Goal: Task Accomplishment & Management: Use online tool/utility

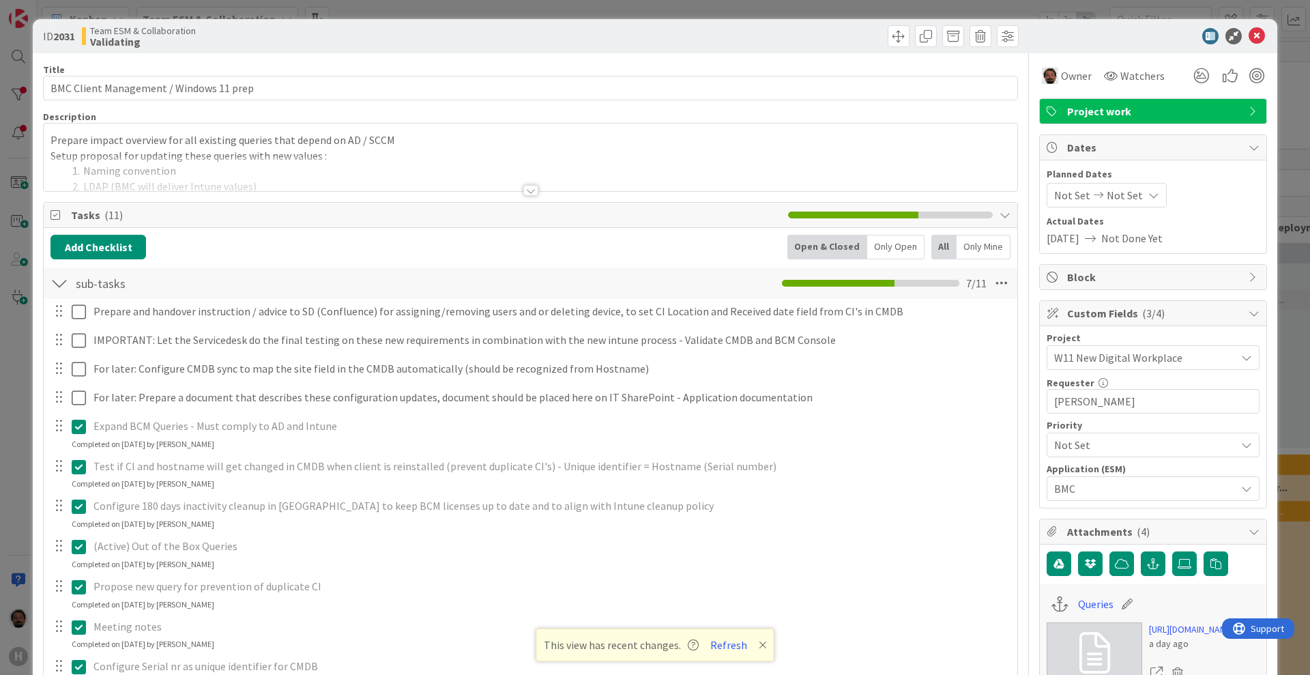
scroll to position [100, 0]
click at [1249, 33] on icon at bounding box center [1257, 36] width 16 height 16
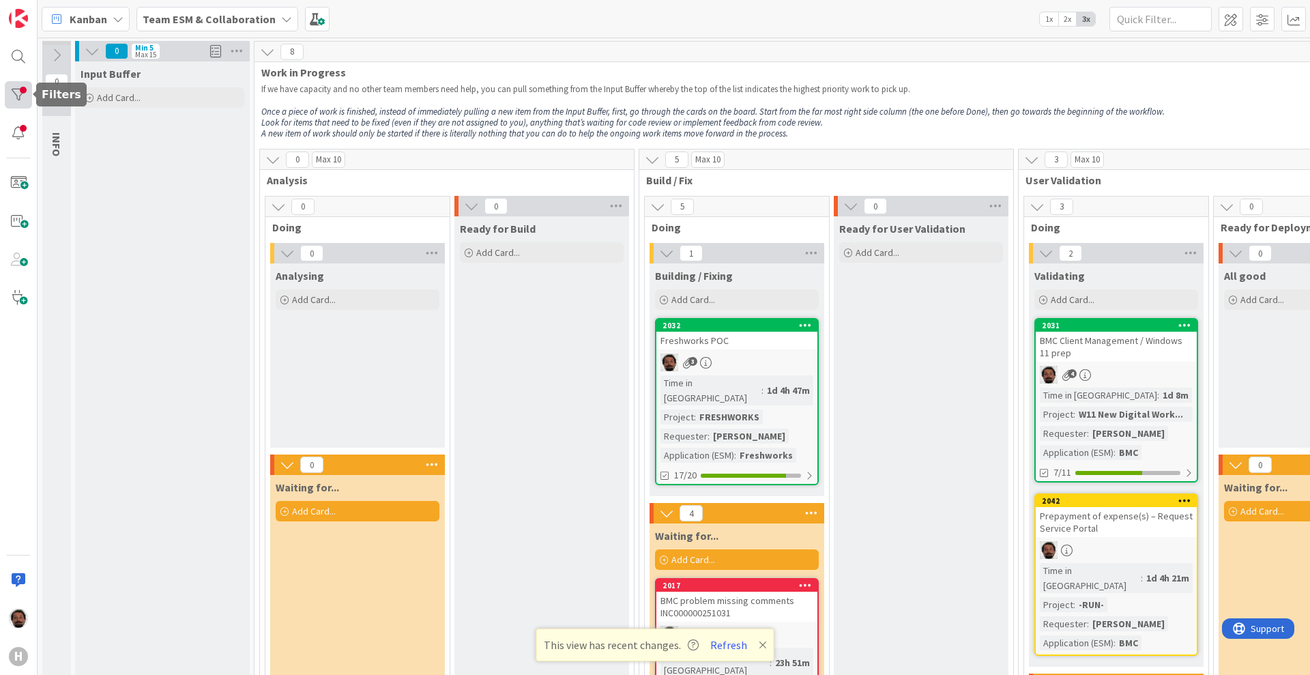
click at [18, 95] on div at bounding box center [18, 94] width 27 height 27
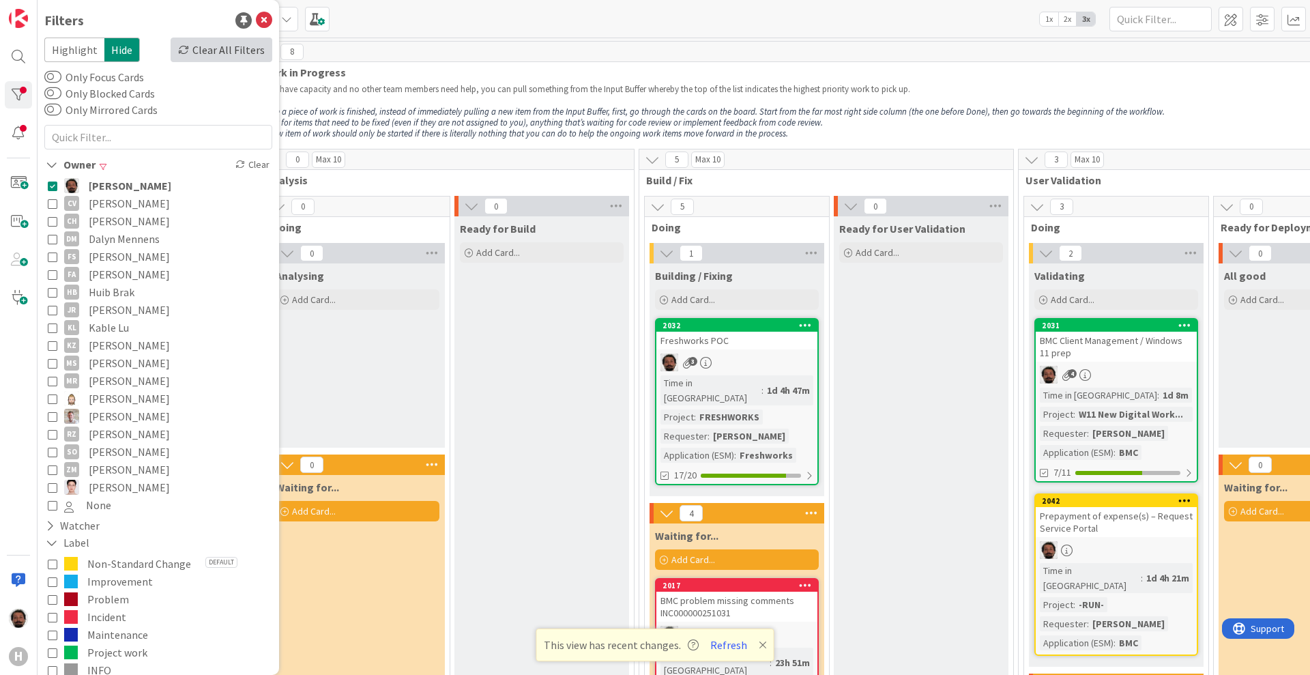
click at [191, 48] on div "Clear All Filters" at bounding box center [222, 50] width 102 height 25
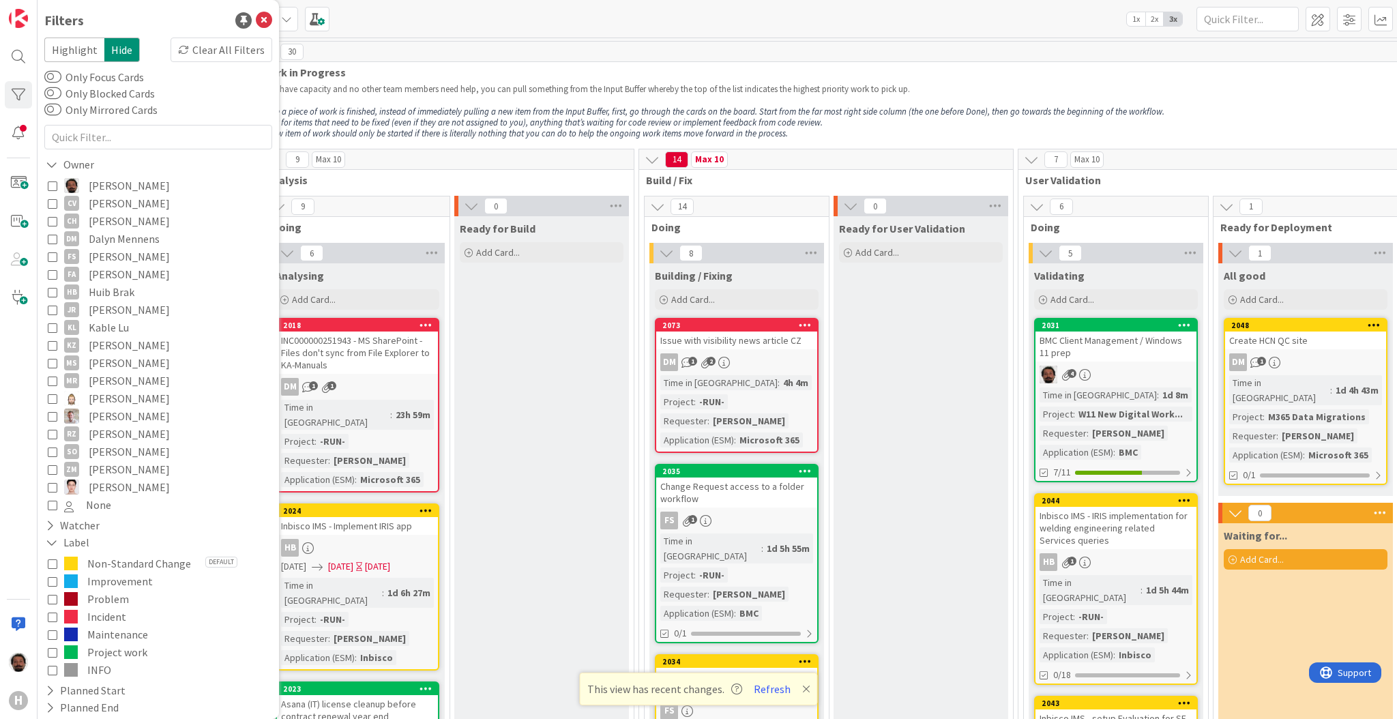
click at [732, 96] on p at bounding box center [972, 100] width 1422 height 11
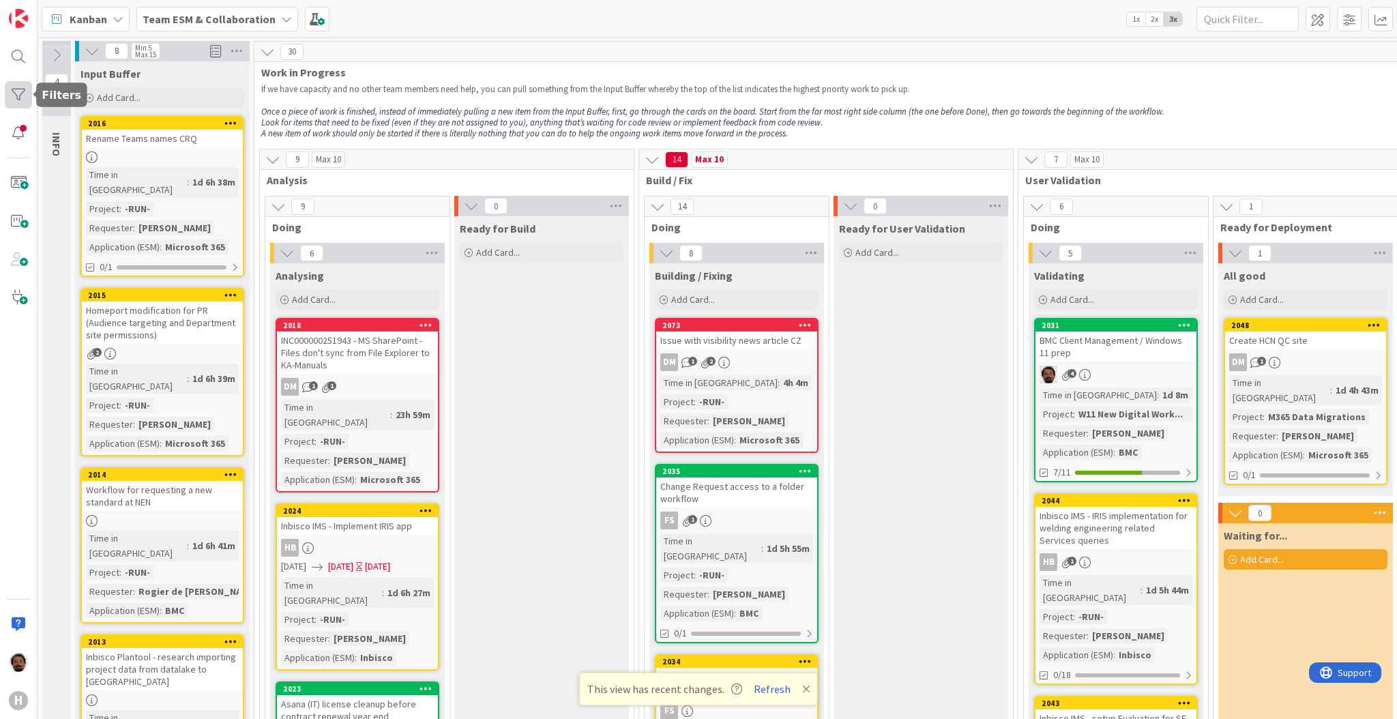
click at [8, 96] on div at bounding box center [18, 94] width 27 height 27
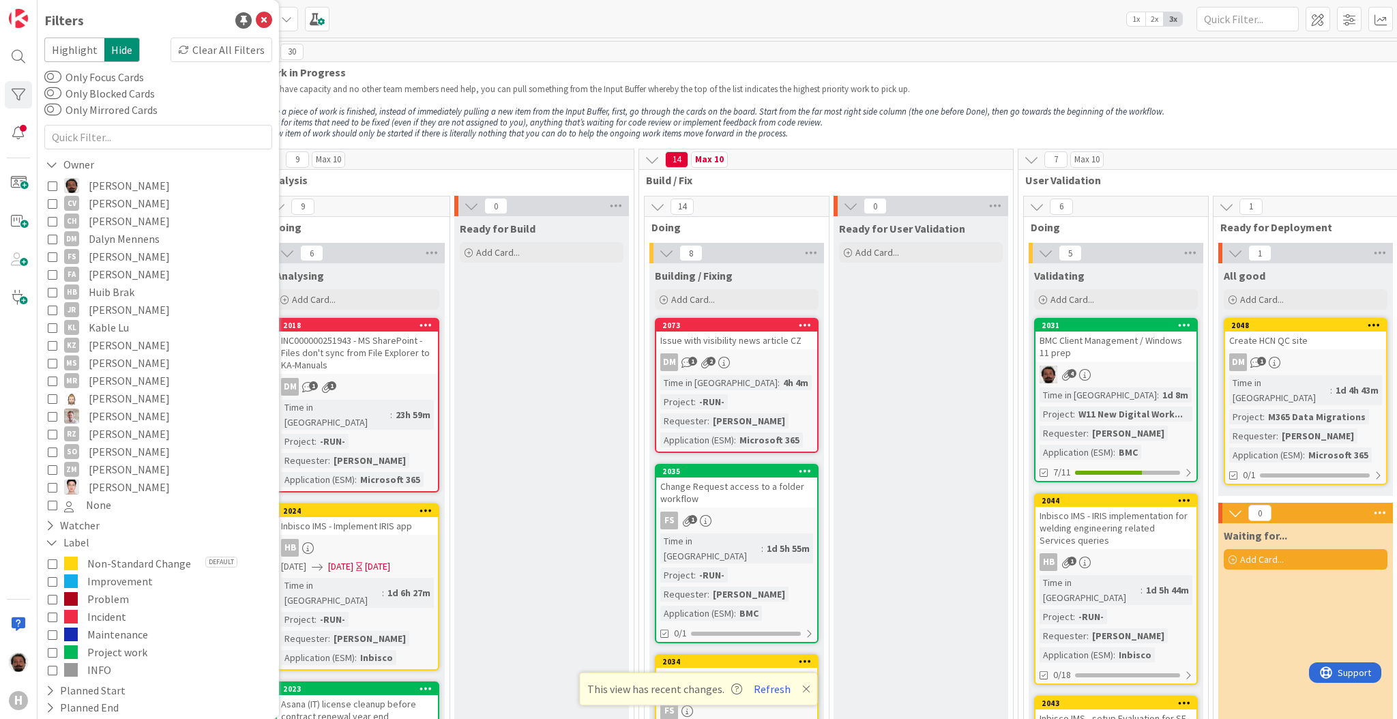
click at [51, 612] on icon at bounding box center [53, 617] width 10 height 10
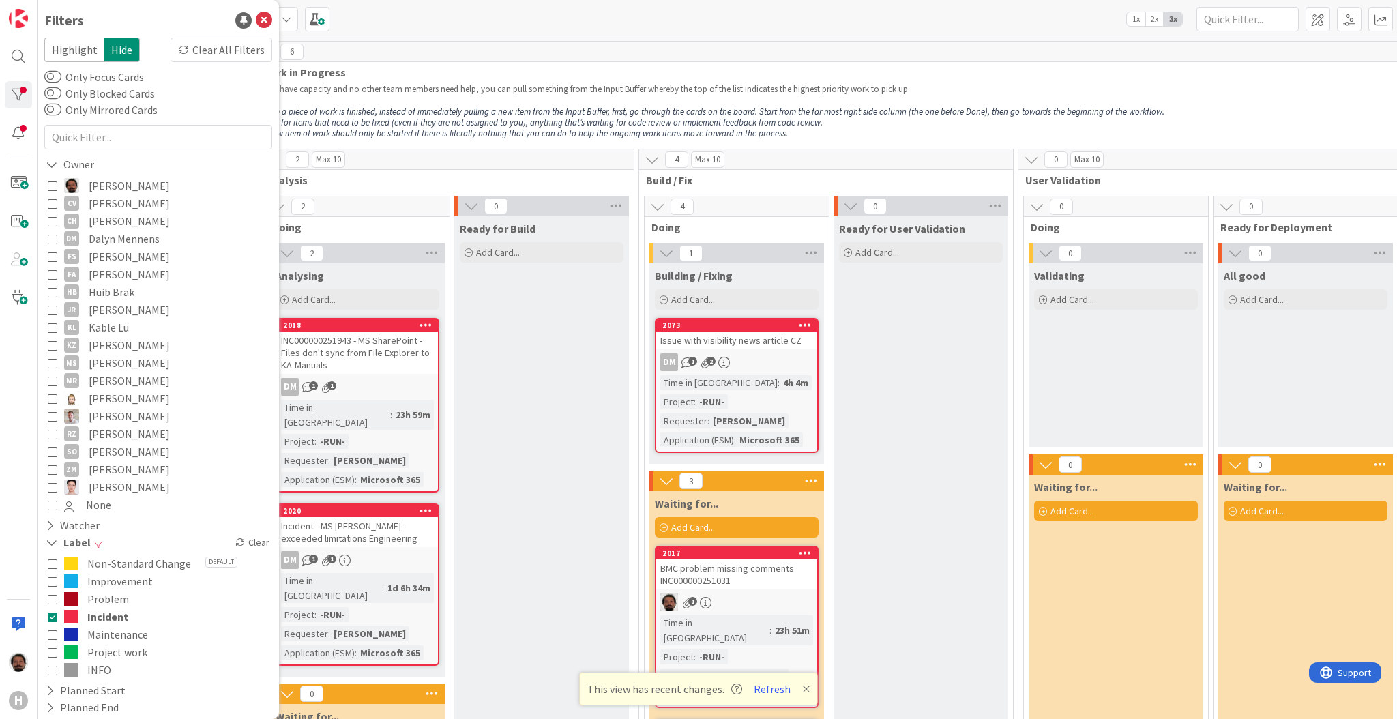
click at [791, 104] on p at bounding box center [972, 100] width 1422 height 11
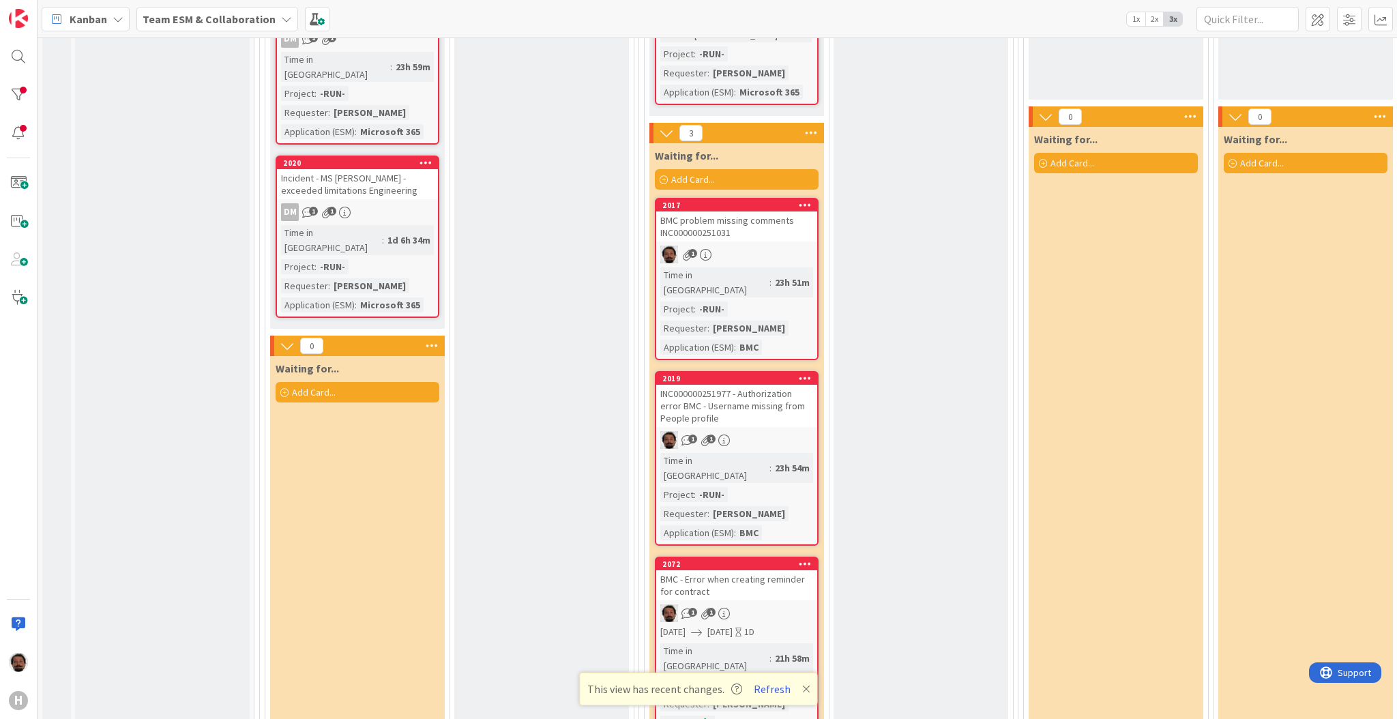
scroll to position [364, 0]
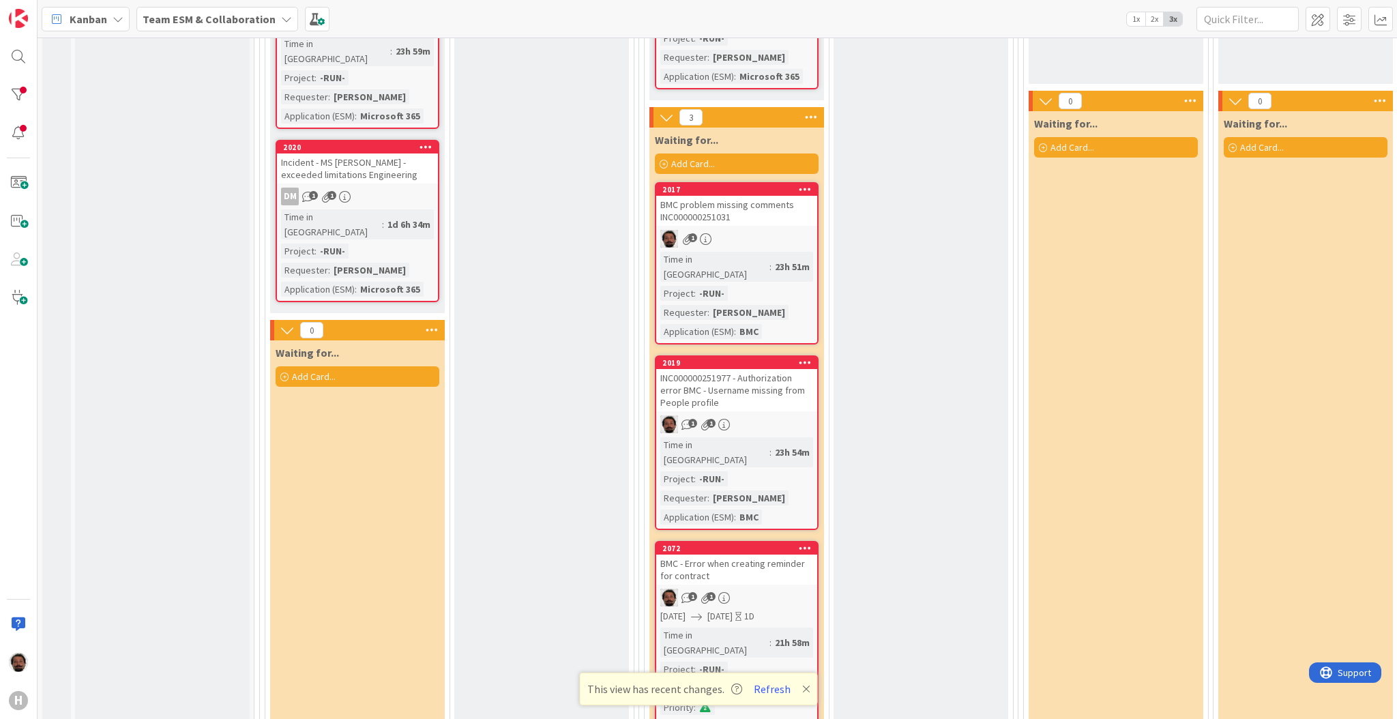
click at [404, 165] on div "Incident - MS [PERSON_NAME] - exceeded limitations Engineering" at bounding box center [357, 169] width 161 height 30
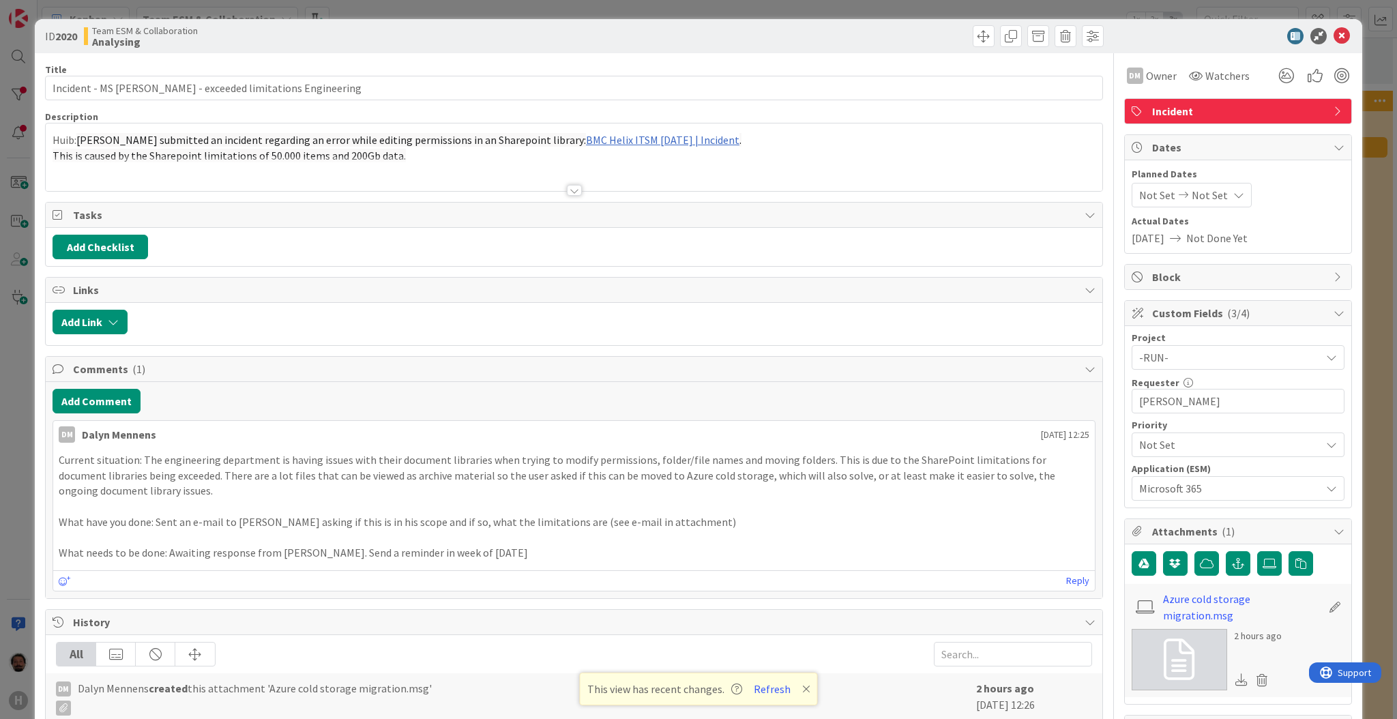
click at [554, 186] on div at bounding box center [574, 173] width 1057 height 35
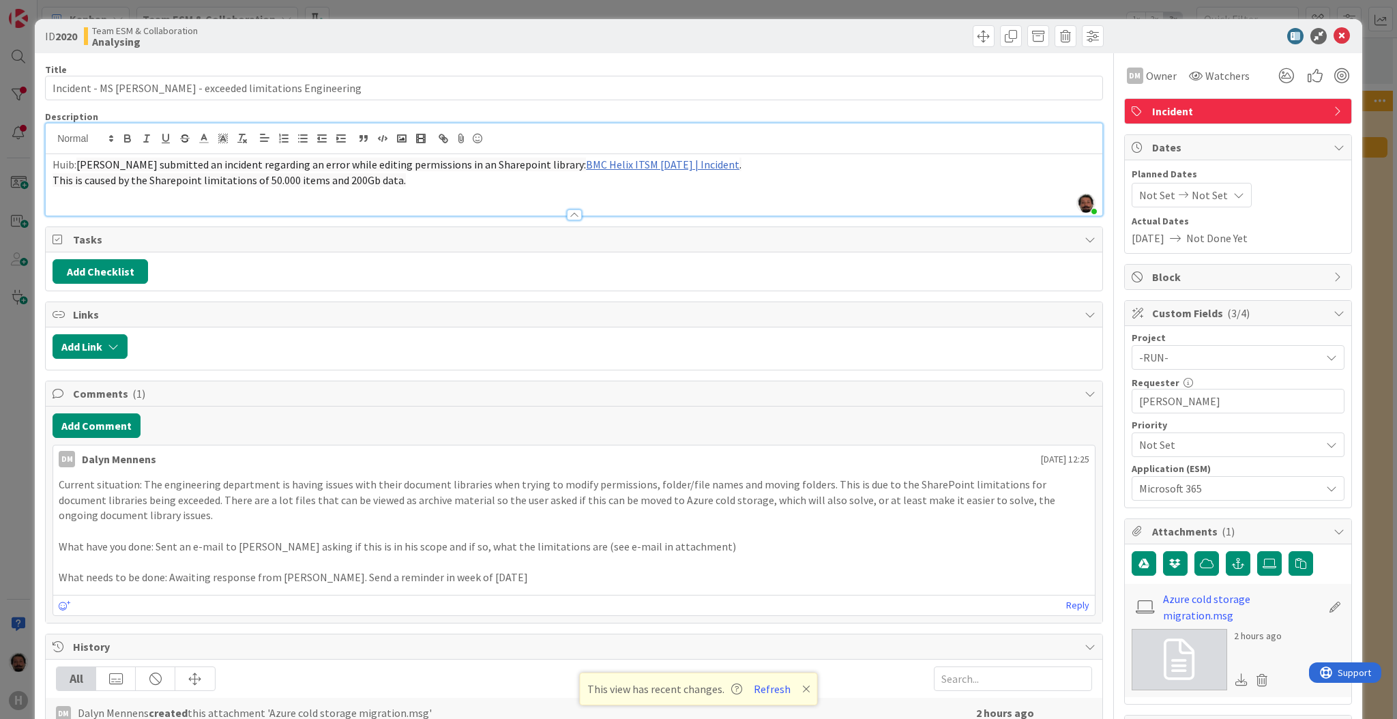
click at [568, 217] on div at bounding box center [574, 214] width 15 height 11
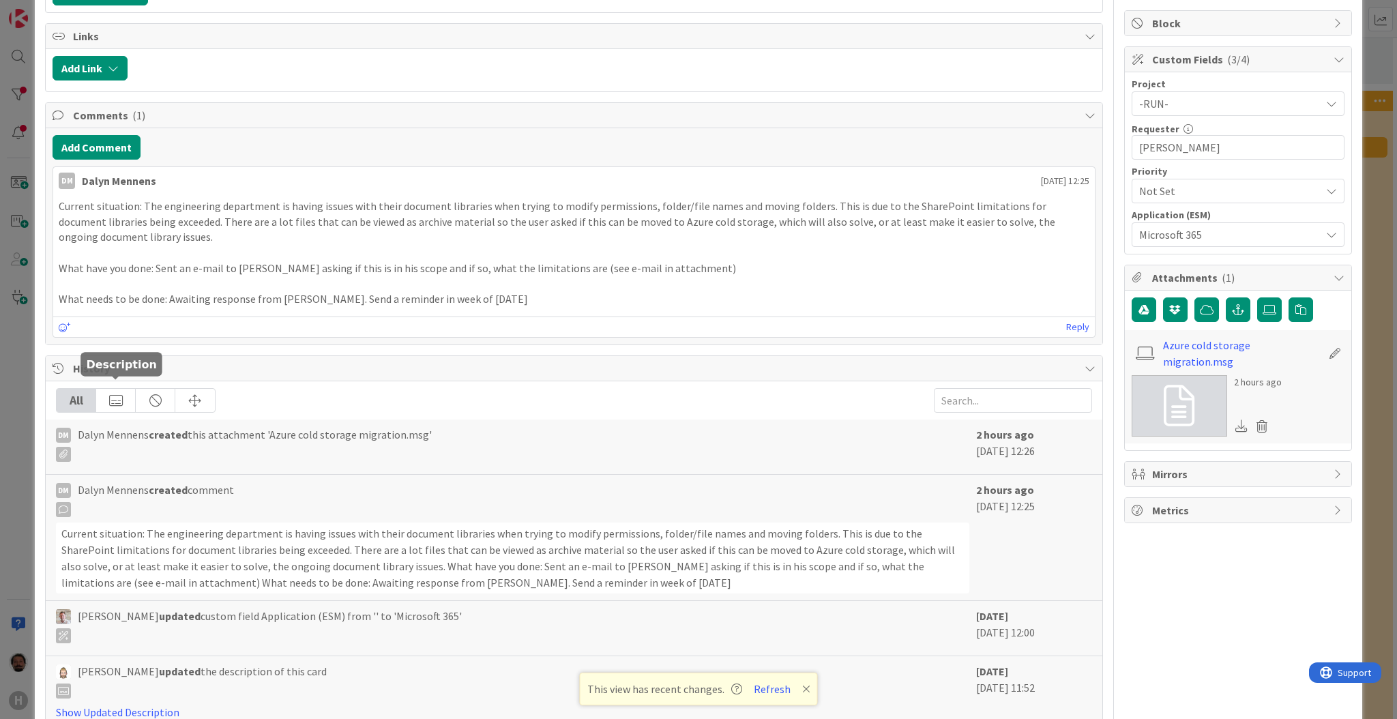
scroll to position [273, 0]
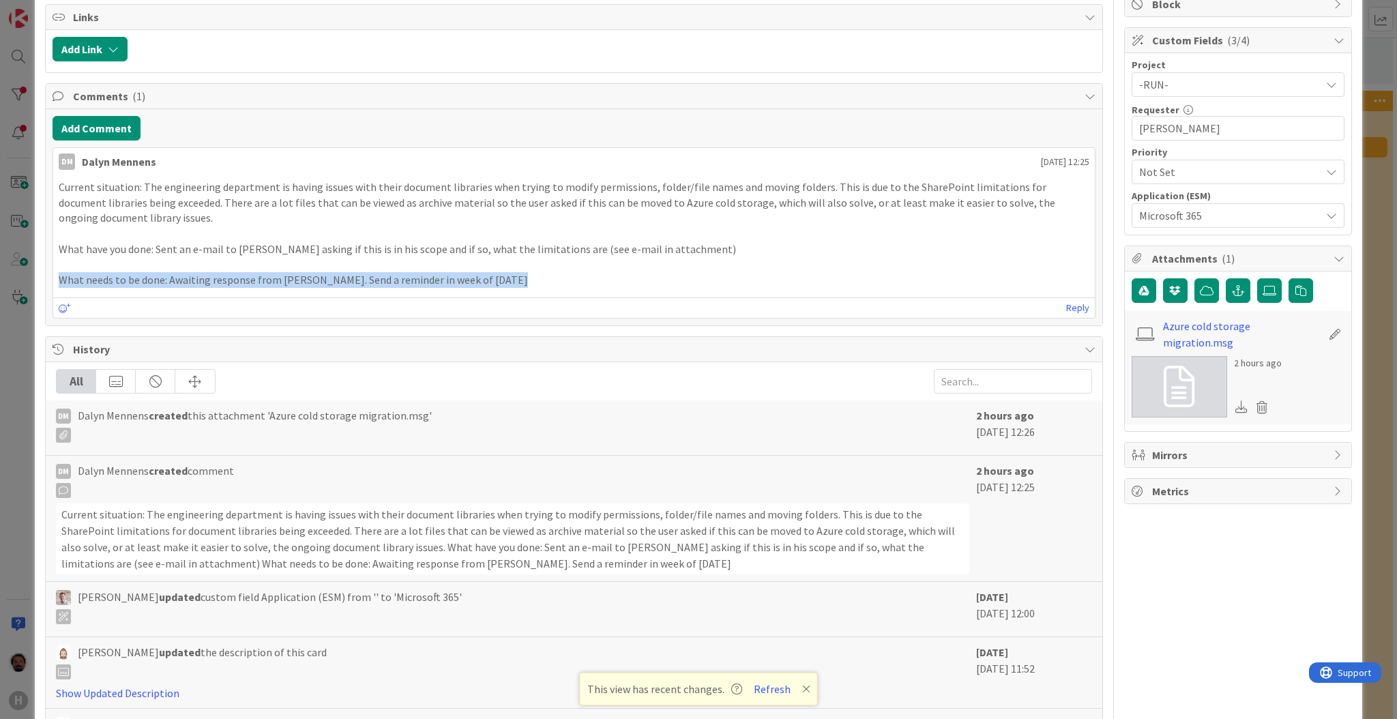
drag, startPoint x: 61, startPoint y: 280, endPoint x: 615, endPoint y: 274, distance: 553.4
click at [615, 274] on p "What needs to be done: Awaiting response from [PERSON_NAME]. Send a reminder in…" at bounding box center [574, 280] width 1031 height 16
click at [354, 282] on p "What needs to be done: Awaiting response from [PERSON_NAME]. Send a reminder in…" at bounding box center [574, 280] width 1031 height 16
drag, startPoint x: 58, startPoint y: 280, endPoint x: 167, endPoint y: 278, distance: 109.2
click at [167, 278] on p "What needs to be done: Awaiting response from [PERSON_NAME]. Send a reminder in…" at bounding box center [574, 280] width 1031 height 16
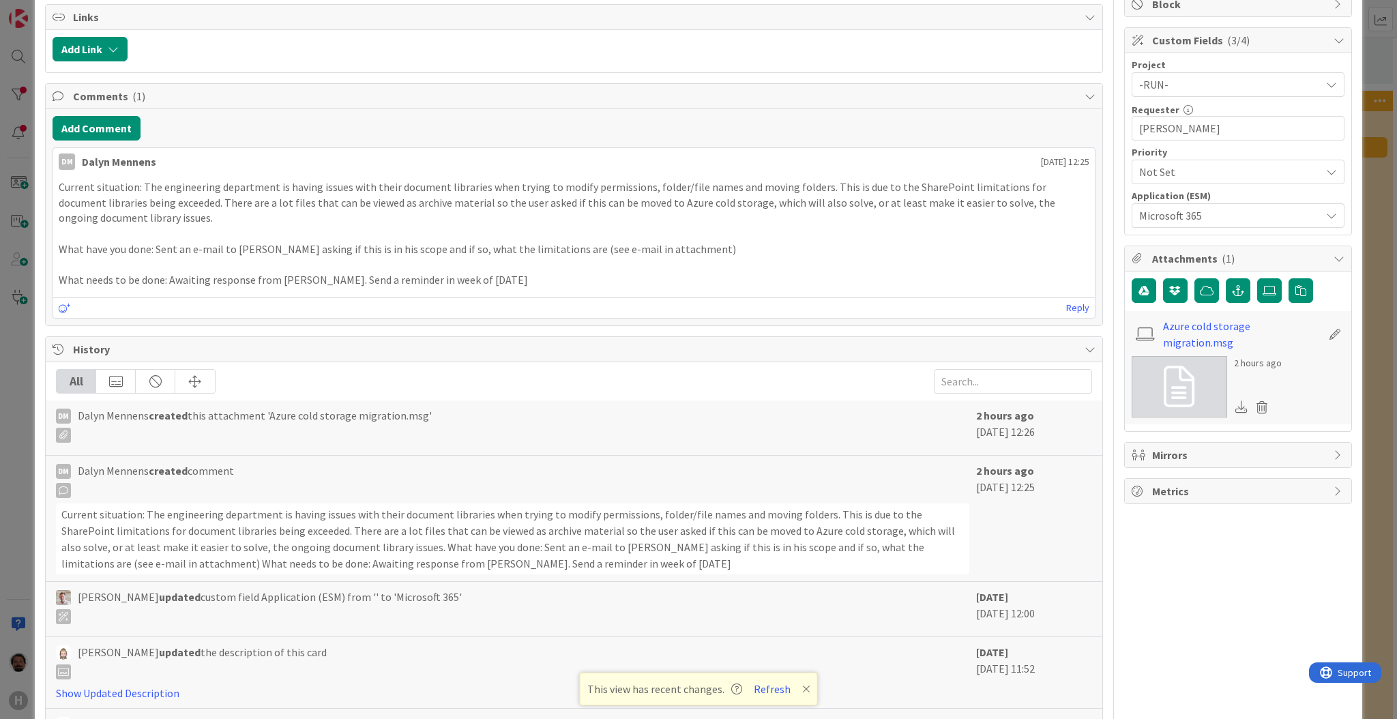
click at [56, 244] on div "Current situation: The engineering department is having issues with their docum…" at bounding box center [574, 233] width 1042 height 119
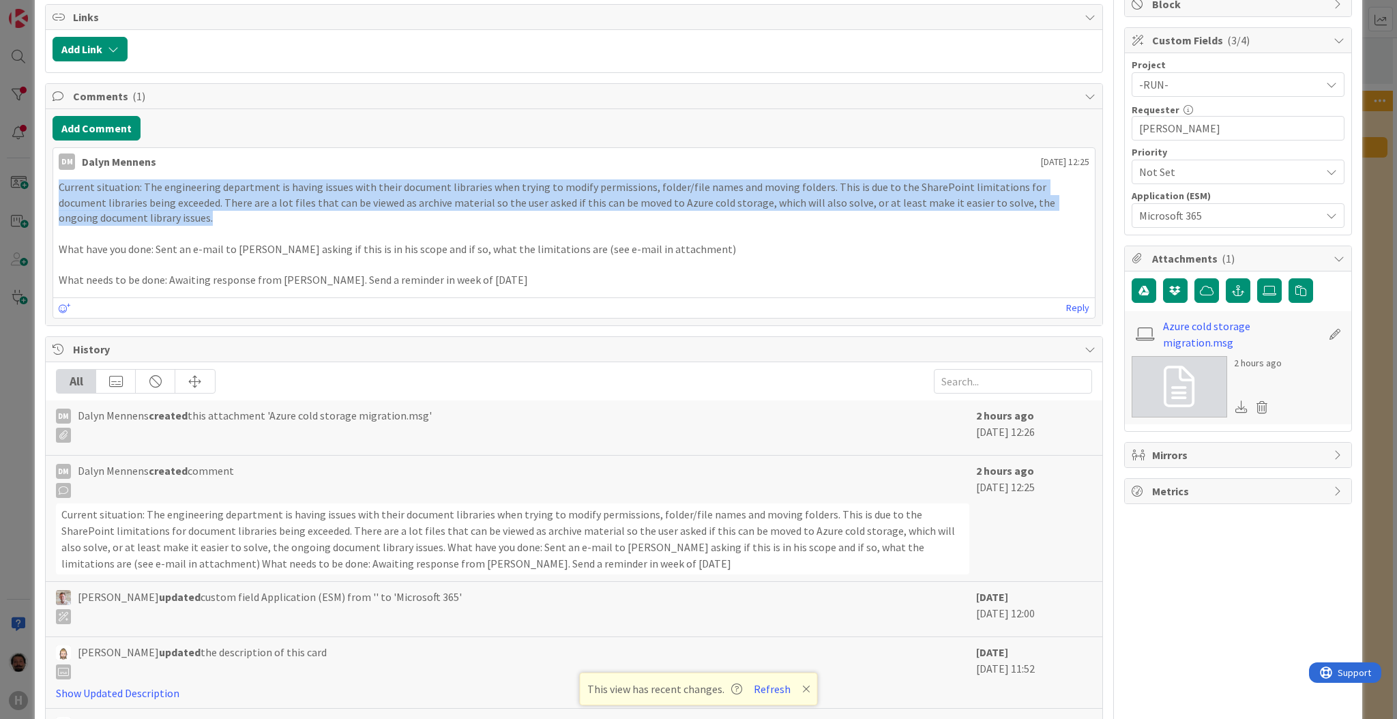
drag, startPoint x: 58, startPoint y: 184, endPoint x: 145, endPoint y: 223, distance: 95.9
click at [145, 223] on p "Current situation: The engineering department is having issues with their docum…" at bounding box center [574, 202] width 1031 height 46
click at [144, 220] on p "Current situation: The engineering department is having issues with their docum…" at bounding box center [574, 202] width 1031 height 46
drag, startPoint x: 137, startPoint y: 216, endPoint x: 59, endPoint y: 184, distance: 83.9
click at [59, 184] on p "Current situation: The engineering department is having issues with their docum…" at bounding box center [574, 202] width 1031 height 46
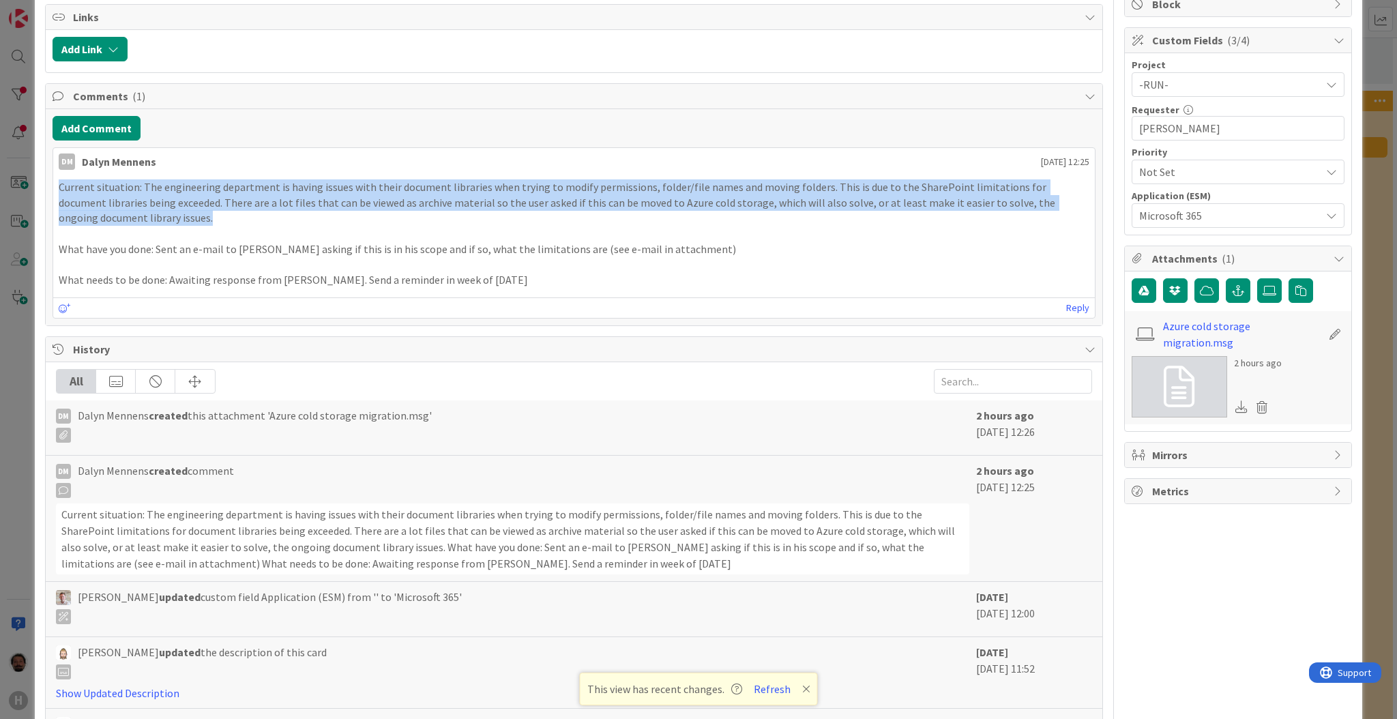
click at [59, 184] on p "Current situation: The engineering department is having issues with their docum…" at bounding box center [574, 202] width 1031 height 46
drag, startPoint x: 59, startPoint y: 184, endPoint x: 150, endPoint y: 218, distance: 97.3
click at [150, 218] on p "Current situation: The engineering department is having issues with their docum…" at bounding box center [574, 202] width 1031 height 46
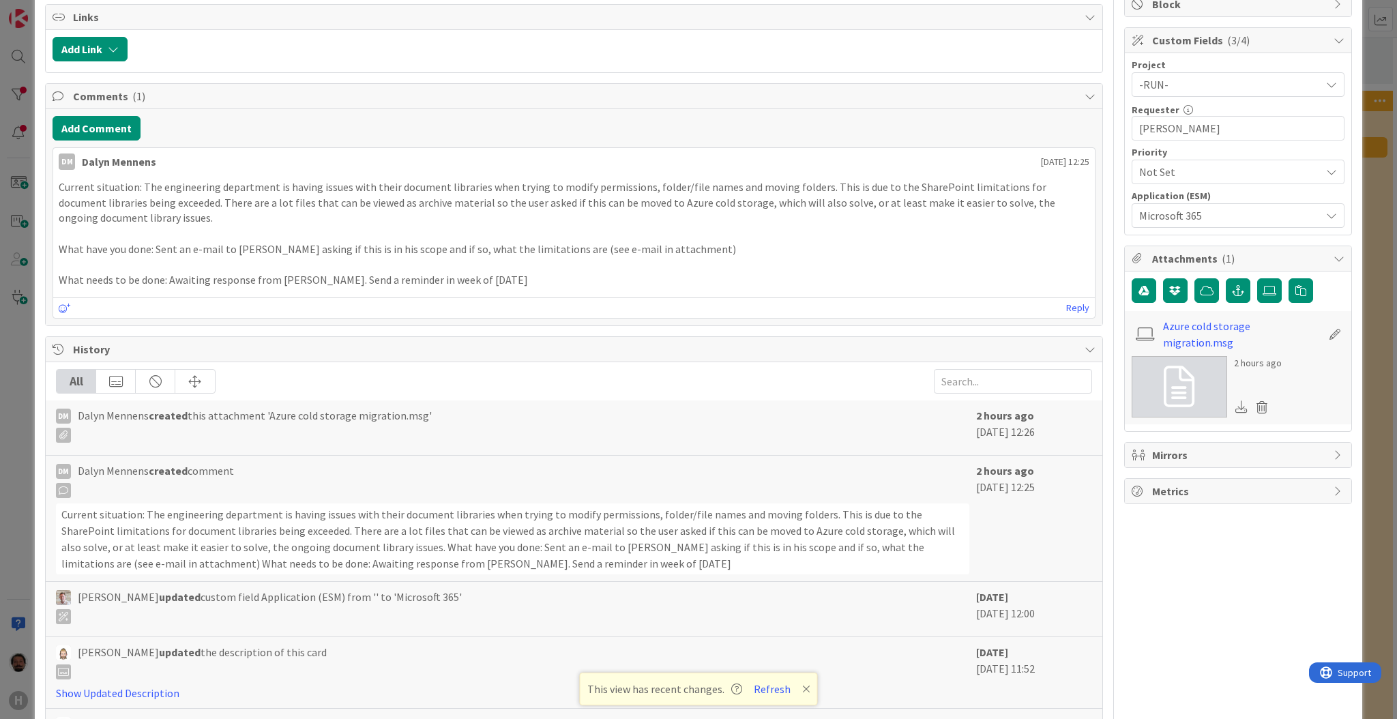
click at [516, 289] on div "Current situation: The engineering department is having issues with their docum…" at bounding box center [574, 233] width 1042 height 119
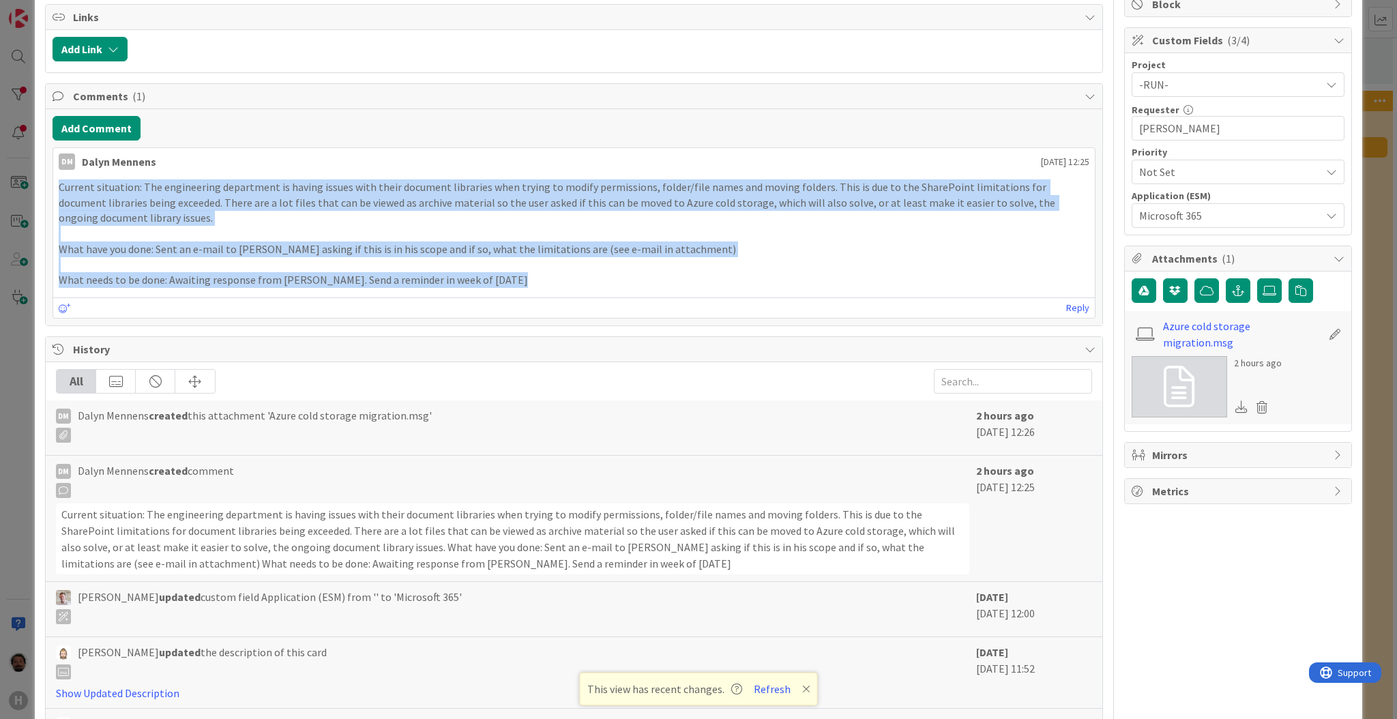
drag, startPoint x: 516, startPoint y: 282, endPoint x: 55, endPoint y: 184, distance: 471.6
click at [55, 184] on div "Current situation: The engineering department is having issues with their docum…" at bounding box center [574, 233] width 1042 height 119
copy div "Current situation: The engineering department is having issues with their docum…"
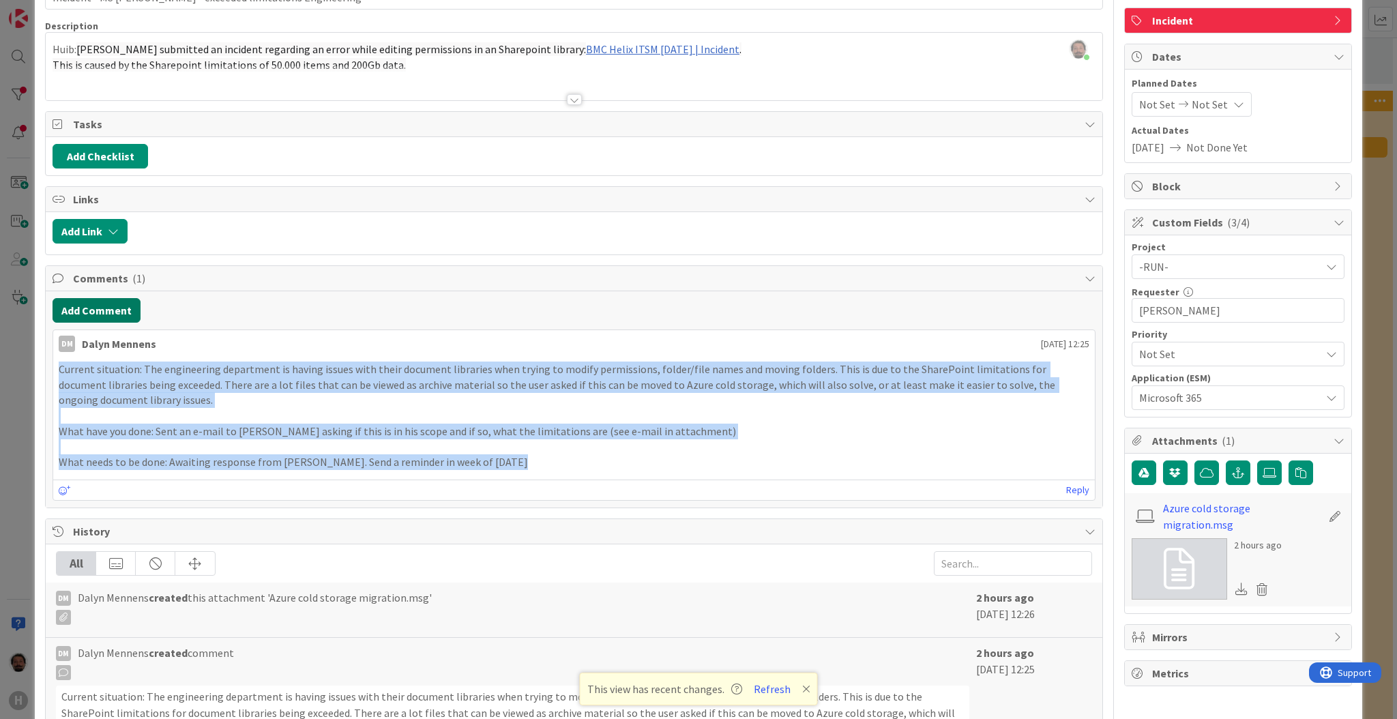
click at [106, 310] on button "Add Comment" at bounding box center [97, 310] width 88 height 25
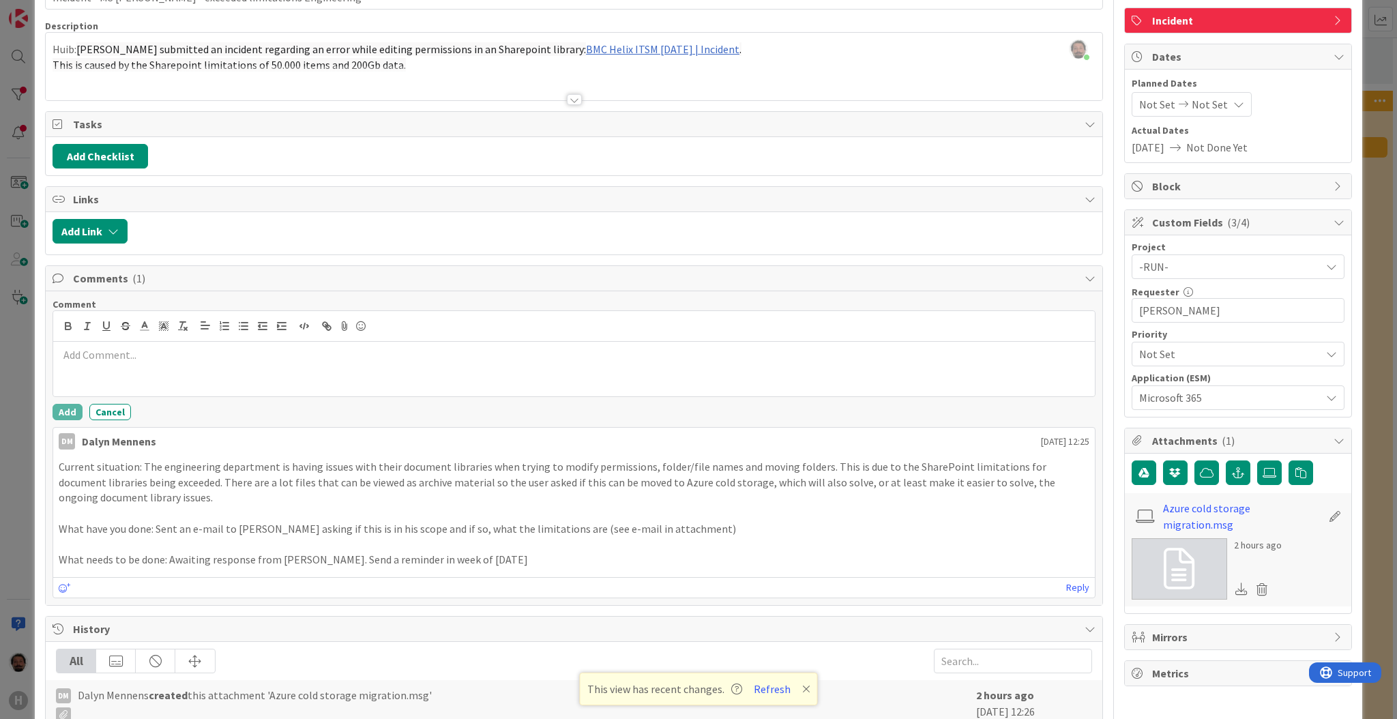
click at [220, 360] on p at bounding box center [574, 355] width 1031 height 16
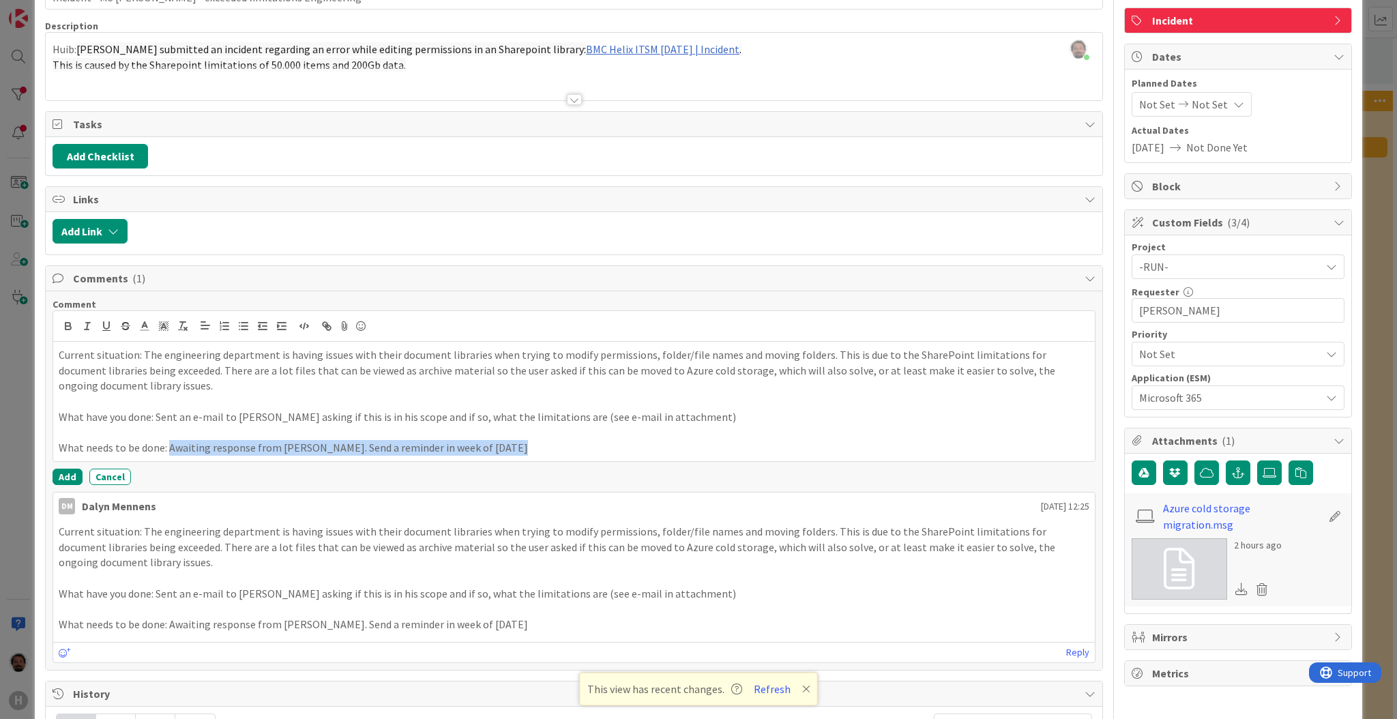
drag, startPoint x: 500, startPoint y: 454, endPoint x: 170, endPoint y: 458, distance: 330.3
click at [170, 458] on div "Current situation: The engineering department is having issues with their docum…" at bounding box center [574, 401] width 1042 height 119
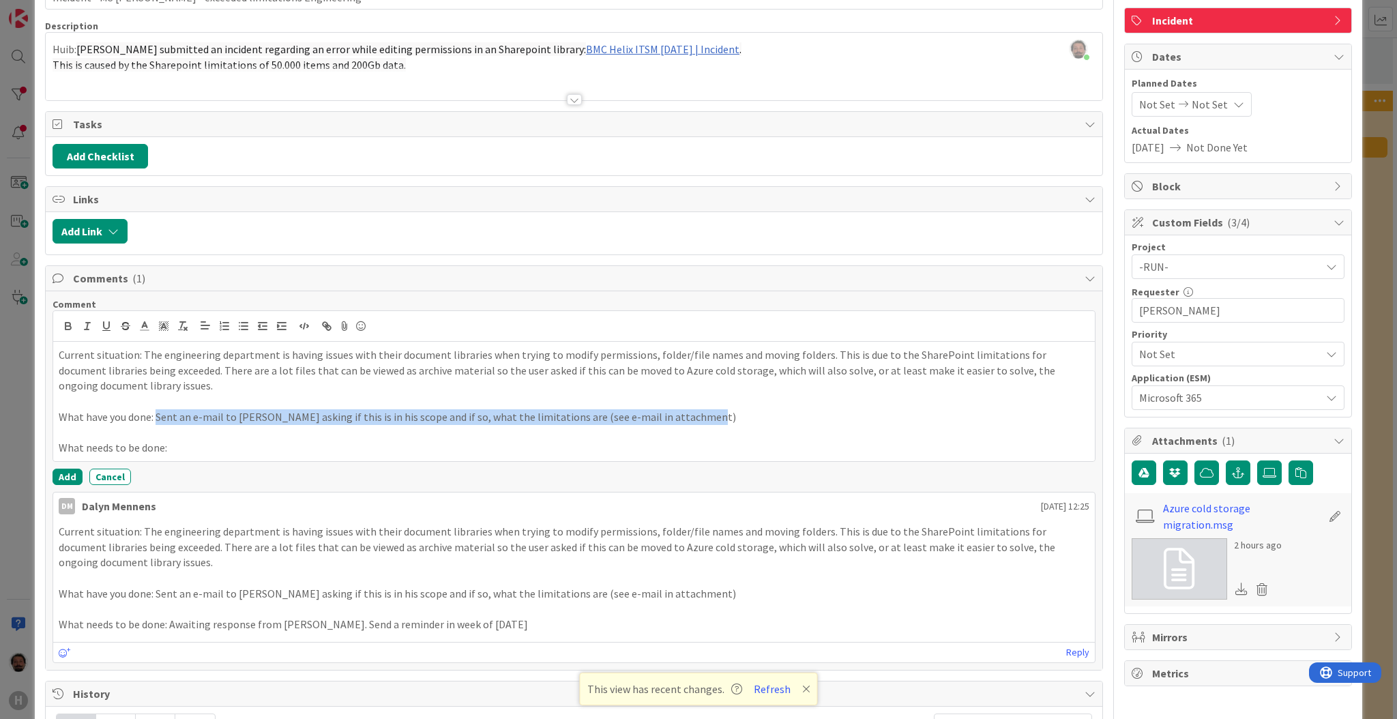
drag, startPoint x: 723, startPoint y: 411, endPoint x: 158, endPoint y: 418, distance: 565.0
click at [158, 418] on p "What have you done: Sent an e-mail to [PERSON_NAME] asking if this is in his sc…" at bounding box center [574, 417] width 1031 height 16
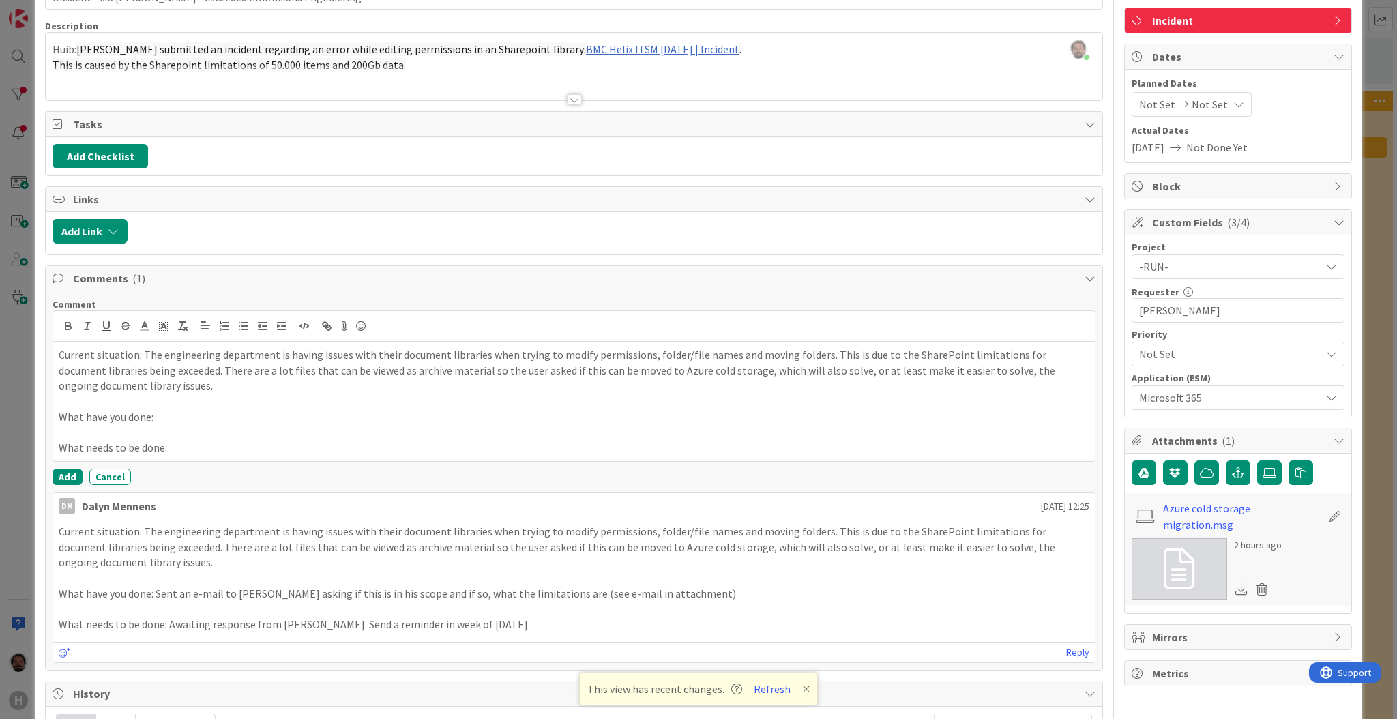
click at [210, 420] on p "What have you done:" at bounding box center [574, 417] width 1031 height 16
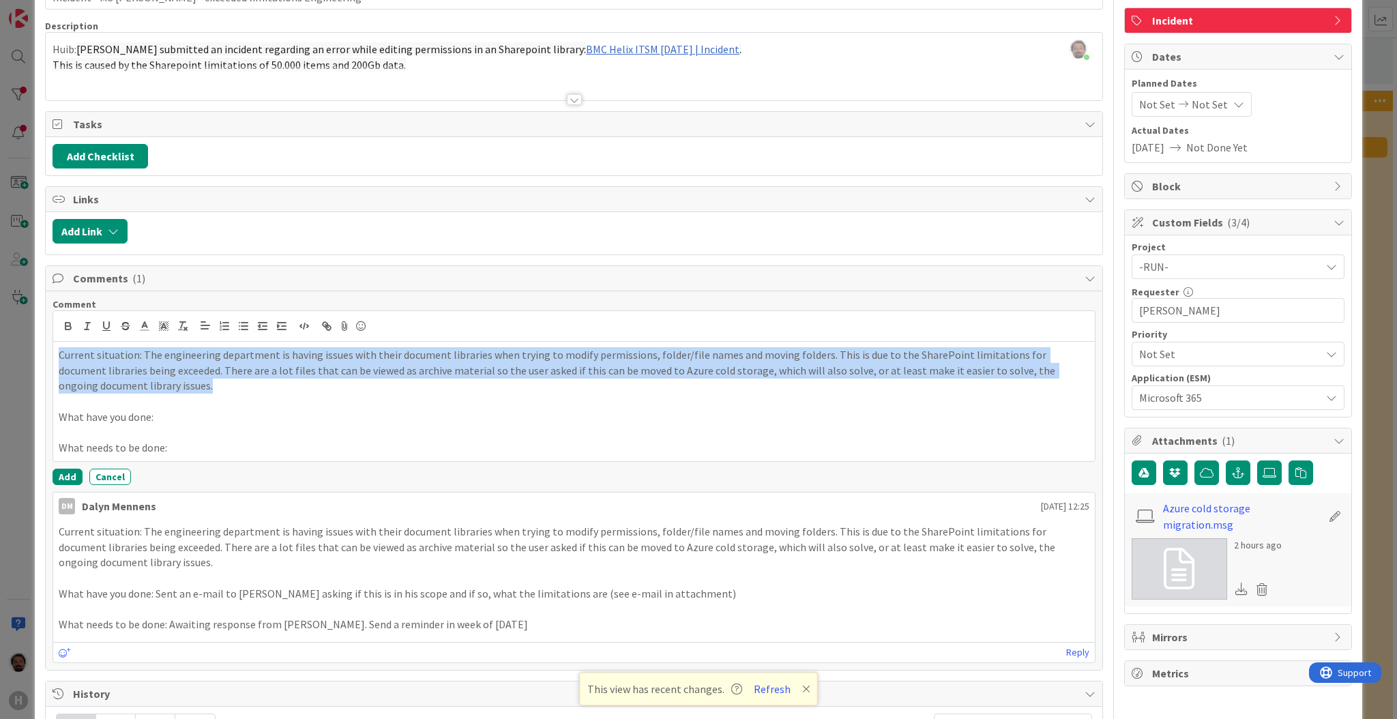
drag, startPoint x: 134, startPoint y: 390, endPoint x: 42, endPoint y: 347, distance: 101.4
click at [31, 343] on div "ID 2020 Team ESM & Collaboration Analysing Title 59 / 128 Incident - MS [PERSON…" at bounding box center [698, 359] width 1397 height 719
click at [242, 434] on p at bounding box center [574, 433] width 1031 height 16
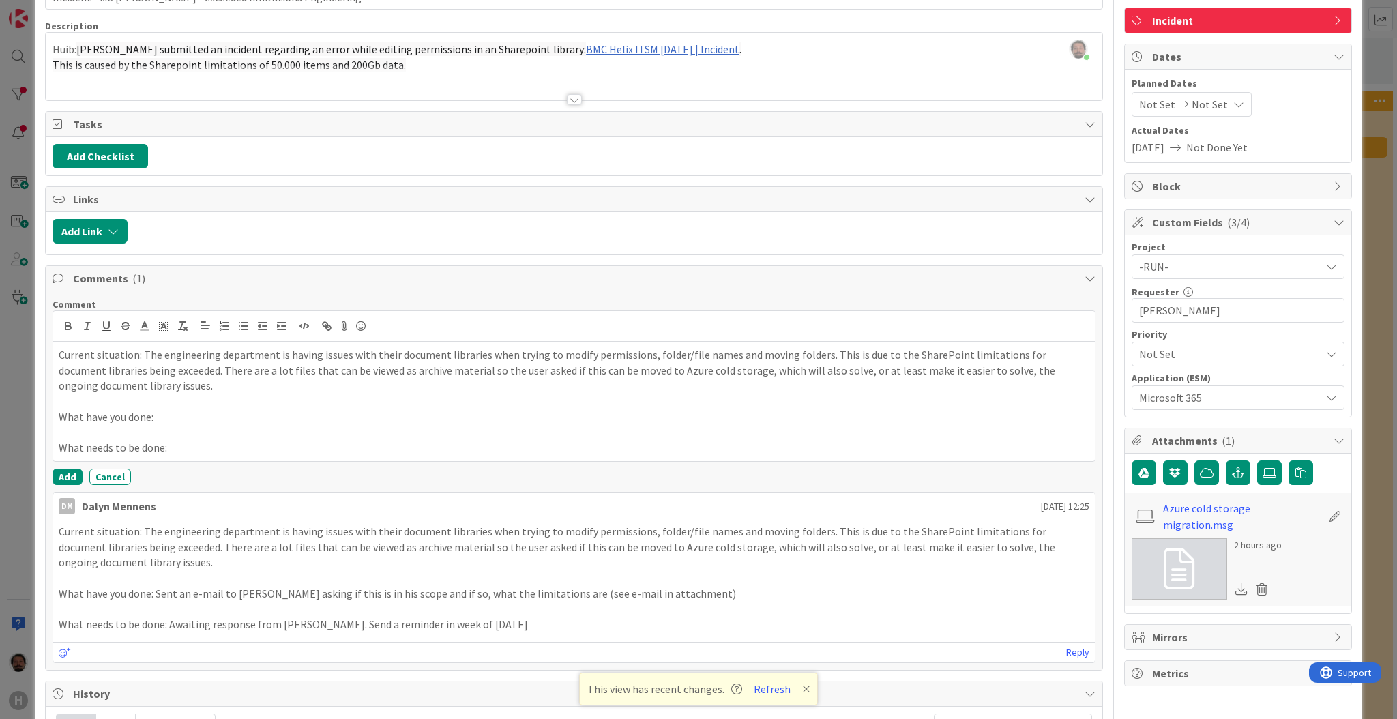
click at [233, 414] on p "What have you done:" at bounding box center [574, 417] width 1031 height 16
drag, startPoint x: 231, startPoint y: 594, endPoint x: 364, endPoint y: 594, distance: 133.0
click at [364, 594] on p "What have you done: Sent an e-mail to [PERSON_NAME] asking if this is in his sc…" at bounding box center [574, 594] width 1031 height 16
click at [239, 597] on p "What have you done: Sent an e-mail to [PERSON_NAME] asking if this is in his sc…" at bounding box center [574, 594] width 1031 height 16
click at [233, 595] on p "What have you done: Sent an e-mail to [PERSON_NAME] asking if this is in his sc…" at bounding box center [574, 594] width 1031 height 16
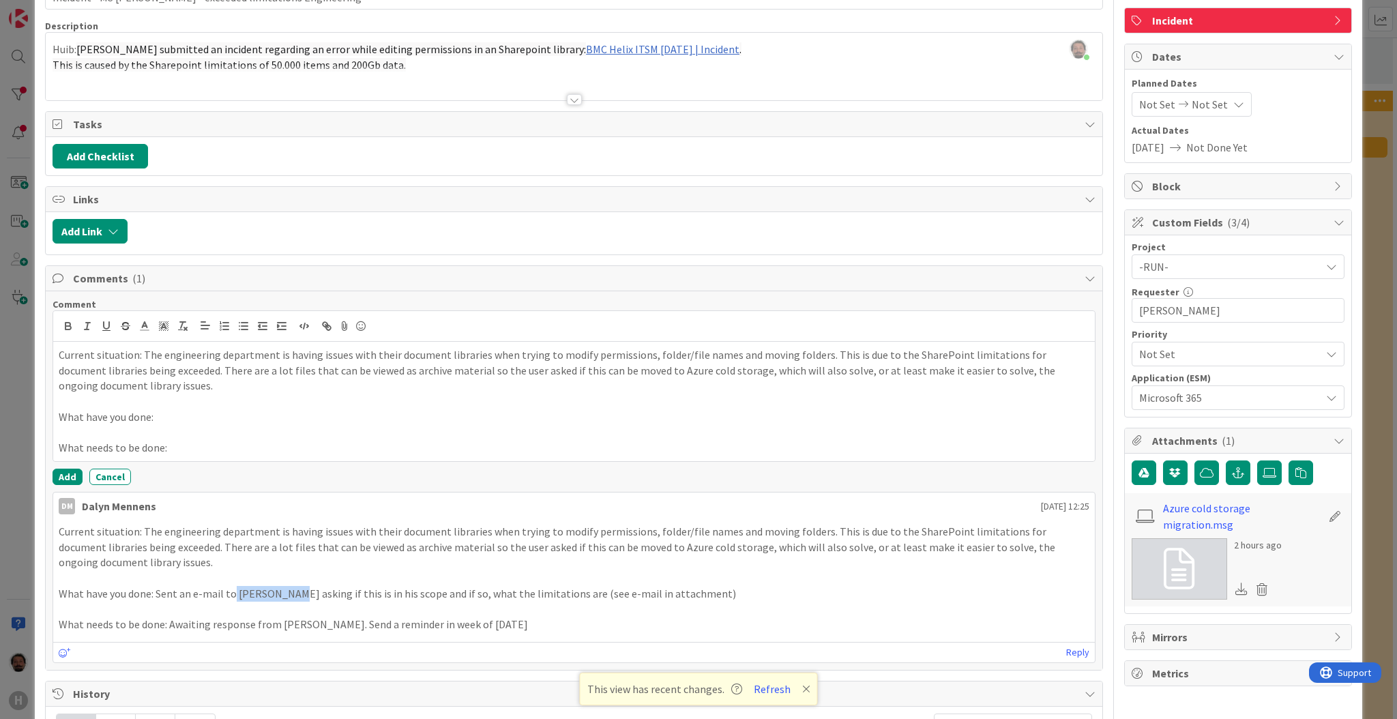
drag, startPoint x: 231, startPoint y: 595, endPoint x: 307, endPoint y: 595, distance: 76.4
click at [307, 595] on p "What have you done: Sent an e-mail to [PERSON_NAME] asking if this is in his sc…" at bounding box center [574, 594] width 1031 height 16
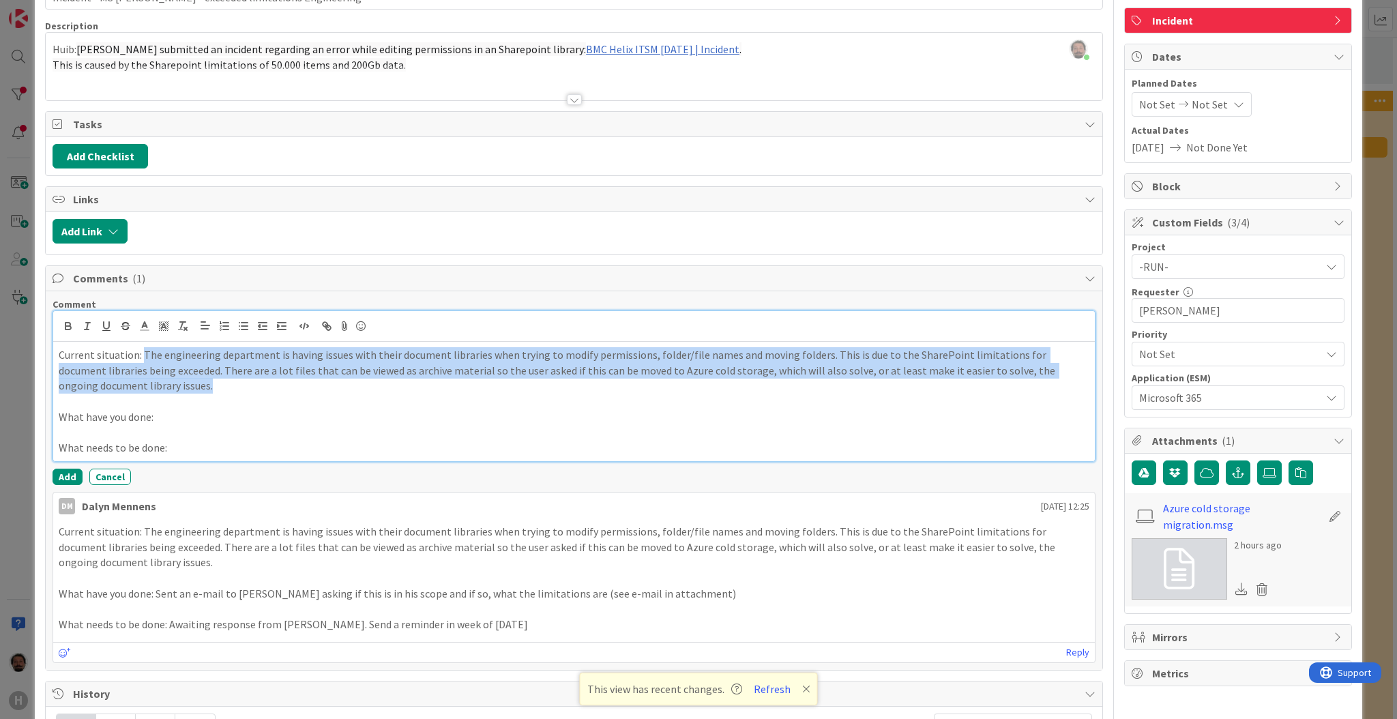
drag, startPoint x: 139, startPoint y: 385, endPoint x: 142, endPoint y: 356, distance: 28.8
click at [142, 356] on p "Current situation: The engineering department is having issues with their docum…" at bounding box center [574, 370] width 1031 height 46
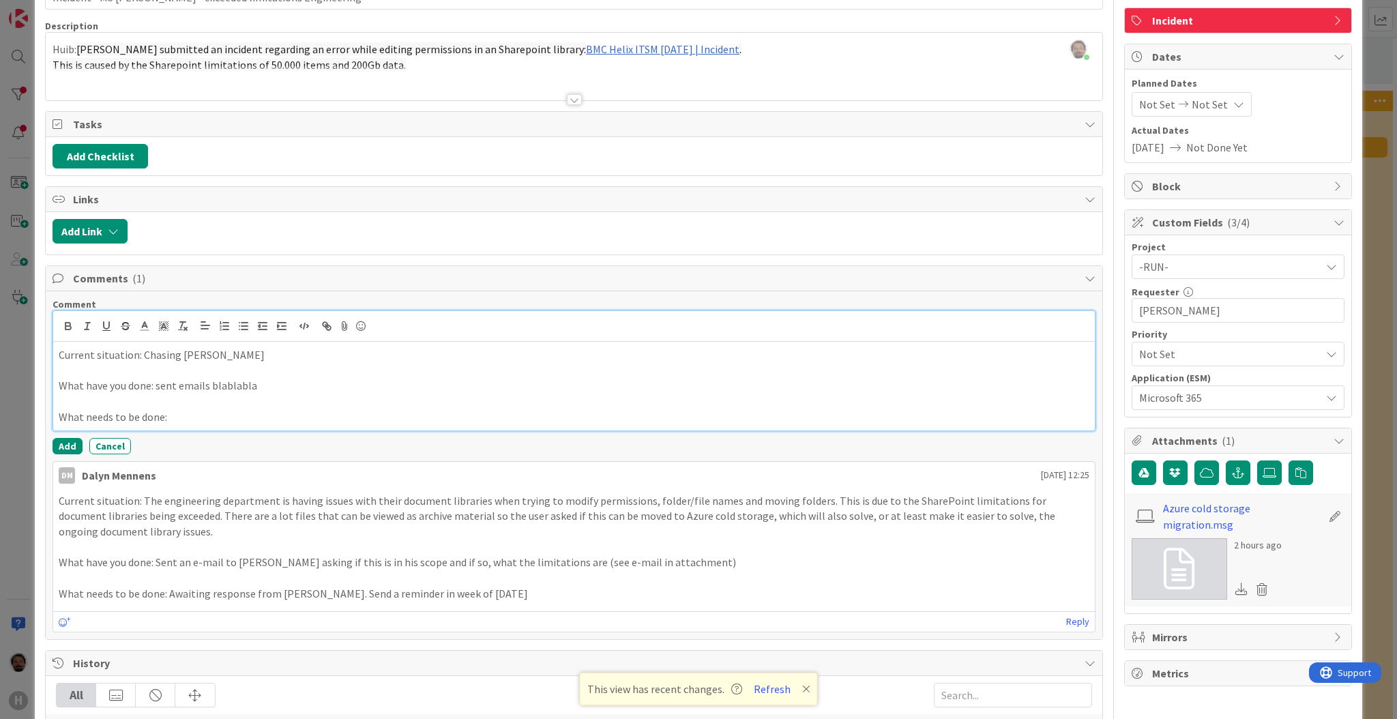
click at [262, 420] on p "What needs to be done:" at bounding box center [574, 417] width 1031 height 16
click at [179, 426] on div "Current situation: Chasing [PERSON_NAME] What have you done: sent emails blabla…" at bounding box center [574, 386] width 1042 height 89
drag, startPoint x: 267, startPoint y: 388, endPoint x: 6, endPoint y: 340, distance: 265.8
click at [6, 340] on div "ID 2020 Team ESM & Collaboration Analysing Title 59 / 128 Incident - MS [PERSON…" at bounding box center [698, 359] width 1397 height 719
click at [269, 396] on p at bounding box center [574, 402] width 1031 height 16
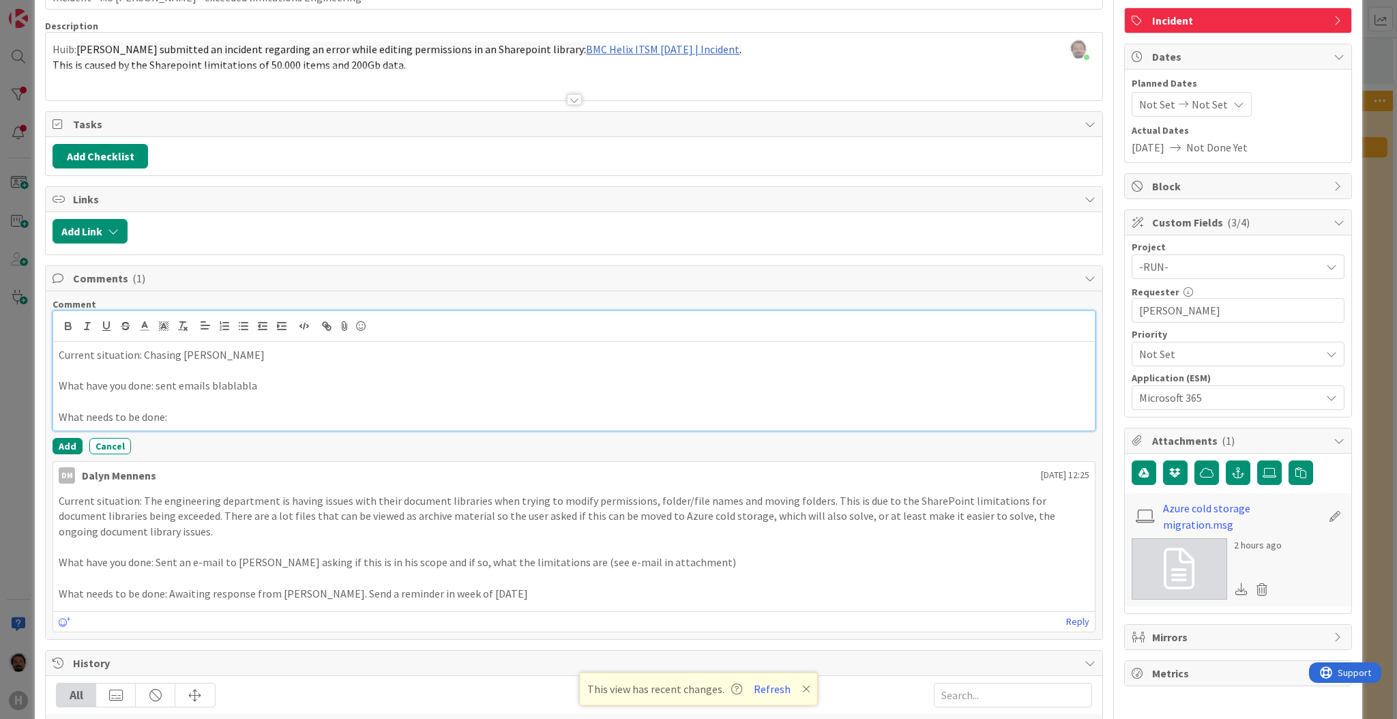
click at [245, 358] on p "Current situation: Chasing [PERSON_NAME]" at bounding box center [574, 355] width 1031 height 16
click at [274, 394] on p at bounding box center [574, 402] width 1031 height 16
click at [286, 389] on p "What have you done: sent emails blablabla" at bounding box center [574, 386] width 1031 height 16
drag, startPoint x: 156, startPoint y: 388, endPoint x: 262, endPoint y: 393, distance: 106.6
click at [259, 393] on p "What have you done: sent emails blablabla. made changes xyz" at bounding box center [574, 386] width 1031 height 16
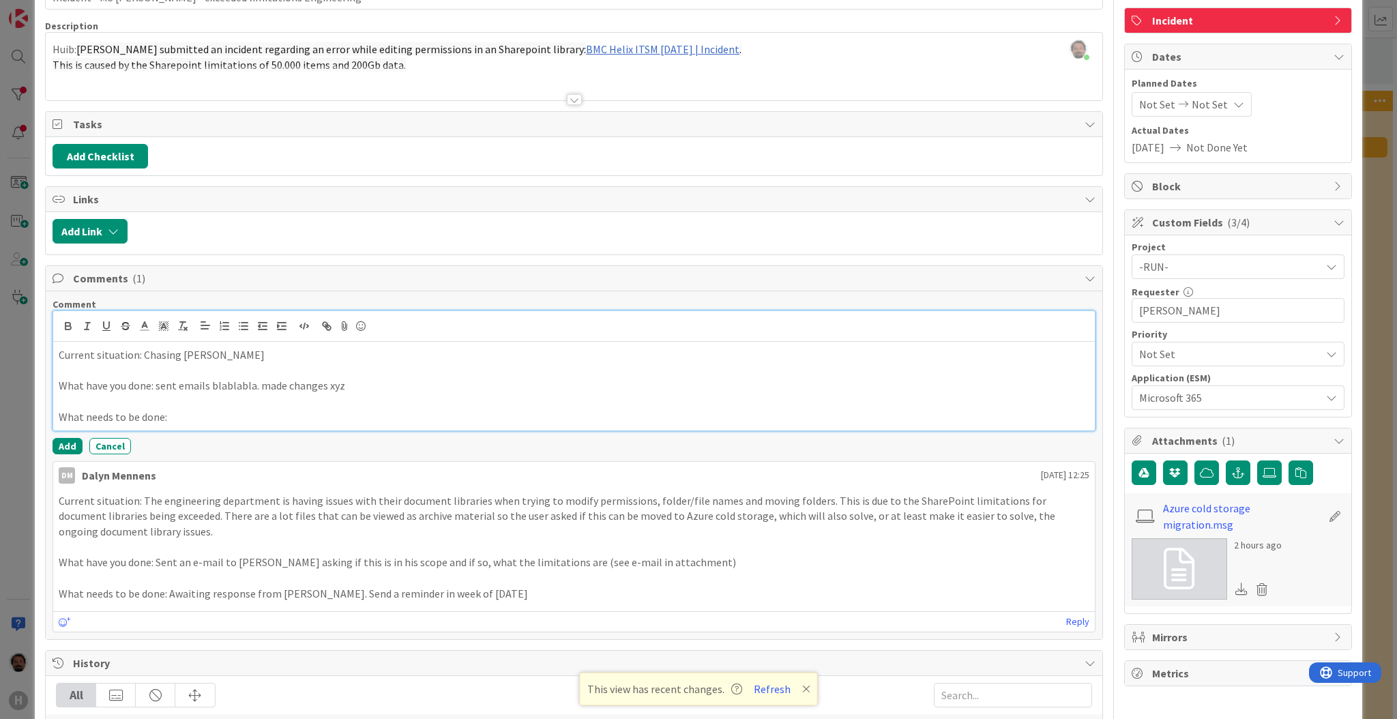
click at [408, 385] on p "What have you done: sent emails blablabla. made changes xyz" at bounding box center [574, 386] width 1031 height 16
drag, startPoint x: 179, startPoint y: 418, endPoint x: 0, endPoint y: 309, distance: 209.7
click at [60, 360] on div "Current situation: Chasing [PERSON_NAME] What have you done: sent emails blabla…" at bounding box center [574, 386] width 1042 height 89
click at [261, 413] on p "What needs to be done:" at bounding box center [574, 417] width 1031 height 16
drag, startPoint x: 199, startPoint y: 420, endPoint x: 1, endPoint y: 302, distance: 229.8
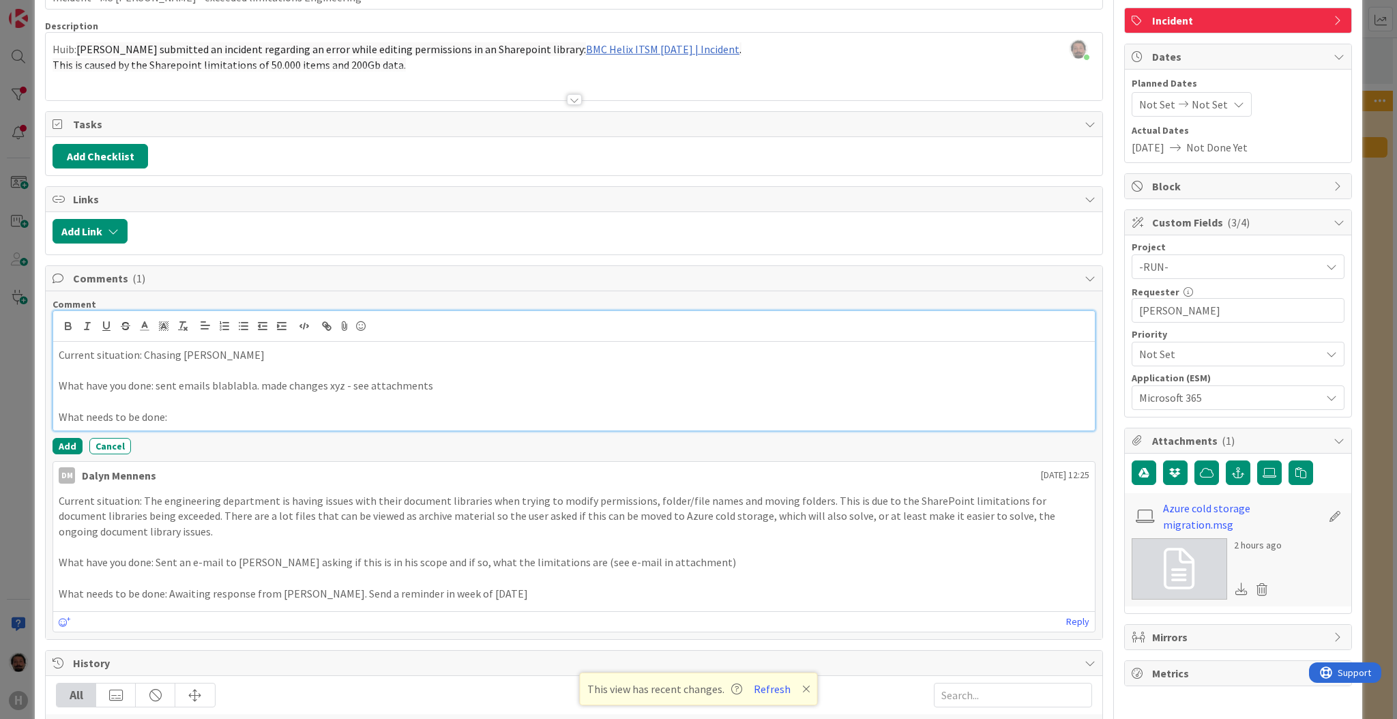
click at [20, 310] on div "ID 2020 Team ESM & Collaboration Analysing Title 59 / 128 Incident - MS [PERSON…" at bounding box center [698, 359] width 1397 height 719
click at [208, 421] on p "What needs to be done:" at bounding box center [574, 417] width 1031 height 16
drag, startPoint x: 203, startPoint y: 420, endPoint x: 3, endPoint y: 301, distance: 232.8
click at [3, 301] on div "ID 2020 Team ESM & Collaboration Analysing Title 59 / 128 Incident - MS [PERSON…" at bounding box center [698, 359] width 1397 height 719
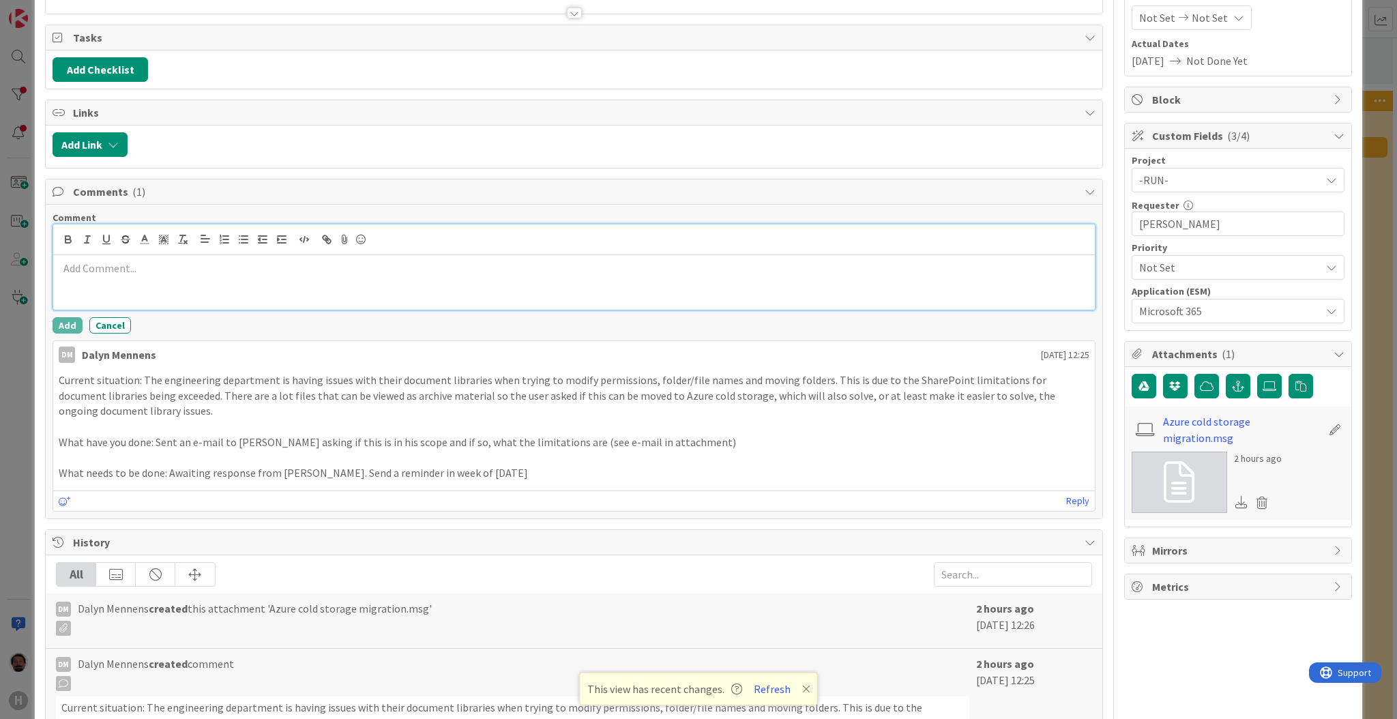
scroll to position [273, 0]
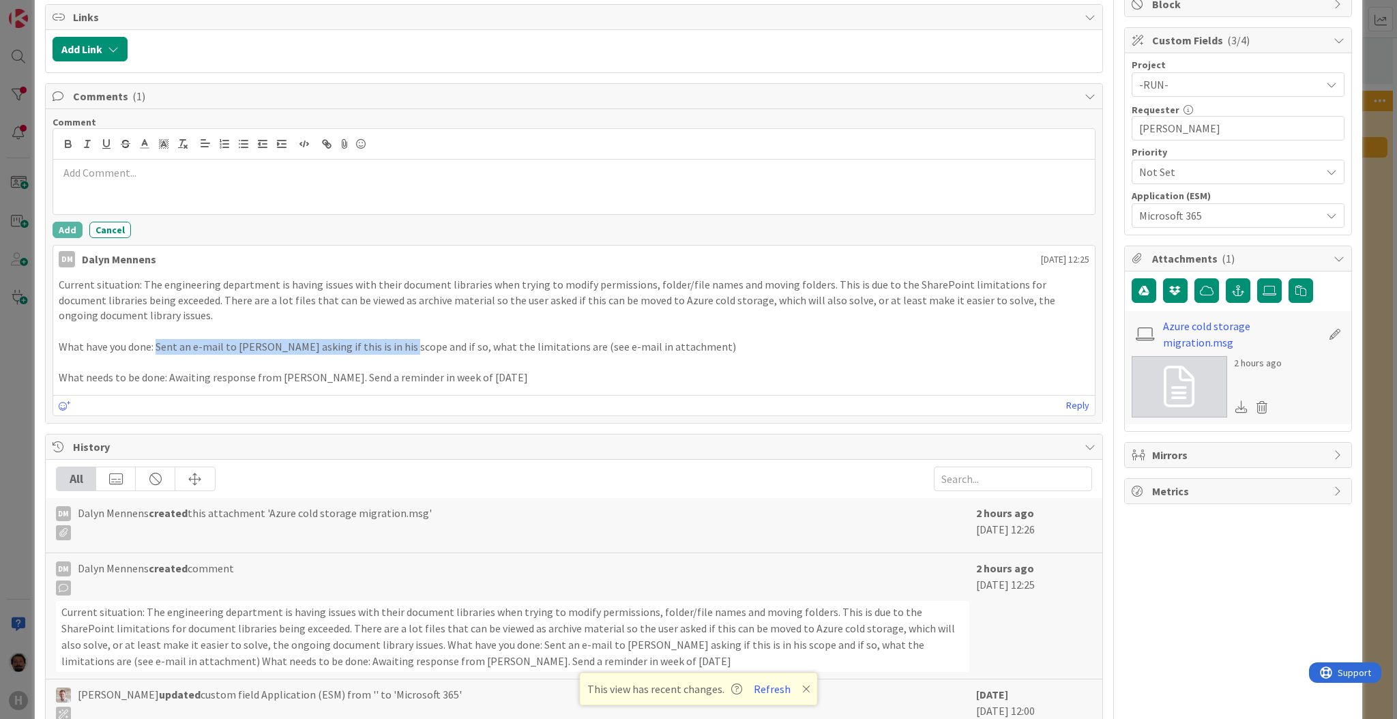
drag, startPoint x: 157, startPoint y: 347, endPoint x: 396, endPoint y: 352, distance: 239.5
click at [396, 352] on p "What have you done: Sent an e-mail to [PERSON_NAME] asking if this is in his sc…" at bounding box center [574, 347] width 1031 height 16
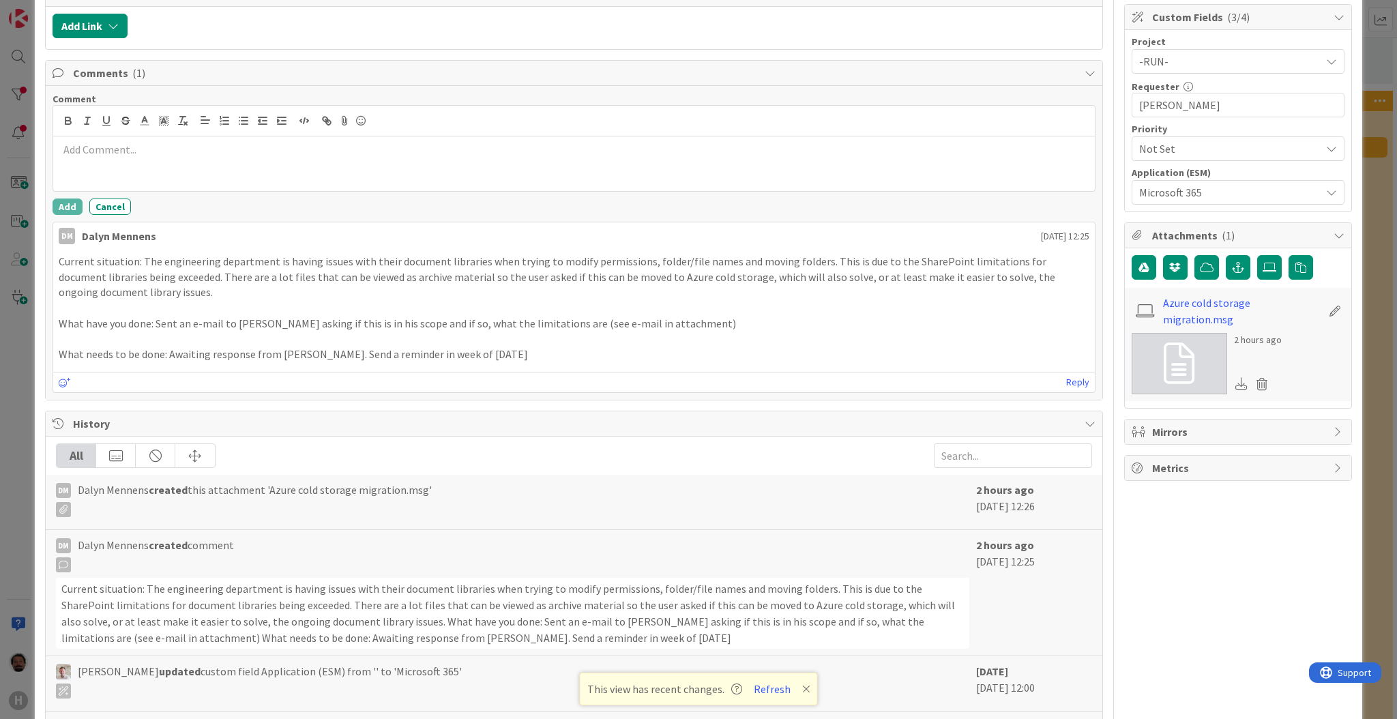
scroll to position [364, 0]
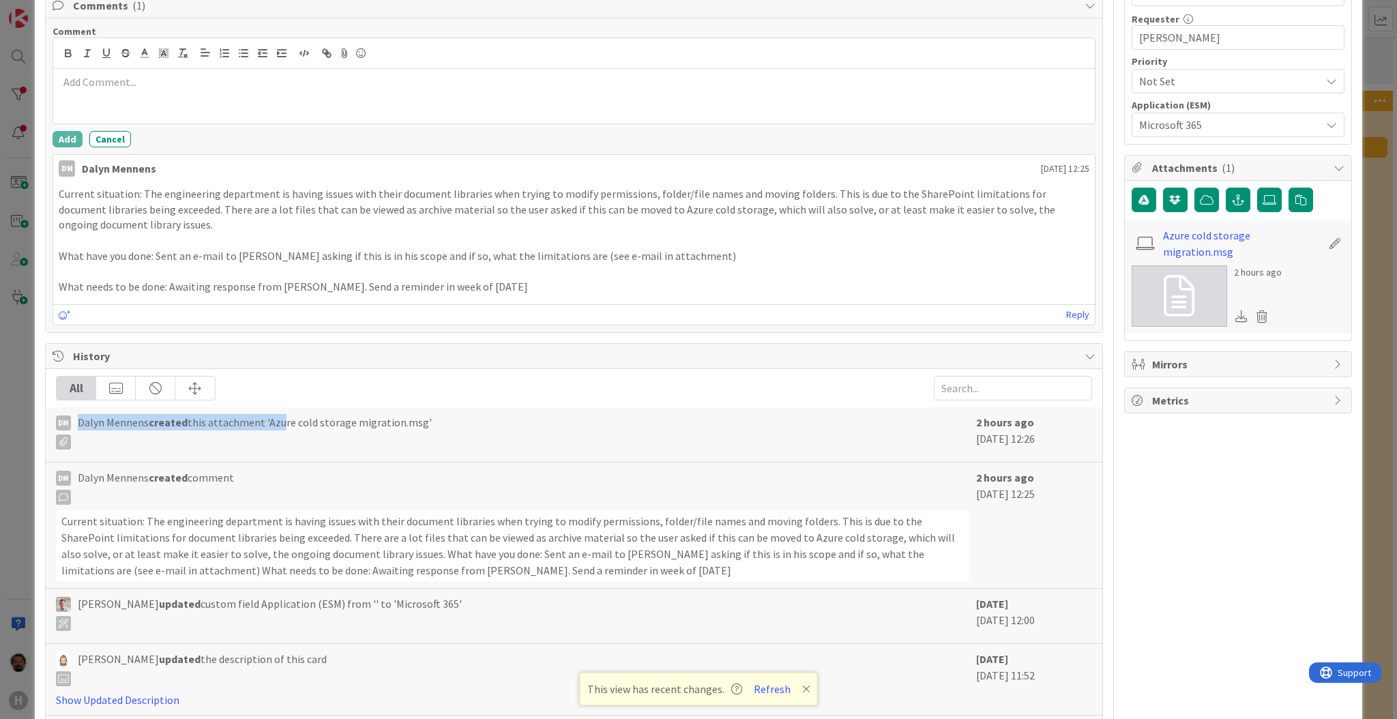
drag, startPoint x: 90, startPoint y: 421, endPoint x: 356, endPoint y: 422, distance: 266.1
click at [346, 422] on span "Dalyn Mennens created this attachment 'Azure cold storage migration.msg'" at bounding box center [255, 431] width 354 height 35
click at [357, 422] on span "Dalyn Mennens created this attachment 'Azure cold storage migration.msg'" at bounding box center [255, 431] width 354 height 35
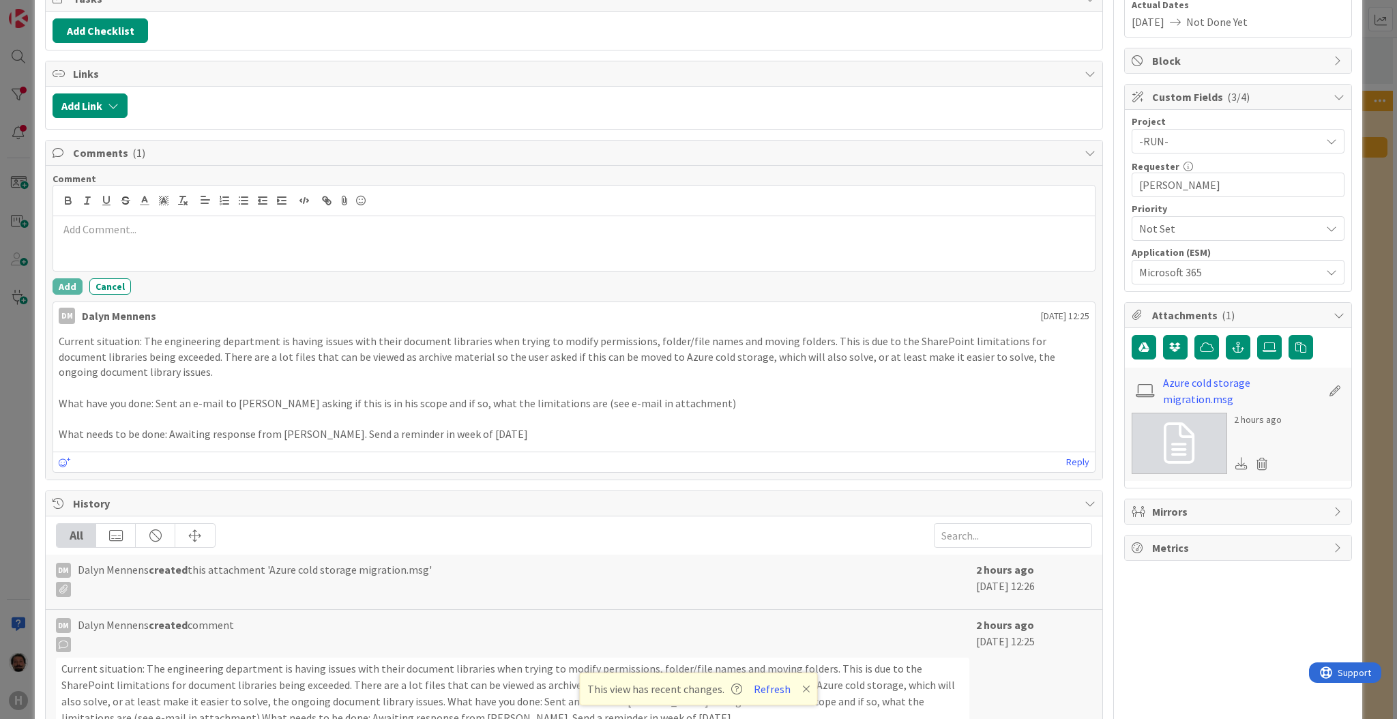
scroll to position [0, 0]
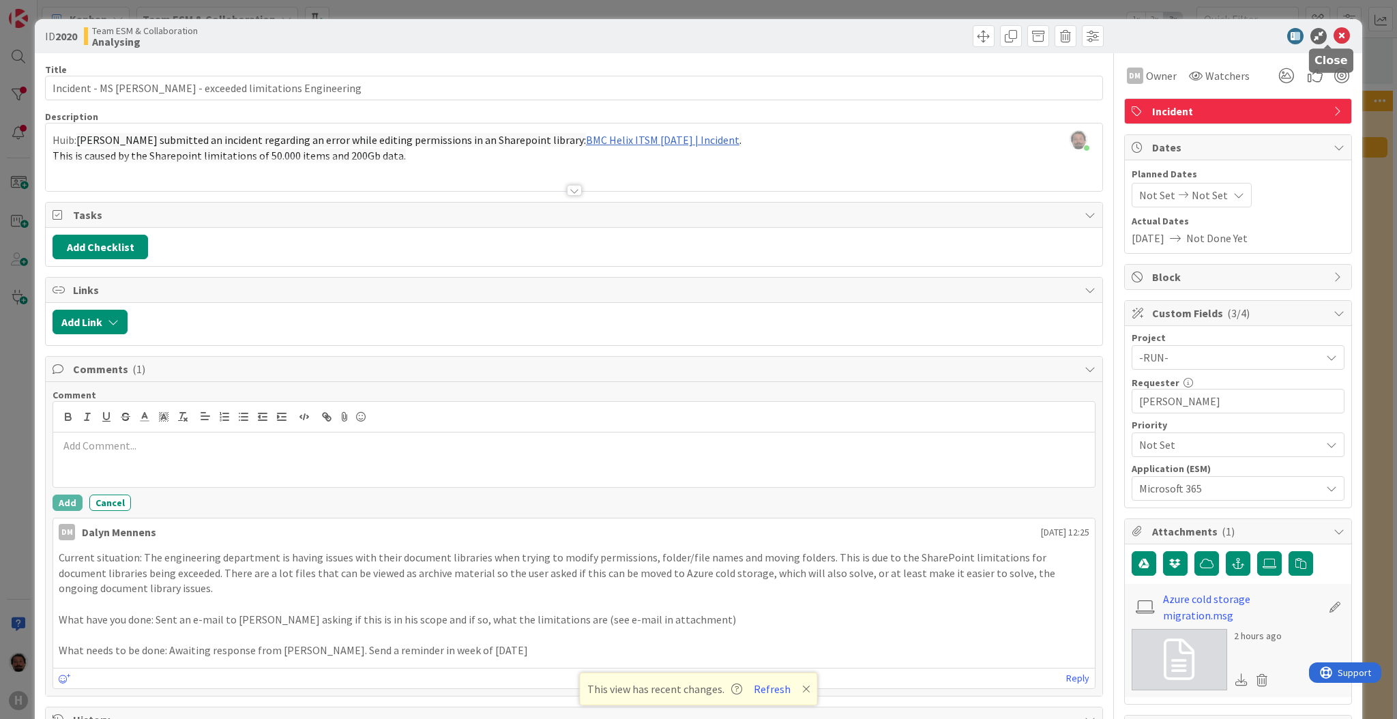
click at [1309, 40] on icon at bounding box center [1342, 36] width 16 height 16
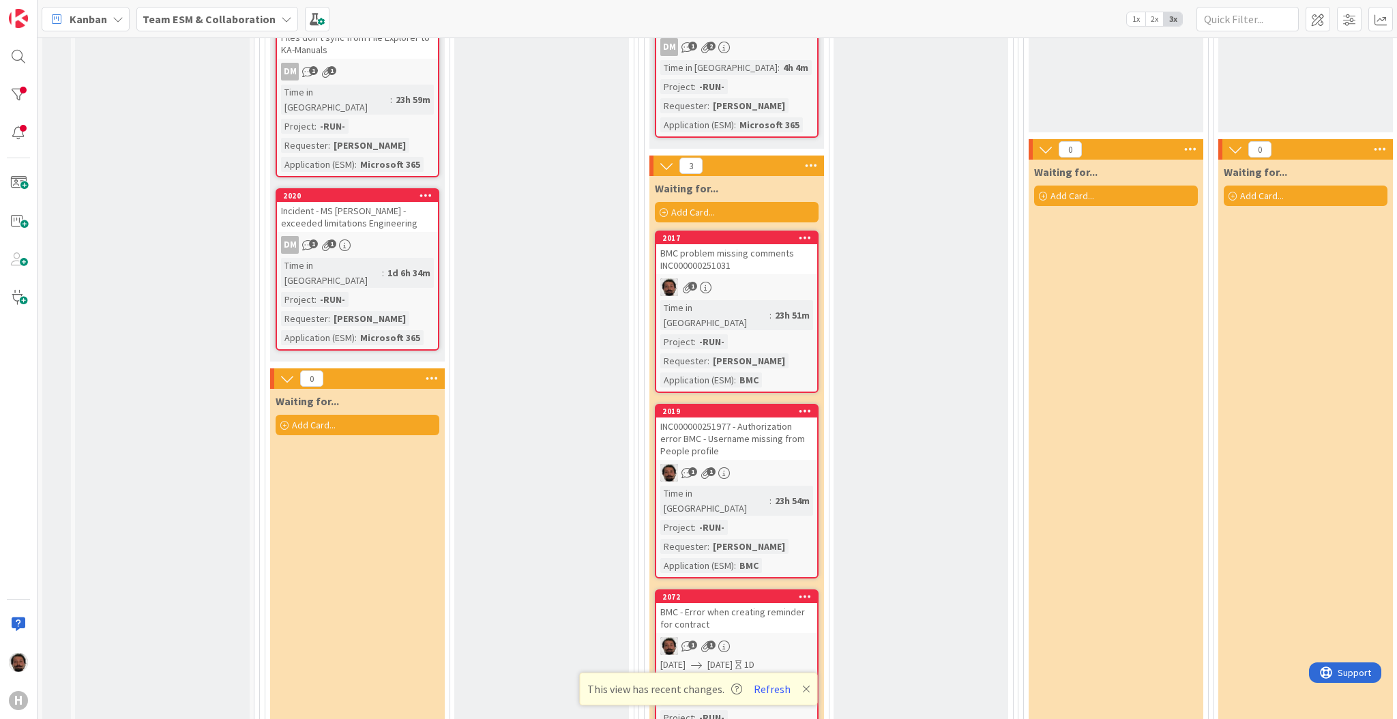
scroll to position [388, 0]
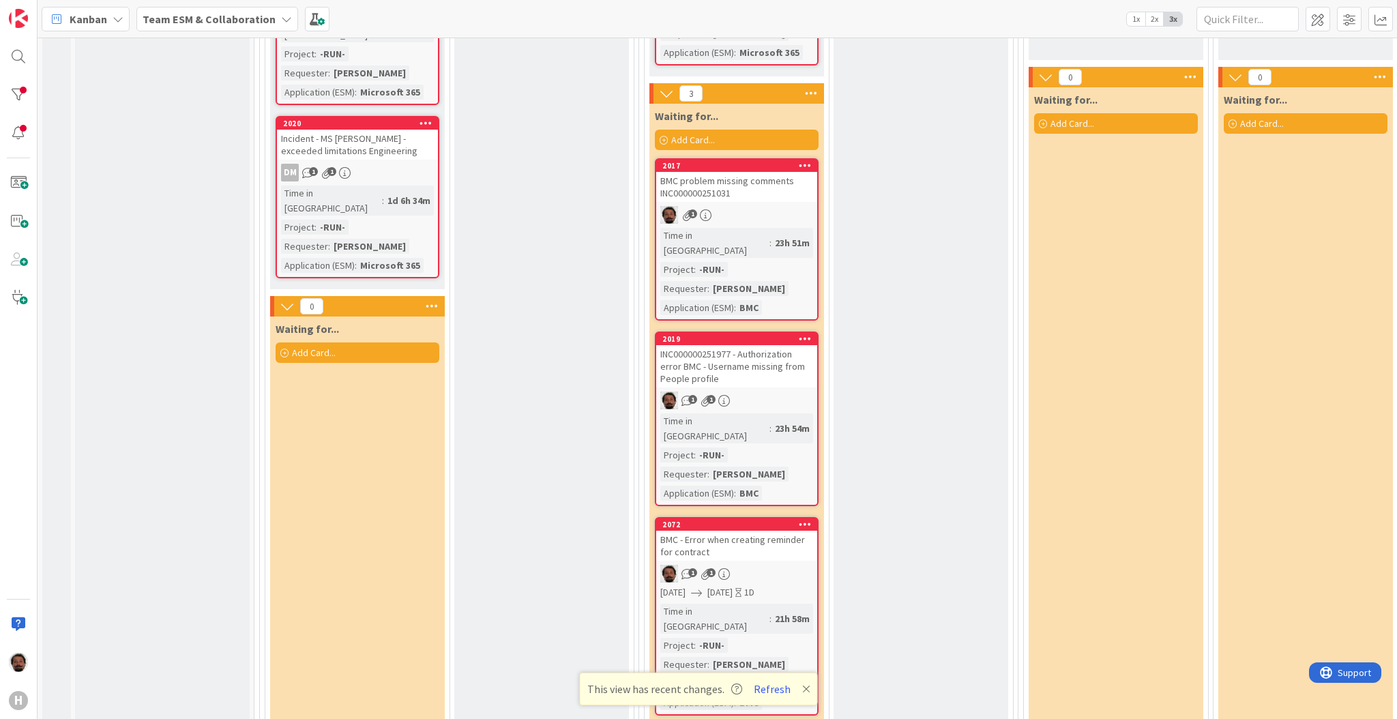
click at [757, 347] on div "INC000000251977 - Authorization error BMC - Username missing from People profile" at bounding box center [736, 366] width 161 height 42
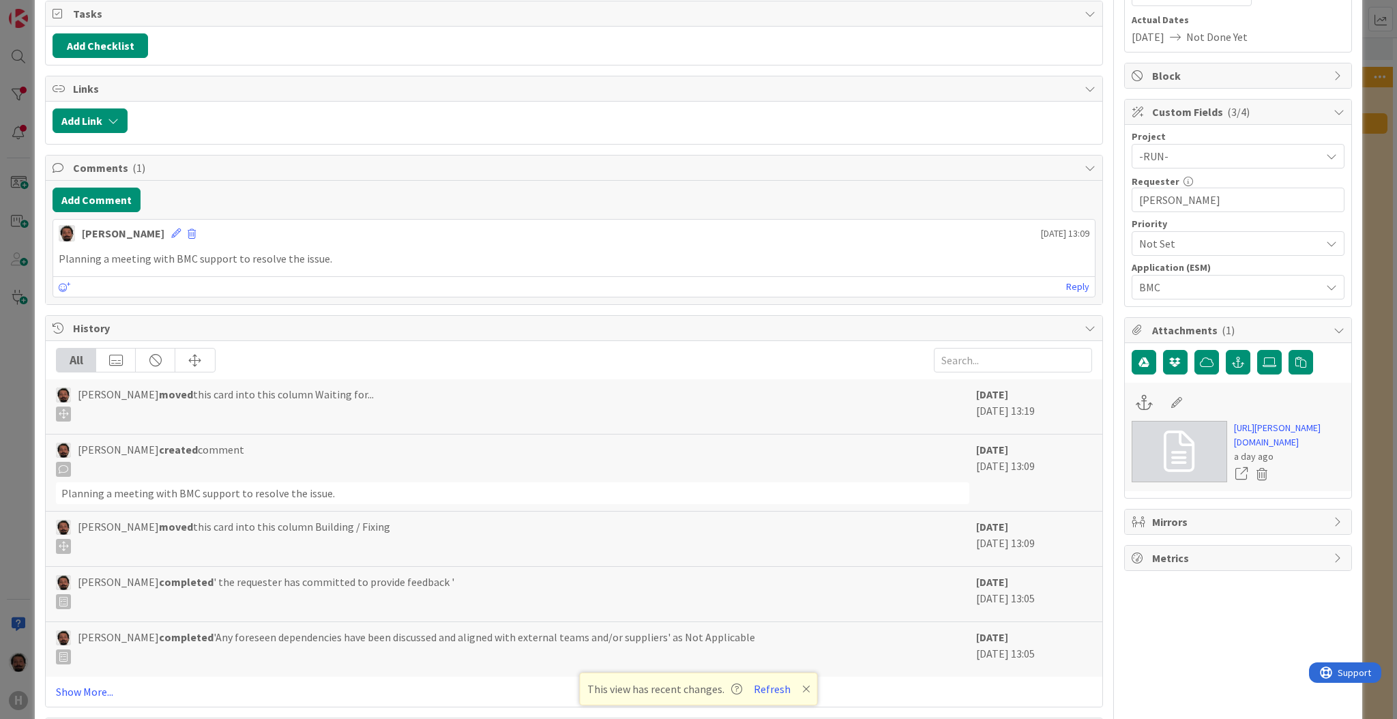
scroll to position [256, 0]
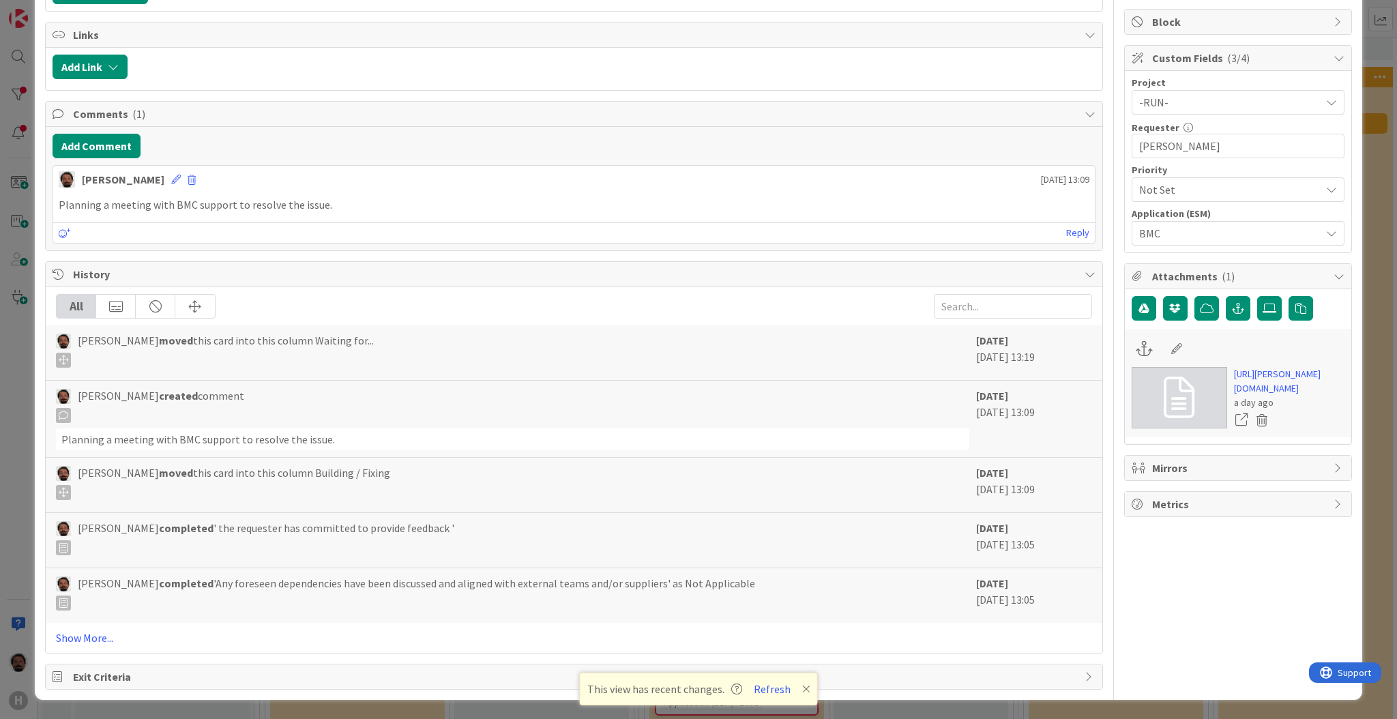
click at [409, 198] on p "Planning a meeting with BMC support to resolve the issue." at bounding box center [574, 205] width 1031 height 16
click at [403, 210] on p "Planning a meeting with BMC support to resolve the issue." at bounding box center [574, 205] width 1031 height 16
click at [287, 209] on p "Planning a meeting with BMC support to resolve the issue." at bounding box center [574, 205] width 1031 height 16
click at [190, 201] on p "Planning a meeting with BMC support to resolve the issue." at bounding box center [574, 205] width 1031 height 16
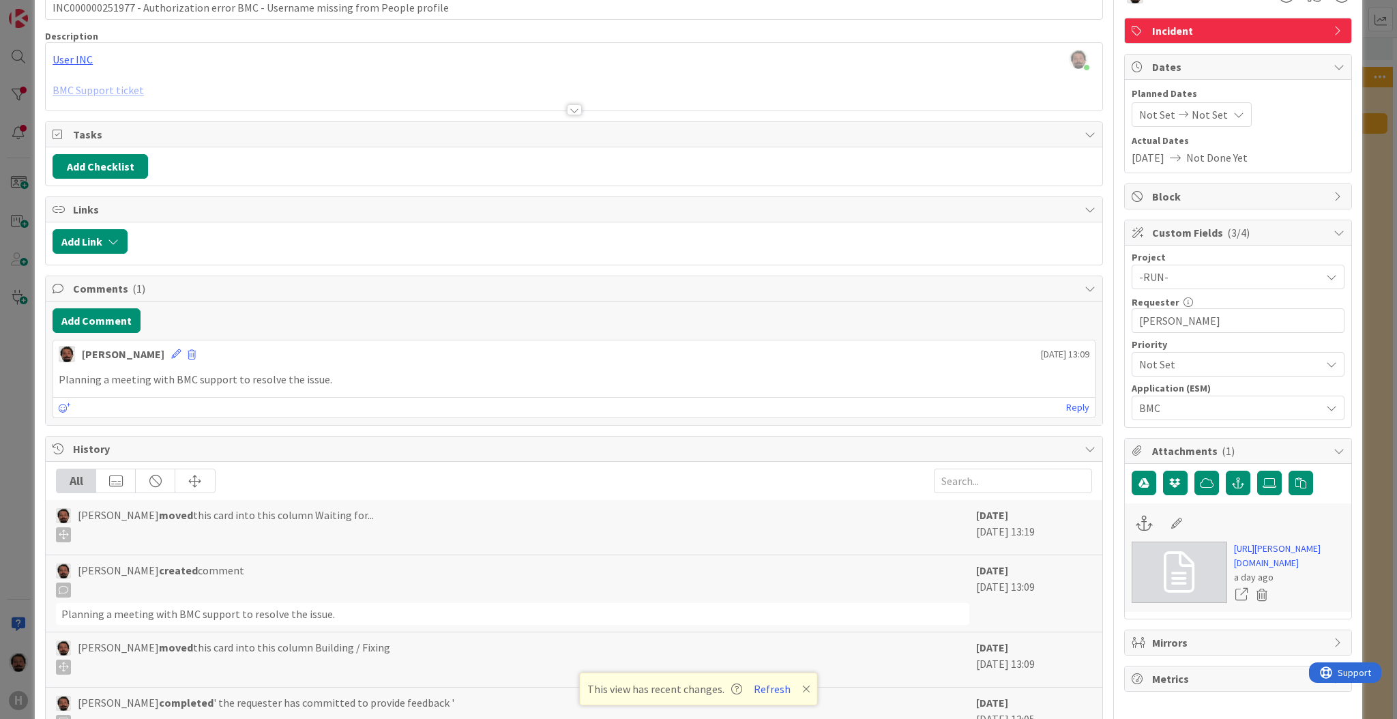
scroll to position [74, 0]
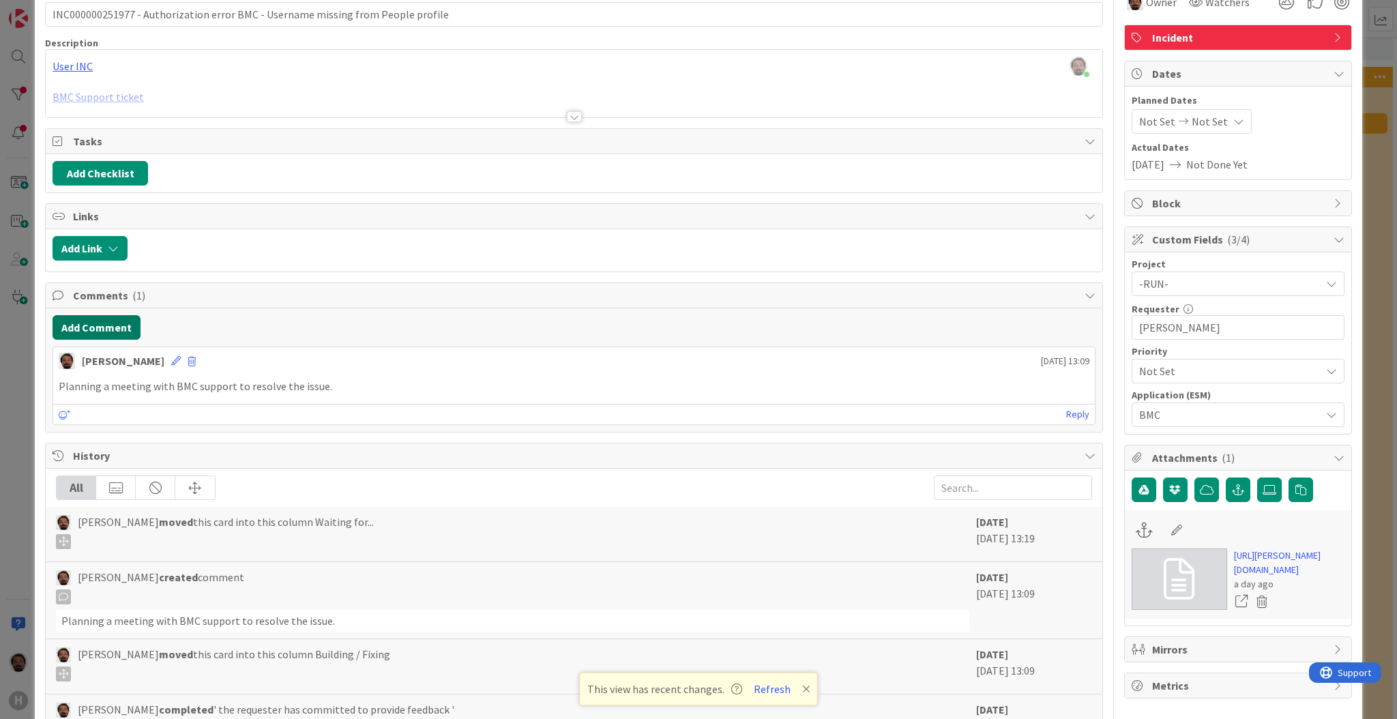
click at [113, 325] on button "Add Comment" at bounding box center [97, 327] width 88 height 25
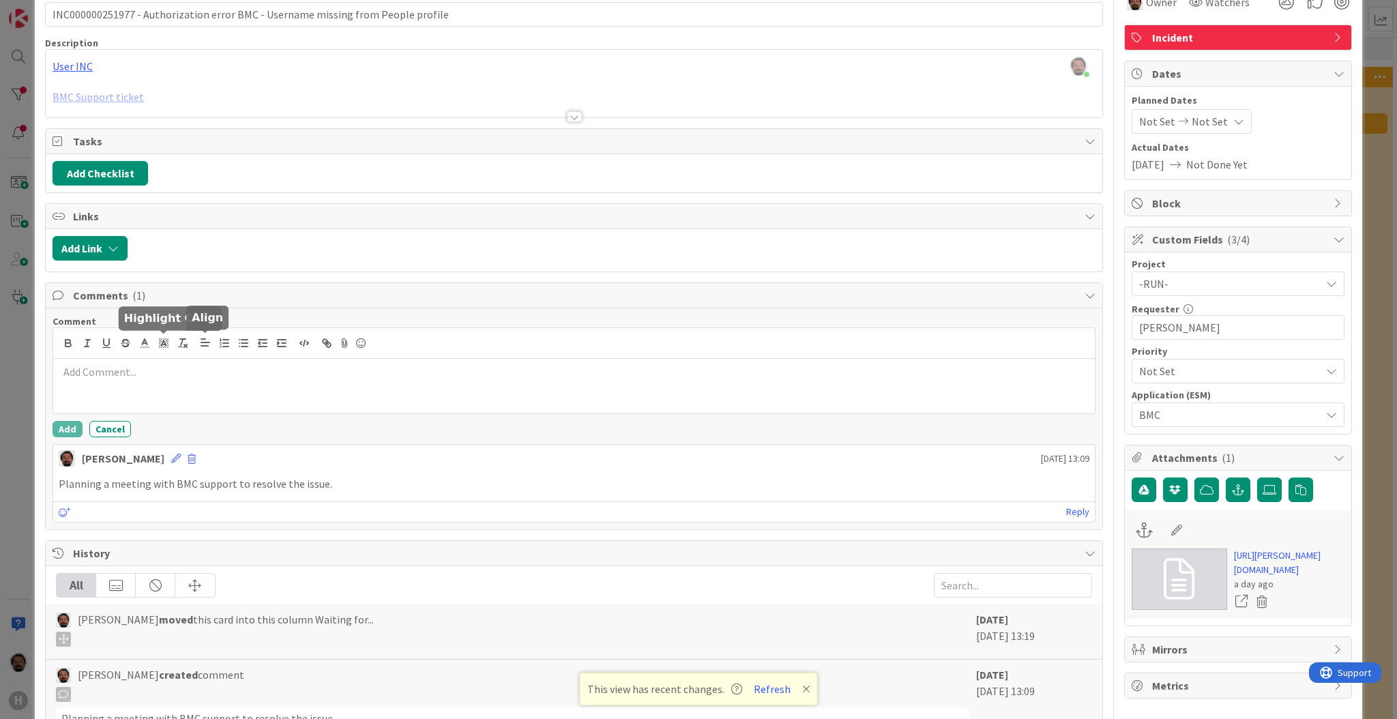
click at [205, 385] on div at bounding box center [574, 386] width 1042 height 55
click at [142, 368] on p "Current Situation: Had a call with BMC Support, but it was routed to the wrong …" at bounding box center [574, 372] width 1031 height 16
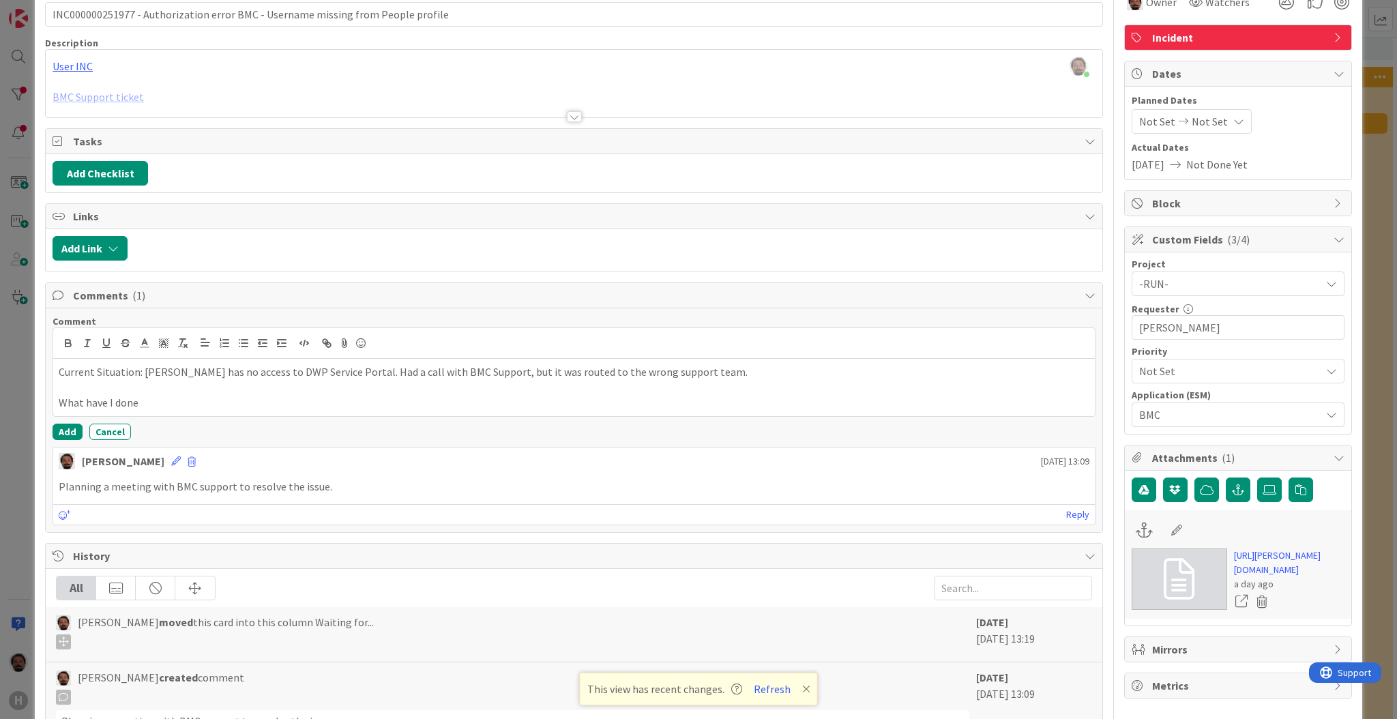
click at [722, 375] on p "Current Situation: [PERSON_NAME] has no access to DWP Service Portal. Had a cal…" at bounding box center [574, 372] width 1031 height 16
drag, startPoint x: 903, startPoint y: 370, endPoint x: 714, endPoint y: 377, distance: 189.1
click at [714, 377] on p "Current Situation: [PERSON_NAME] has no access to DWP Service Portal. Had a cal…" at bounding box center [574, 372] width 1031 height 16
click at [249, 411] on p "What have I done" at bounding box center [574, 403] width 1031 height 16
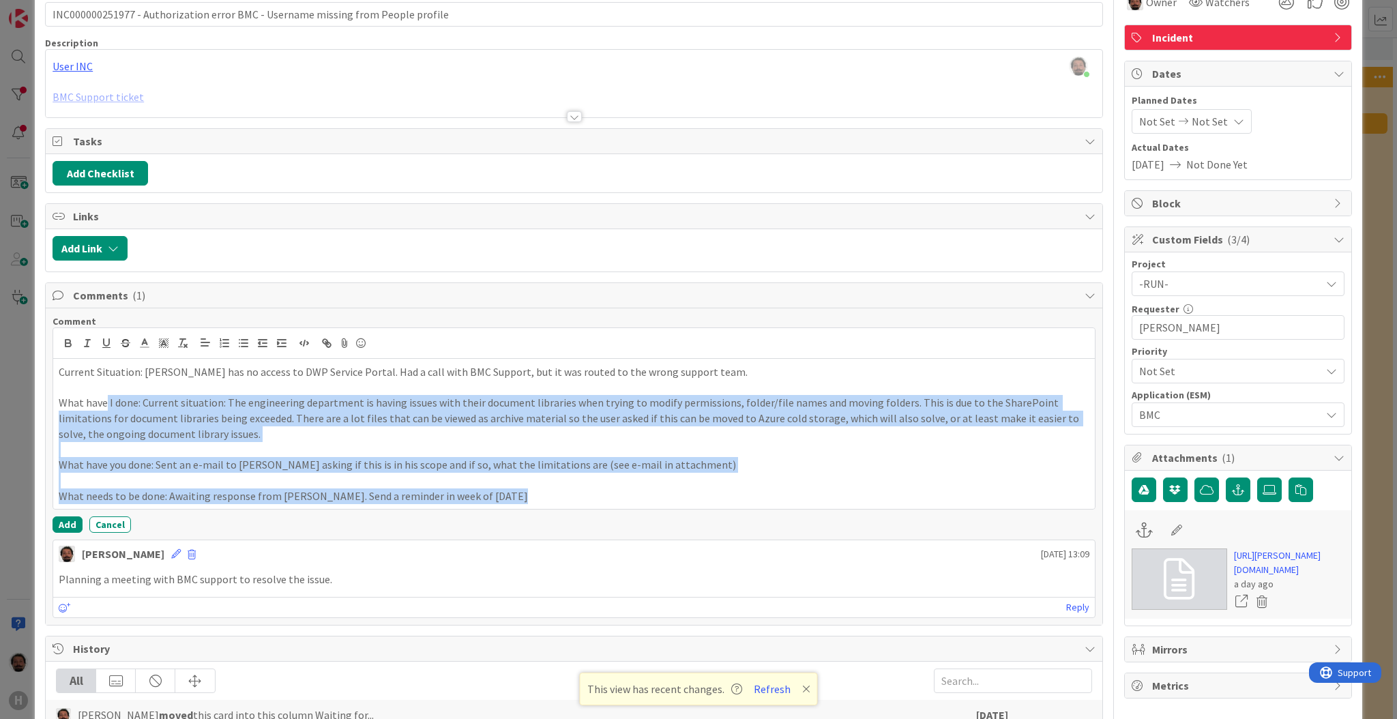
drag, startPoint x: 534, startPoint y: 500, endPoint x: 105, endPoint y: 407, distance: 438.4
click at [105, 407] on div "Current Situation: [PERSON_NAME] has no access to DWP Service Portal. Had a cal…" at bounding box center [574, 434] width 1042 height 150
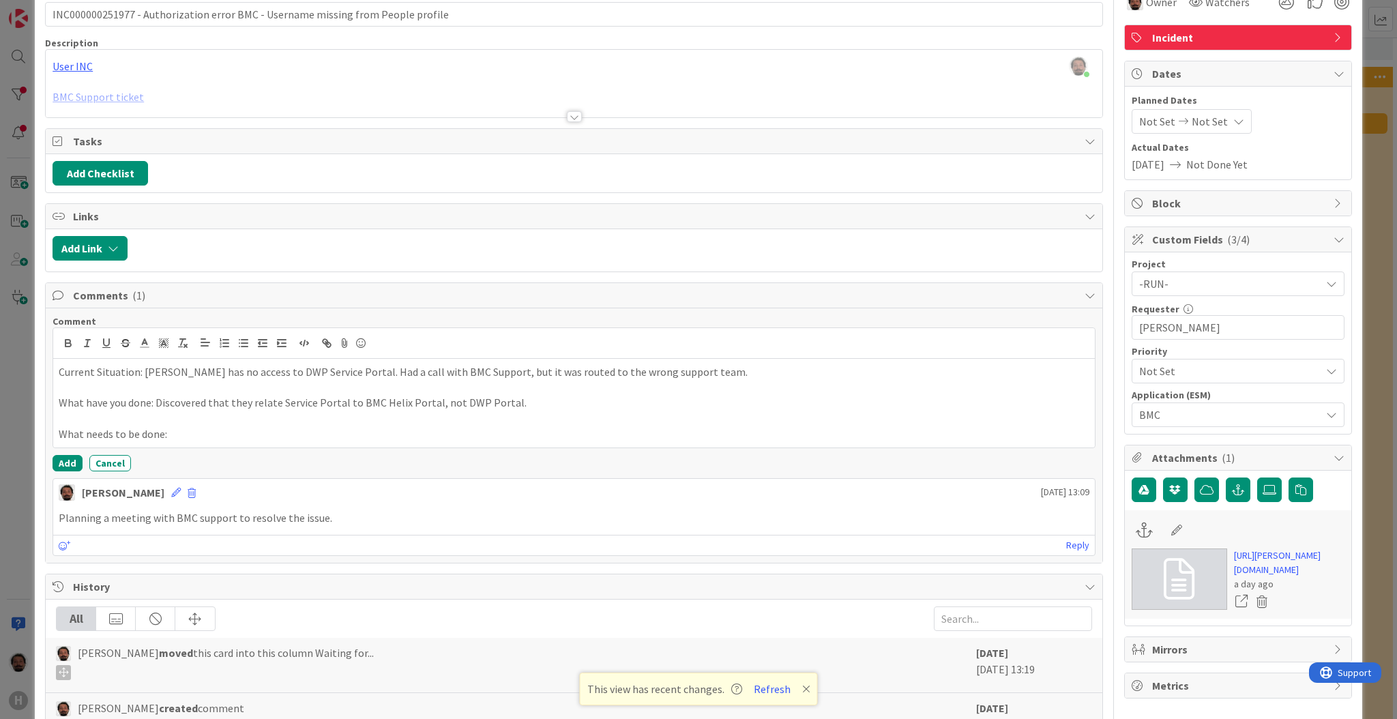
click at [237, 436] on p "What needs to be done:" at bounding box center [574, 434] width 1031 height 16
click at [529, 409] on p "What have you done: Discovered that they relate Service Portal to BMC Helix Por…" at bounding box center [574, 403] width 1031 height 16
click at [523, 409] on p "What have you done: Discovered that they relate Service Portal to BMC Helix Por…" at bounding box center [574, 403] width 1031 height 16
click at [292, 433] on p "What needs to be done:" at bounding box center [574, 434] width 1031 height 16
click at [242, 405] on p "What have you done: Discovered that they relate Service Portal to BMC Helix Por…" at bounding box center [574, 403] width 1031 height 16
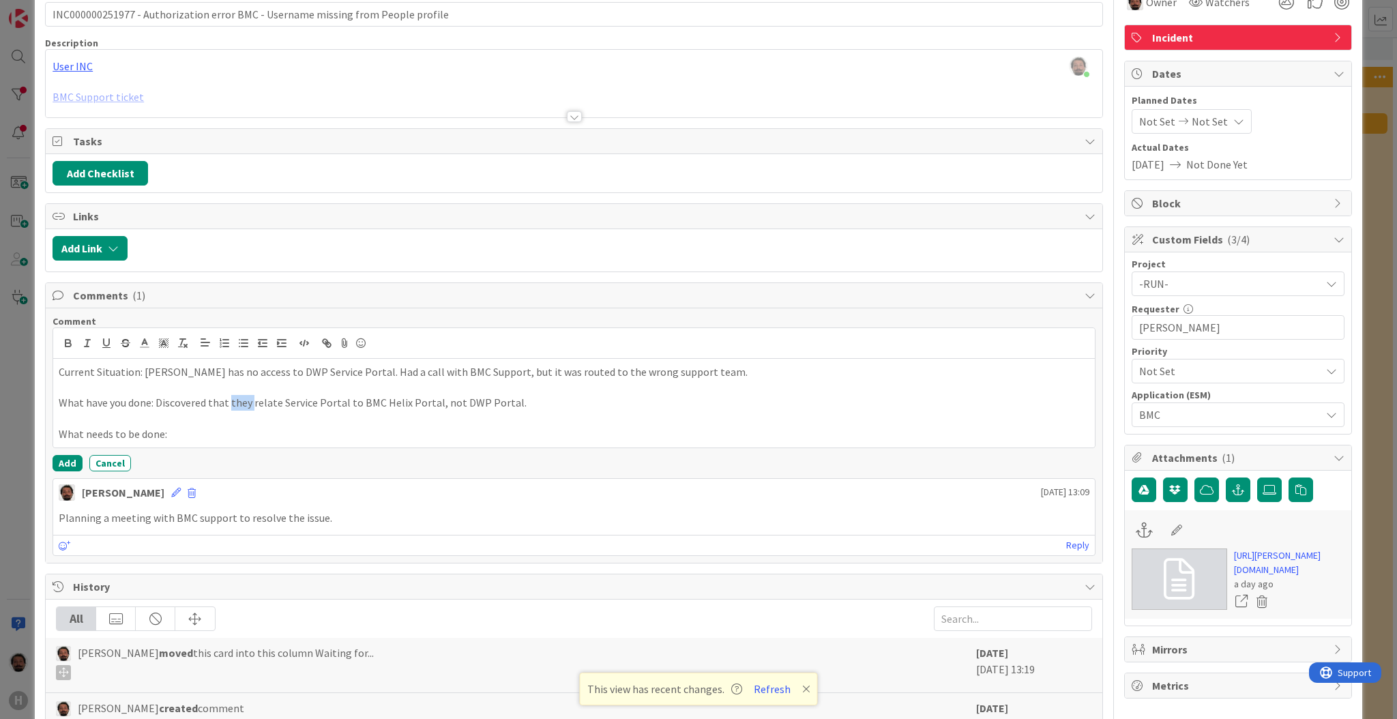
click at [242, 405] on p "What have you done: Discovered that they relate Service Portal to BMC Helix Por…" at bounding box center [574, 403] width 1031 height 16
click at [527, 402] on p "What have you done: Discovered that BMC relates Service Portal to BMC Helix Por…" at bounding box center [574, 403] width 1031 height 16
click at [395, 452] on div "Comment Current Situation: [PERSON_NAME] has no access to DWP Service Portal. H…" at bounding box center [574, 393] width 1043 height 156
click at [396, 445] on div "Current Situation: [PERSON_NAME] has no access to DWP Service Portal. Had a cal…" at bounding box center [574, 403] width 1042 height 89
click at [538, 426] on p "What needs to be done: I will be contacted at a later time by the correct team." at bounding box center [574, 434] width 1031 height 16
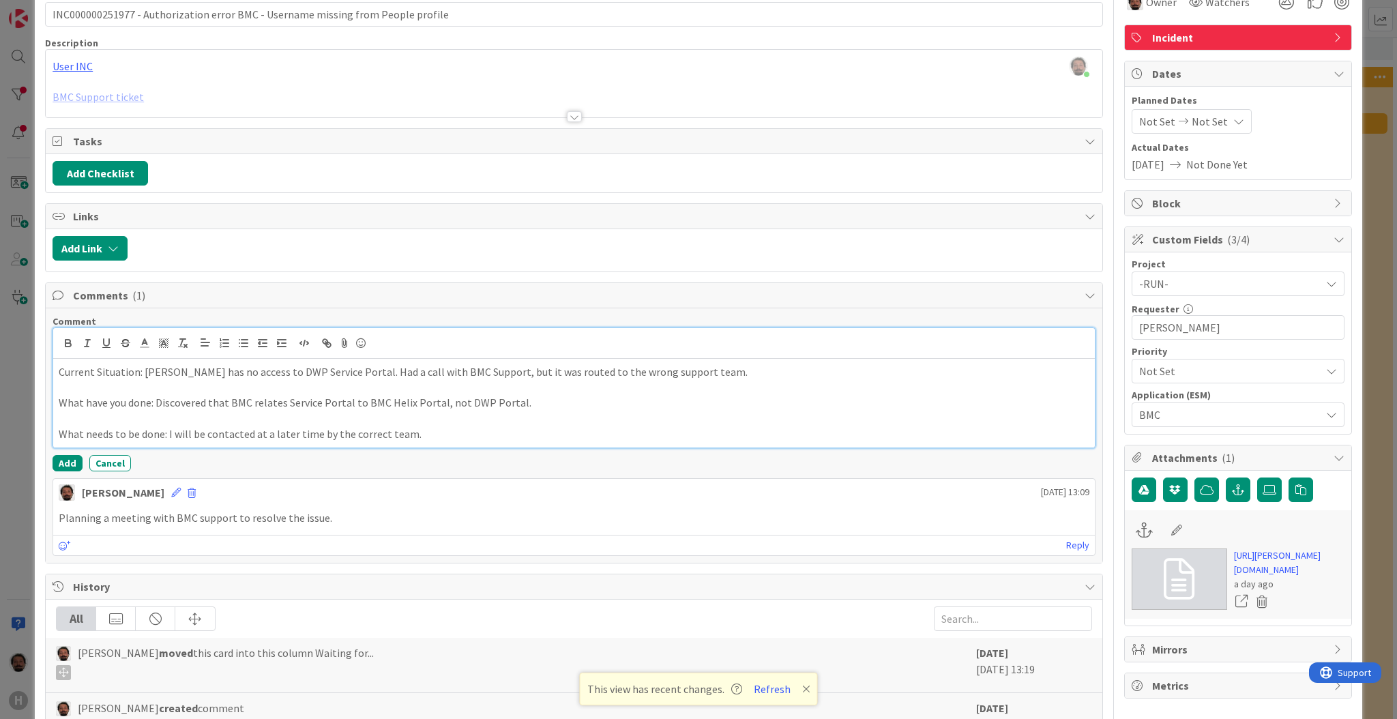
click at [538, 432] on p "What needs to be done: I will be contacted at a later time by the correct team." at bounding box center [574, 434] width 1031 height 16
click at [169, 431] on p "What needs to be done: I will be contacted at a later time by the correct team." at bounding box center [574, 434] width 1031 height 16
click at [467, 455] on div "Add Cancel" at bounding box center [574, 463] width 1043 height 16
click at [474, 437] on p "What needs to be done: We will be contacted at a later time by the correct team." at bounding box center [574, 434] width 1031 height 16
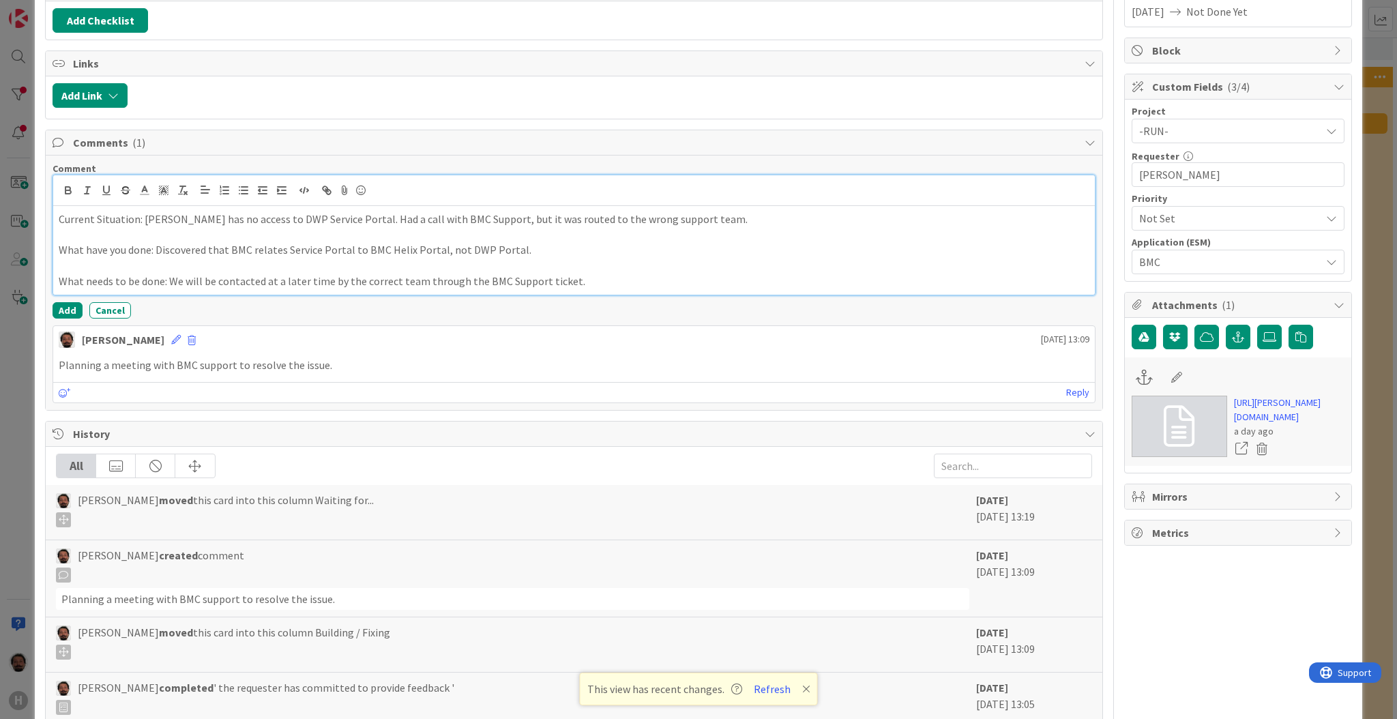
scroll to position [256, 0]
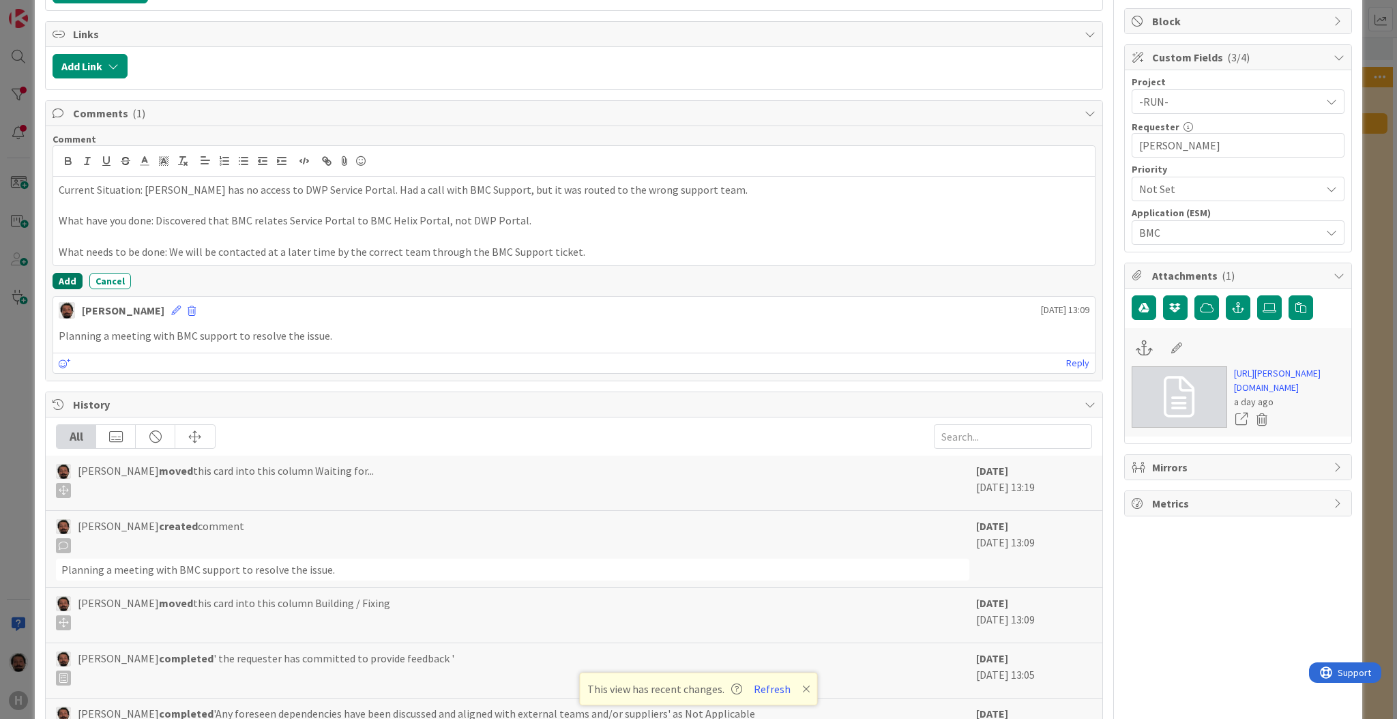
click at [76, 279] on button "Add" at bounding box center [68, 281] width 30 height 16
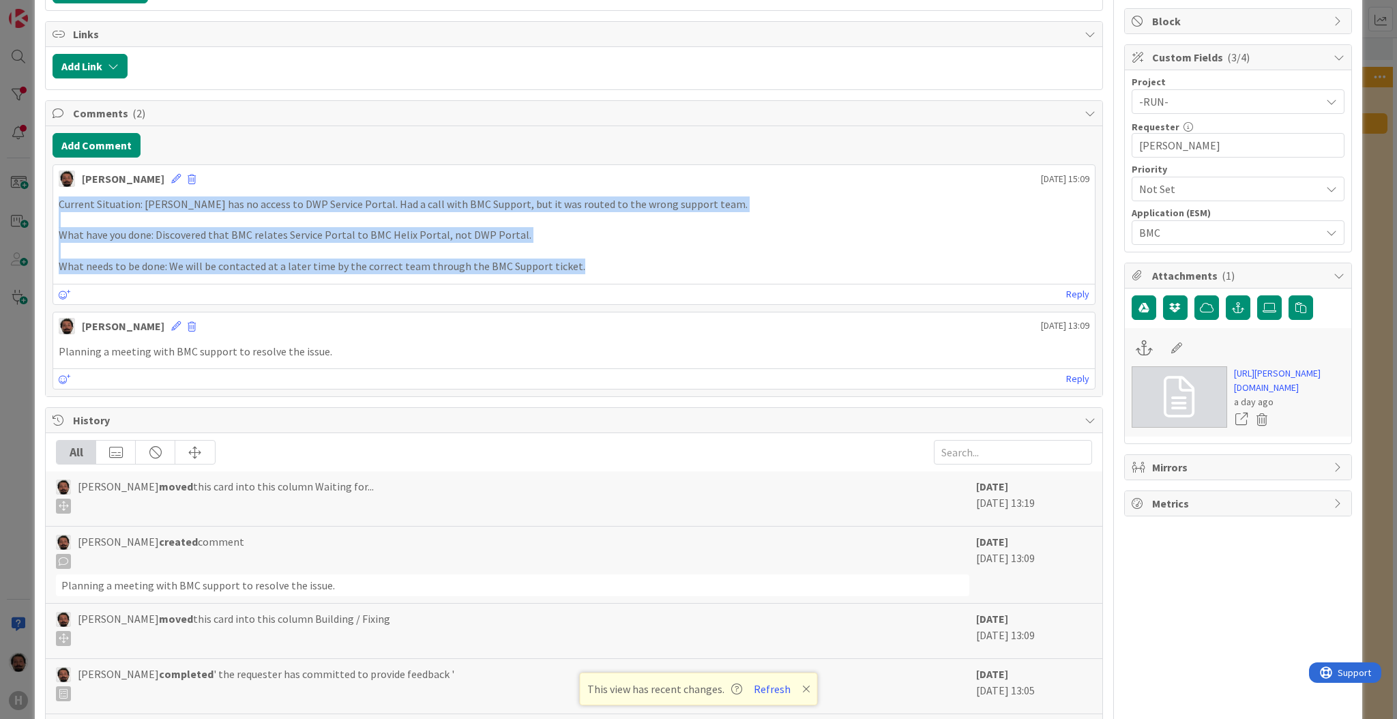
drag, startPoint x: 599, startPoint y: 267, endPoint x: 42, endPoint y: 193, distance: 561.6
click at [42, 193] on div "ID 2019 Team ESM & Collaboration Waiting for... Title 80 / 128 INC000000251977 …" at bounding box center [699, 304] width 1328 height 1083
copy div "Current Situation: [PERSON_NAME] has no access to DWP Service Portal. Had a cal…"
click at [703, 637] on div "[PERSON_NAME] moved this card into this column Building / [GEOGRAPHIC_DATA]" at bounding box center [513, 628] width 914 height 35
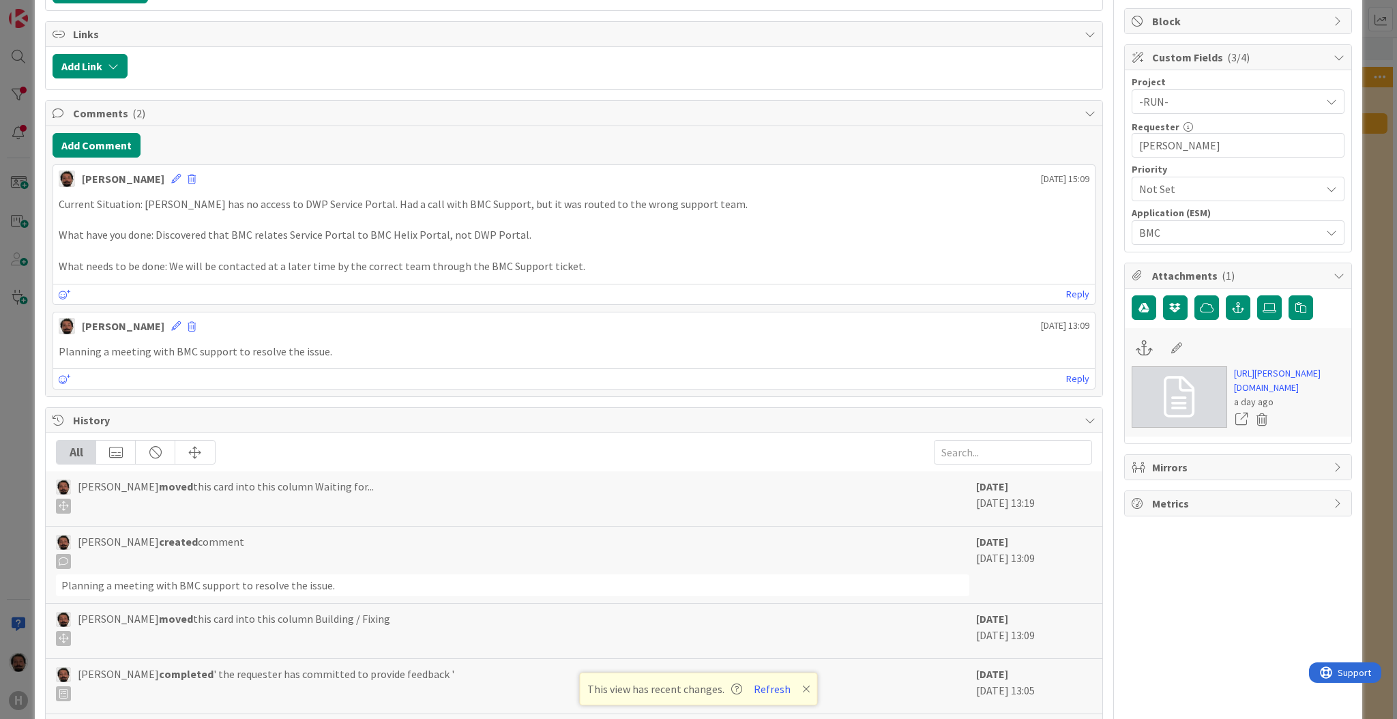
scroll to position [0, 0]
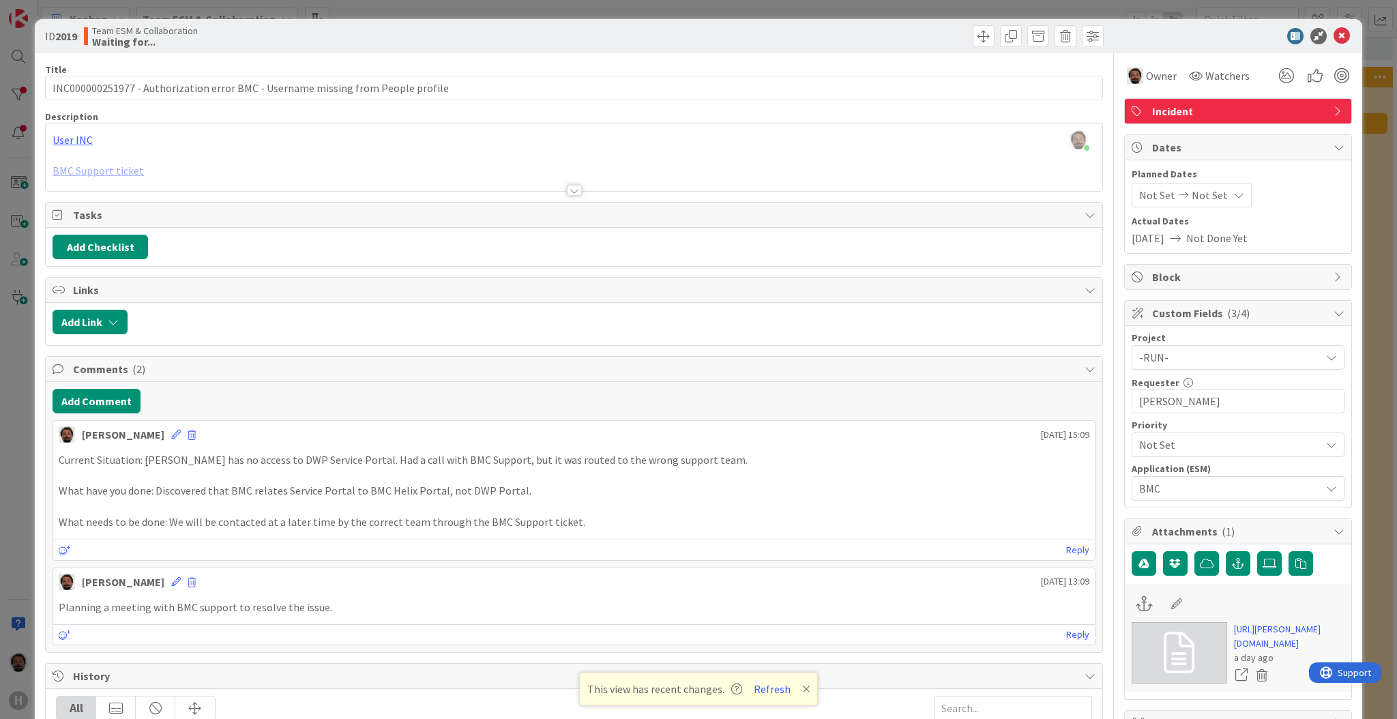
click at [1309, 222] on span "Actual Dates" at bounding box center [1238, 221] width 213 height 14
drag, startPoint x: 96, startPoint y: 173, endPoint x: 851, endPoint y: 194, distance: 755.6
click at [873, 192] on div "Title 80 / 128 INC000000251977 - Authorization error BMC - Username missing fro…" at bounding box center [574, 572] width 1058 height 1038
drag, startPoint x: 557, startPoint y: 191, endPoint x: 542, endPoint y: 191, distance: 15.0
click at [558, 191] on div at bounding box center [574, 173] width 1057 height 35
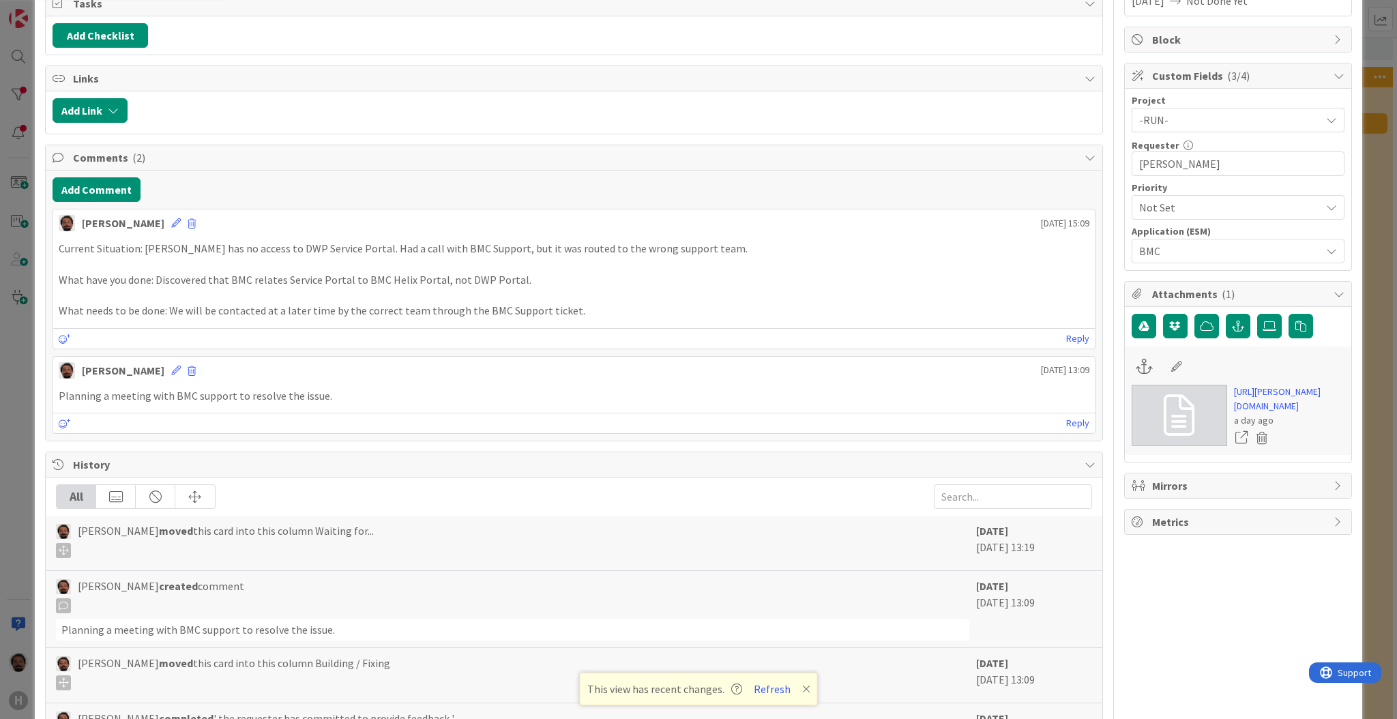
scroll to position [91, 0]
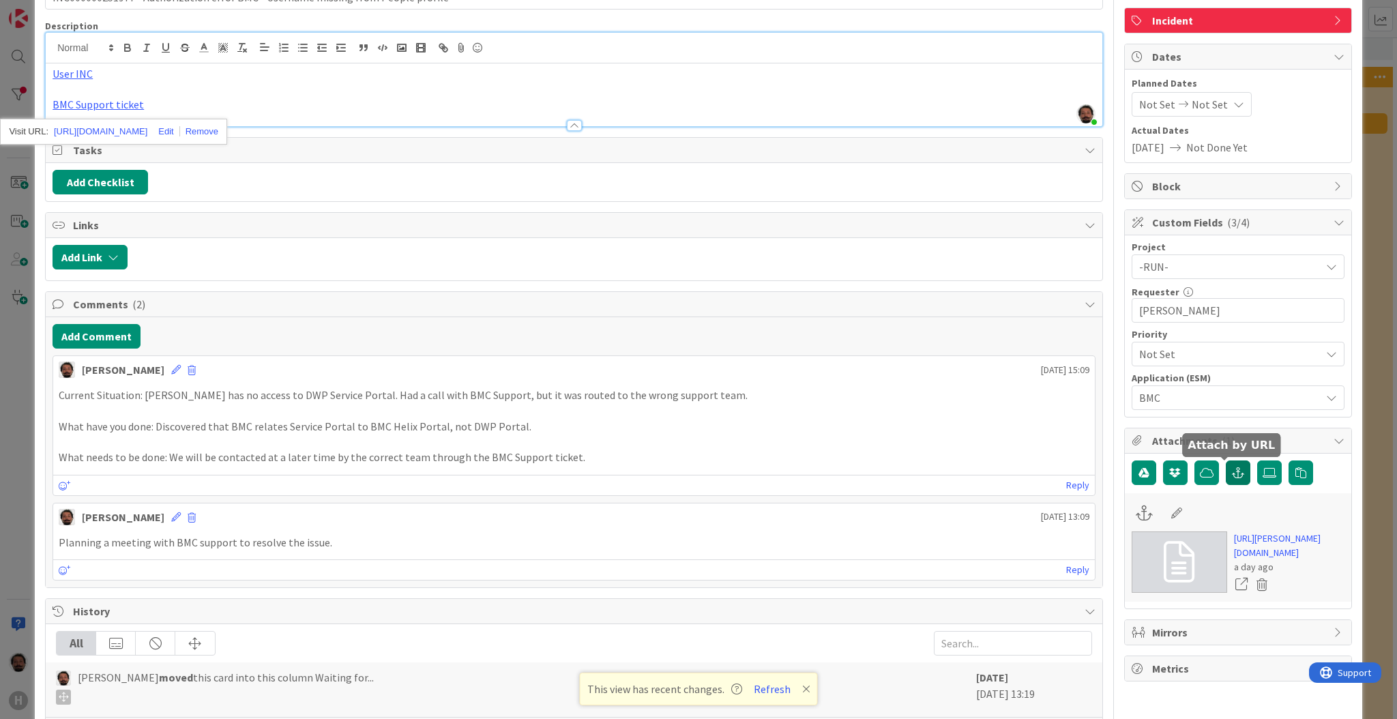
click at [1232, 473] on icon "button" at bounding box center [1238, 472] width 12 height 11
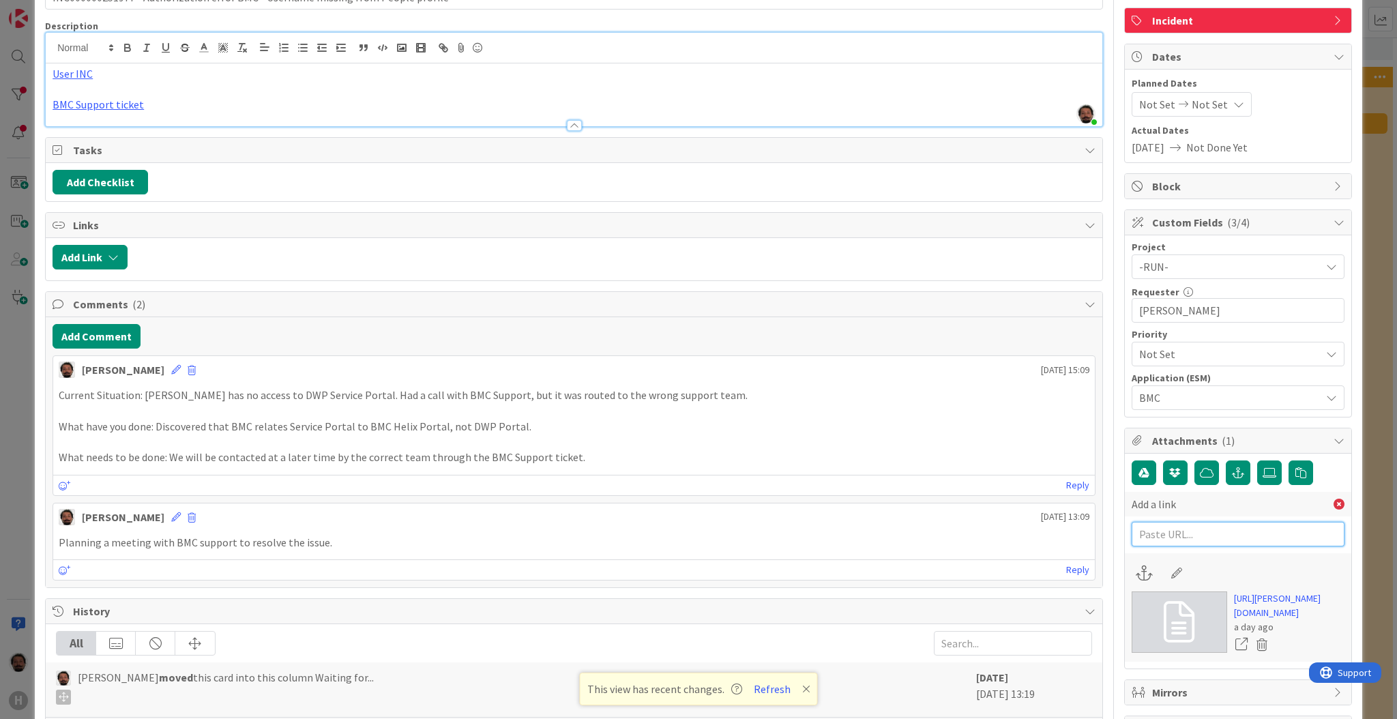
click at [1174, 540] on input "text" at bounding box center [1238, 534] width 213 height 25
paste input "[URL][DOMAIN_NAME]"
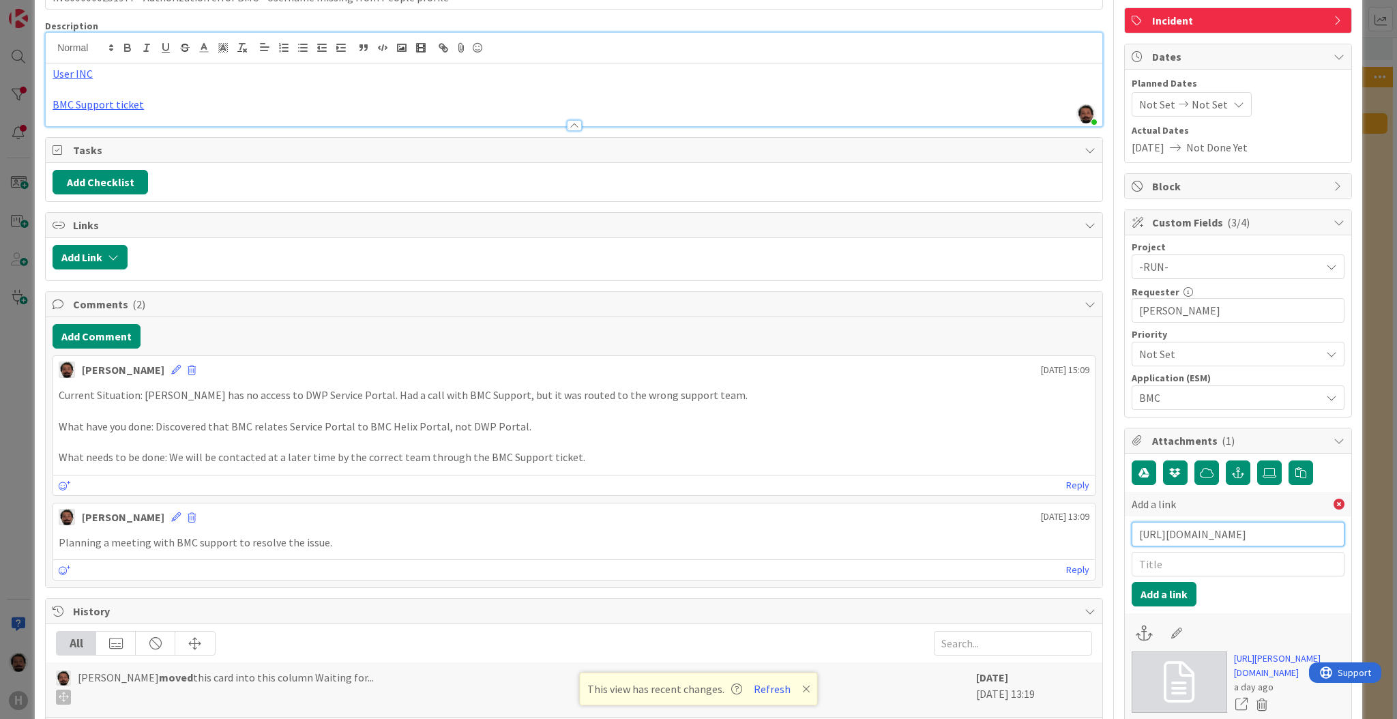
type input "[URL][DOMAIN_NAME]"
click at [1217, 558] on input "text" at bounding box center [1238, 564] width 213 height 25
type input "BMC Support ticket"
click at [1172, 585] on button "Add a link" at bounding box center [1164, 594] width 65 height 25
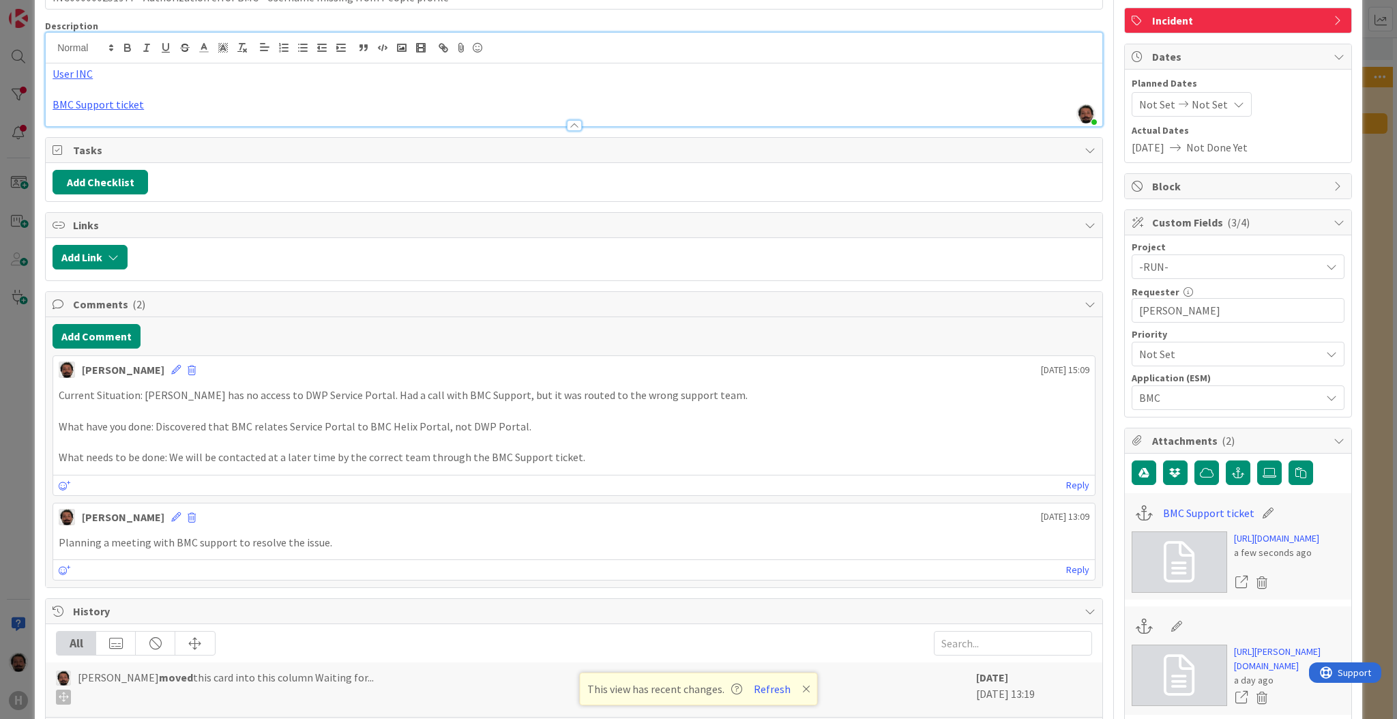
scroll to position [273, 0]
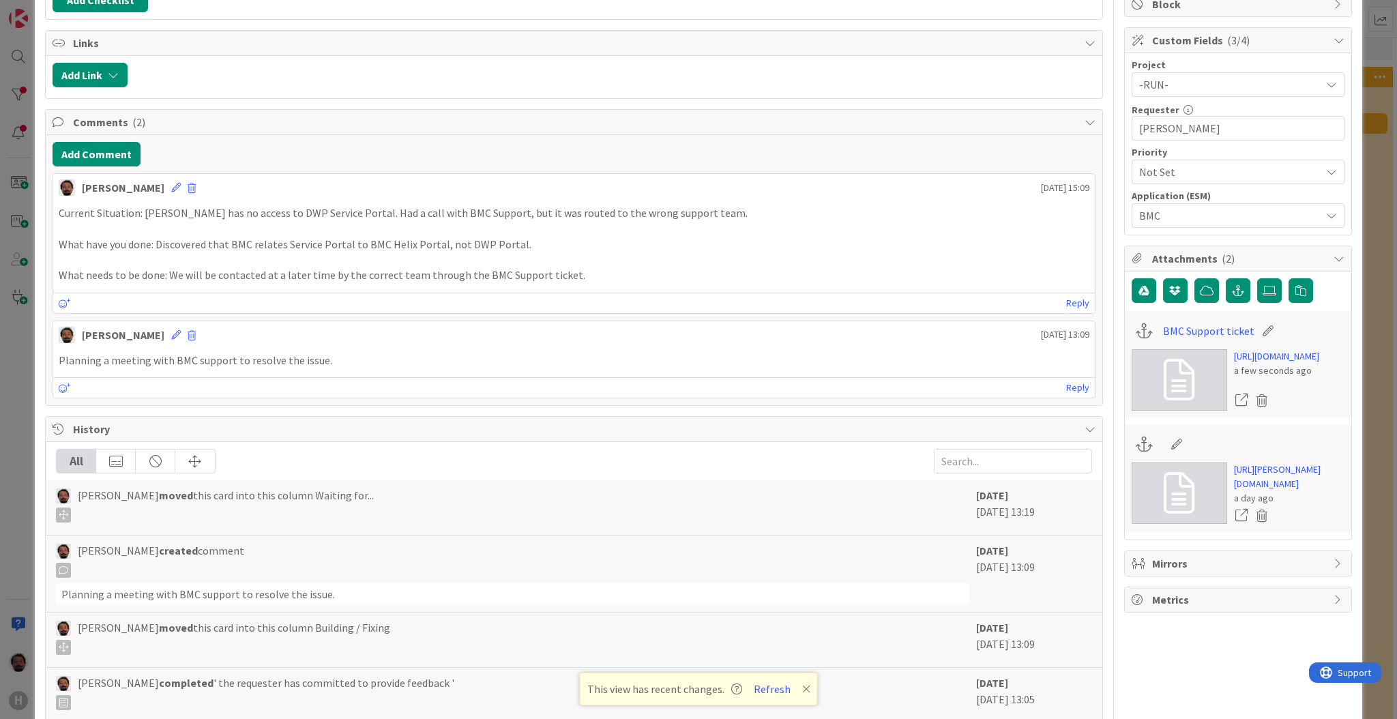
click at [1167, 451] on icon at bounding box center [1176, 444] width 19 height 14
click at [1165, 456] on input at bounding box center [1239, 444] width 152 height 25
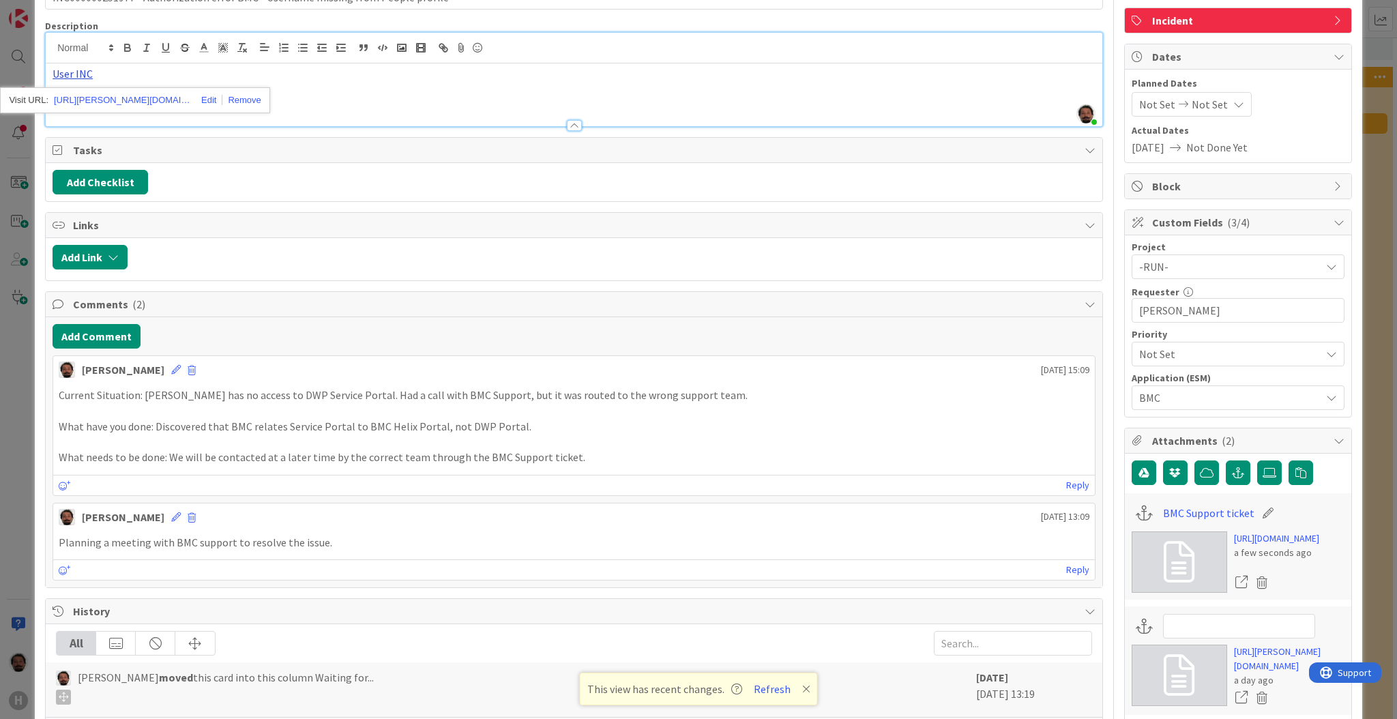
click at [77, 76] on link "User INC" at bounding box center [73, 74] width 40 height 14
click at [130, 95] on link "[URL][PERSON_NAME][DOMAIN_NAME]" at bounding box center [122, 100] width 136 height 18
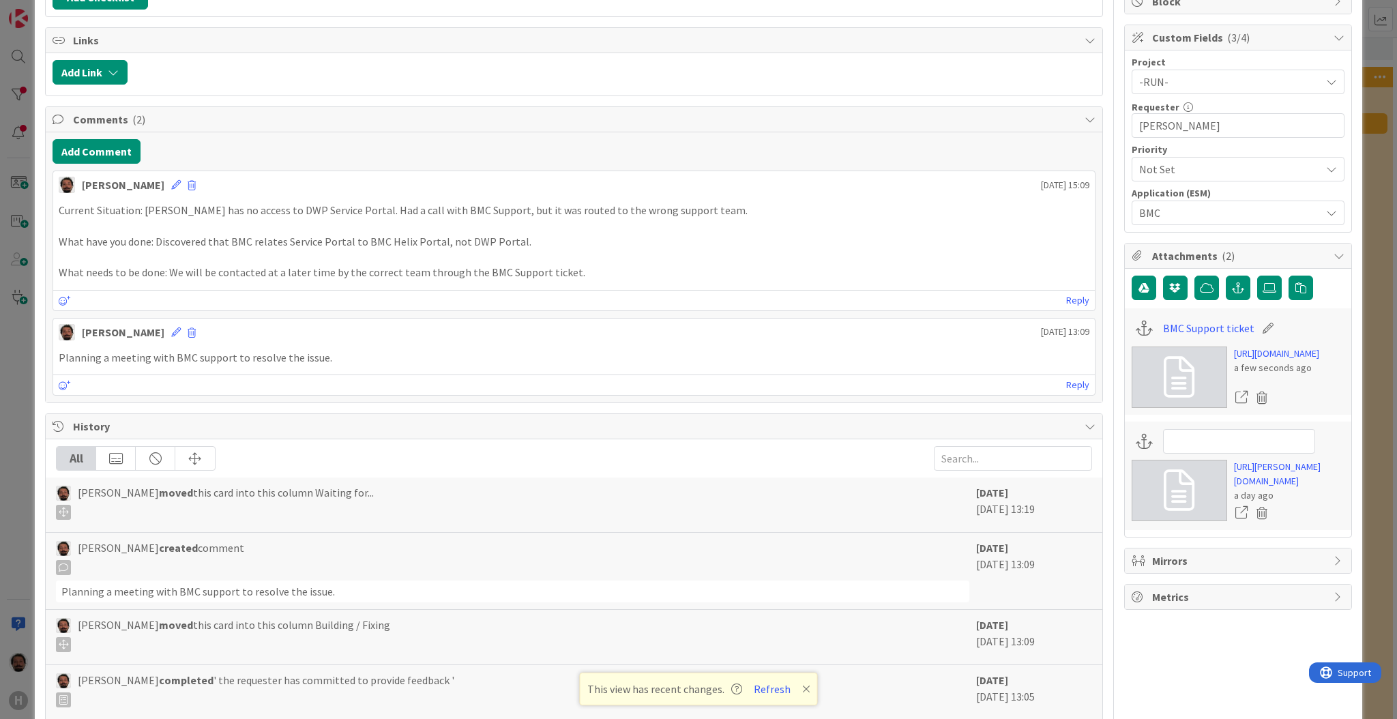
scroll to position [364, 0]
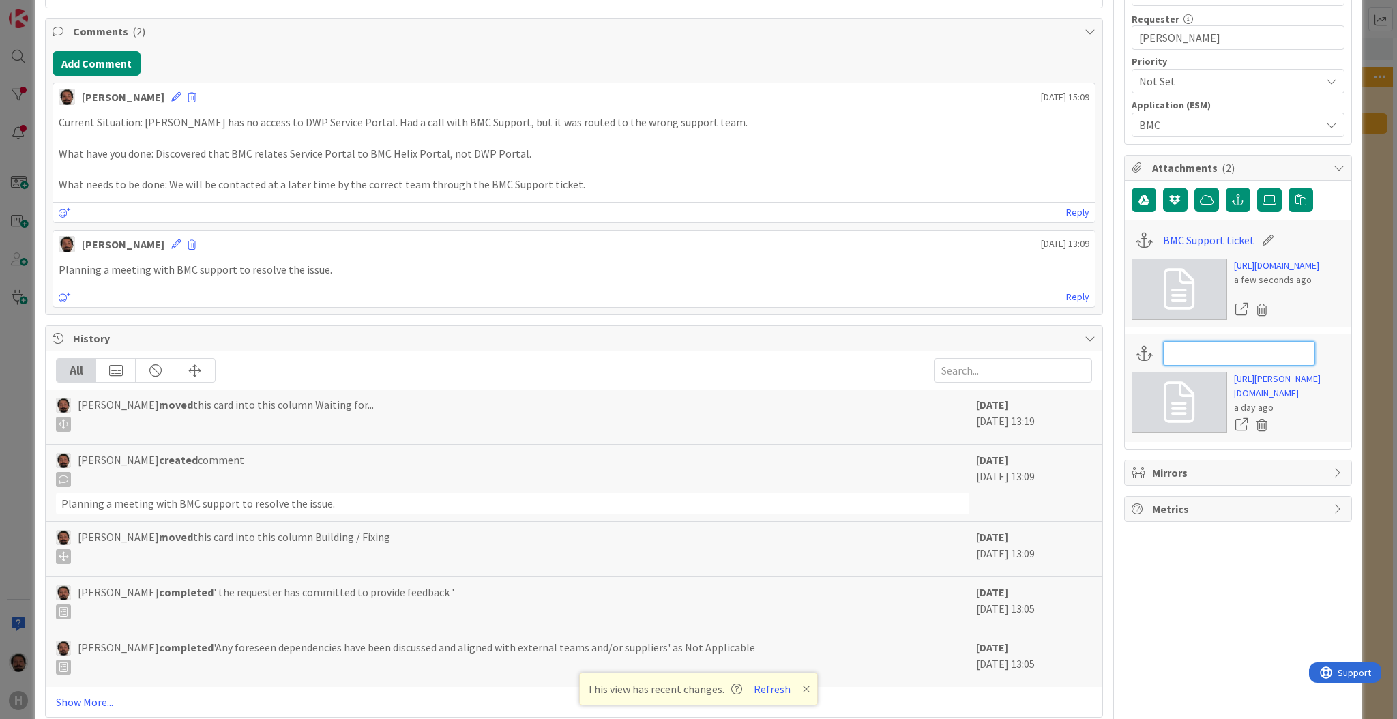
click at [1178, 366] on input at bounding box center [1239, 353] width 152 height 25
paste input "INC000000251977"
type input "INC000000251977"
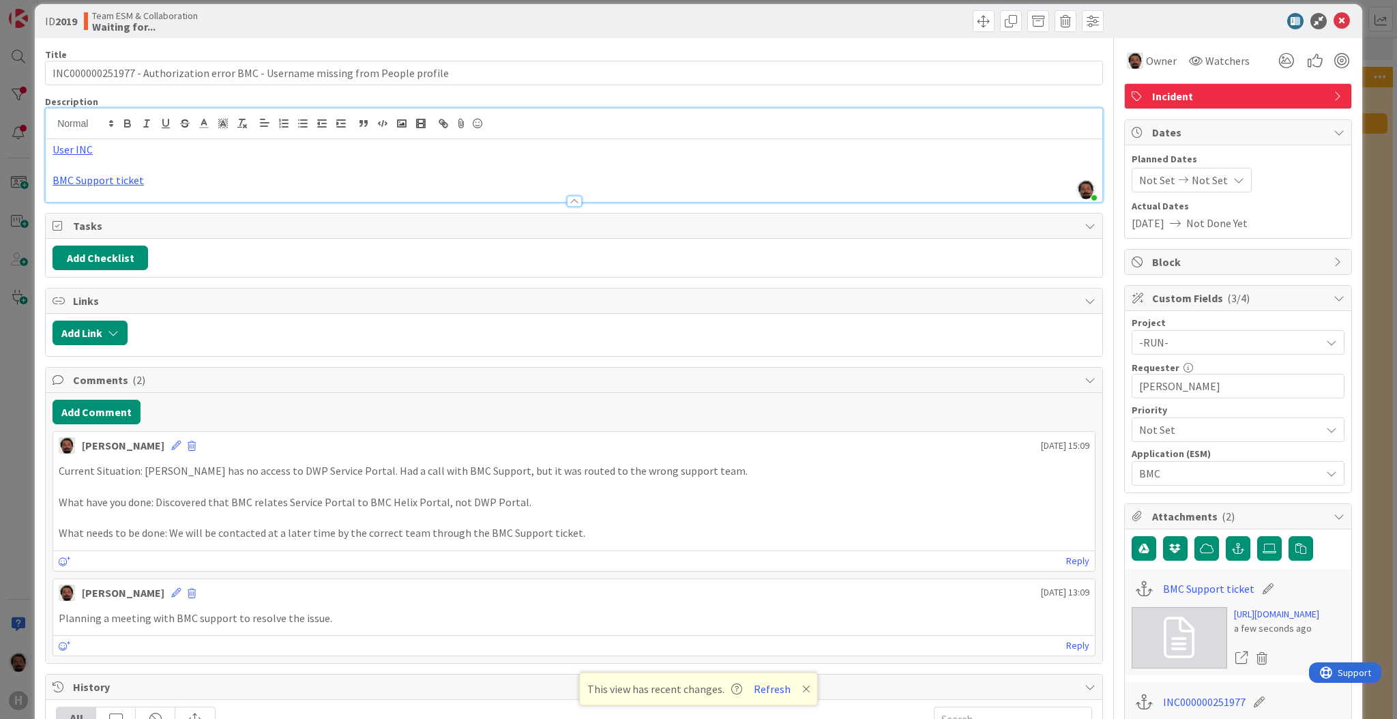
scroll to position [0, 0]
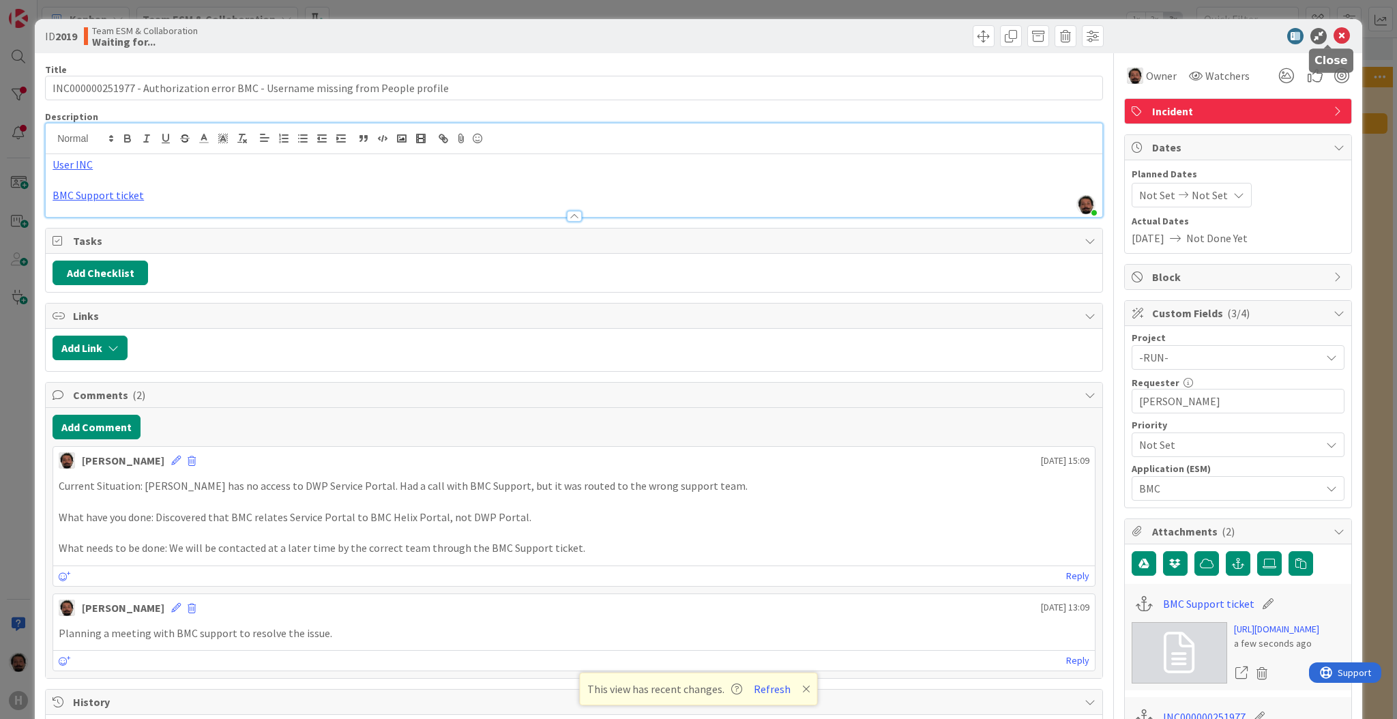
click at [1309, 31] on icon at bounding box center [1342, 36] width 16 height 16
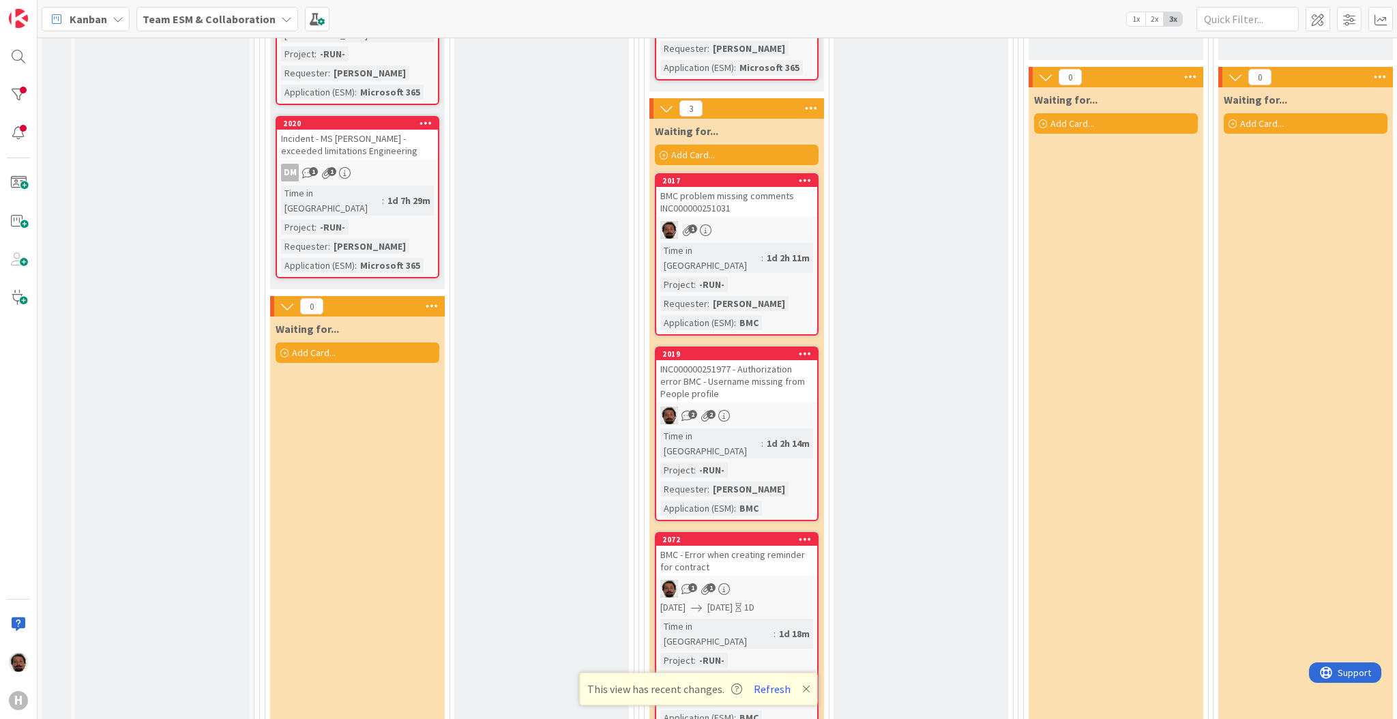
click at [772, 190] on div "BMC problem missing comments INC000000251031" at bounding box center [736, 202] width 161 height 30
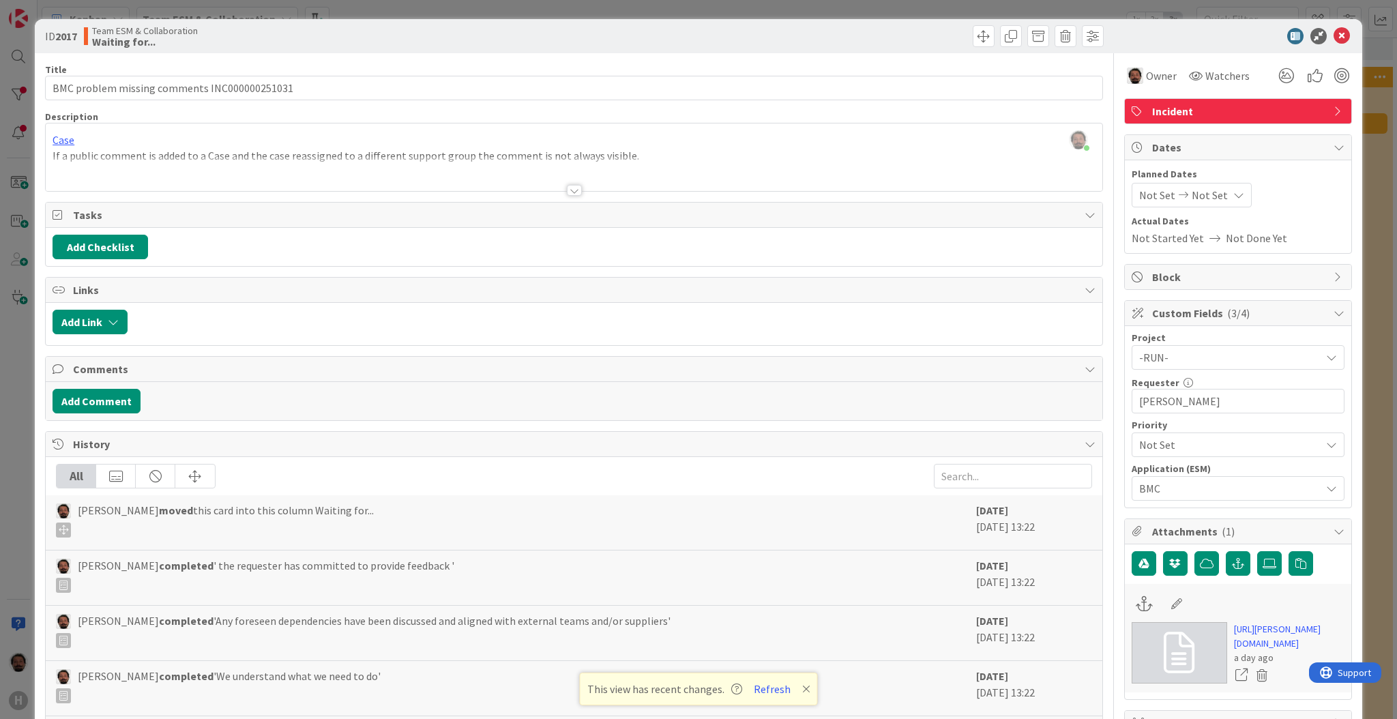
click at [567, 190] on div at bounding box center [574, 190] width 15 height 11
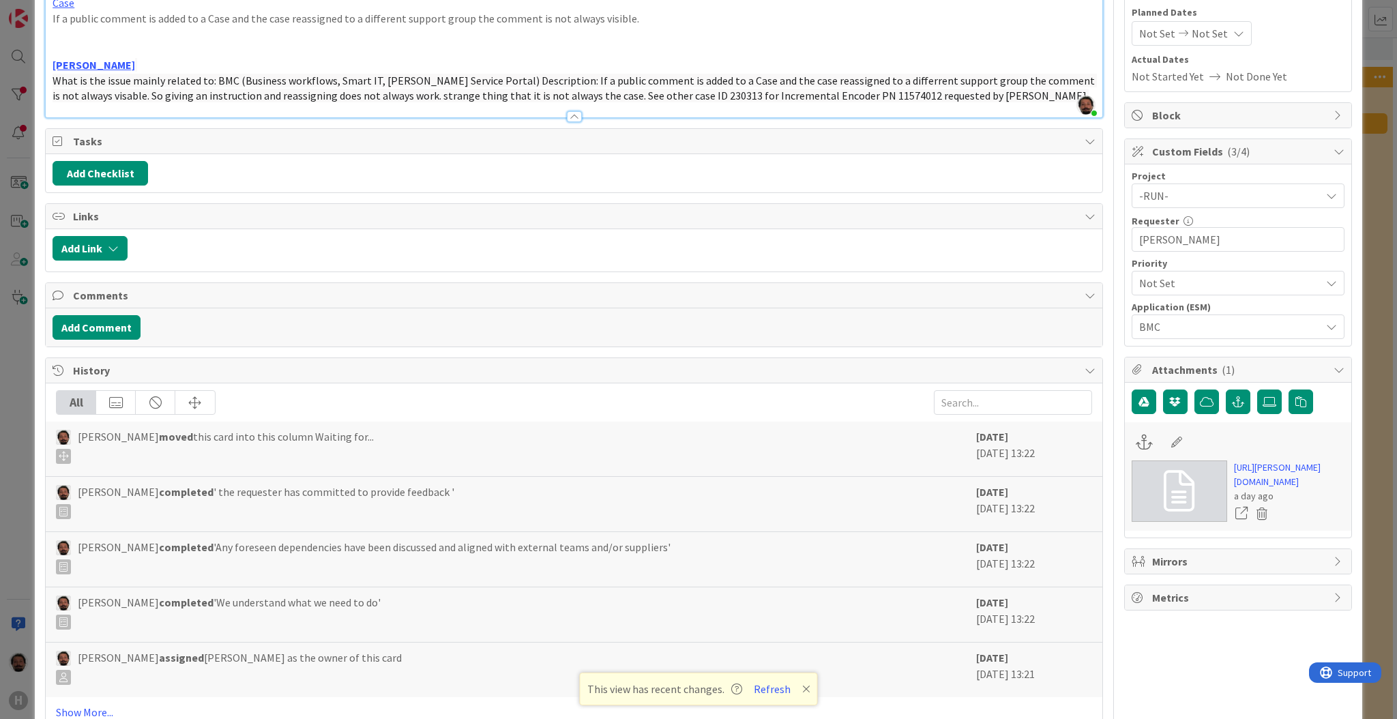
scroll to position [236, 0]
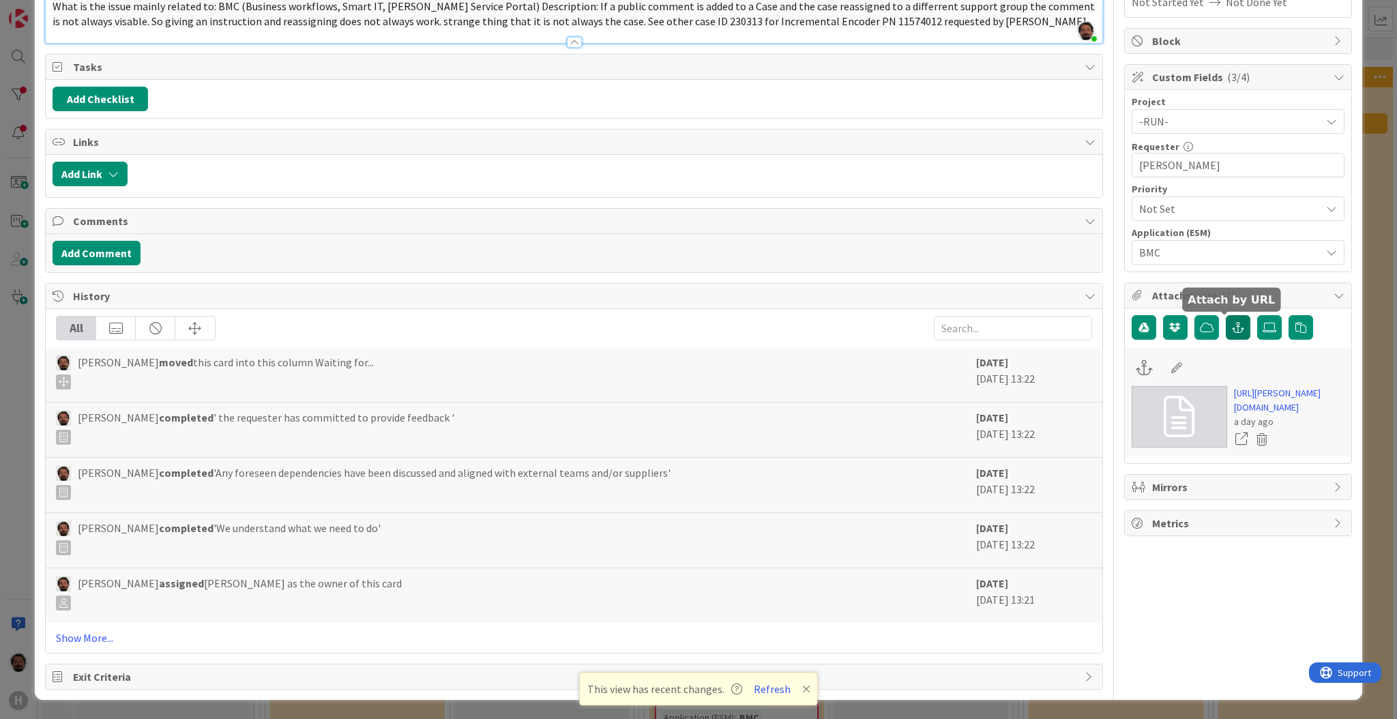
click at [1232, 331] on icon "button" at bounding box center [1238, 327] width 12 height 11
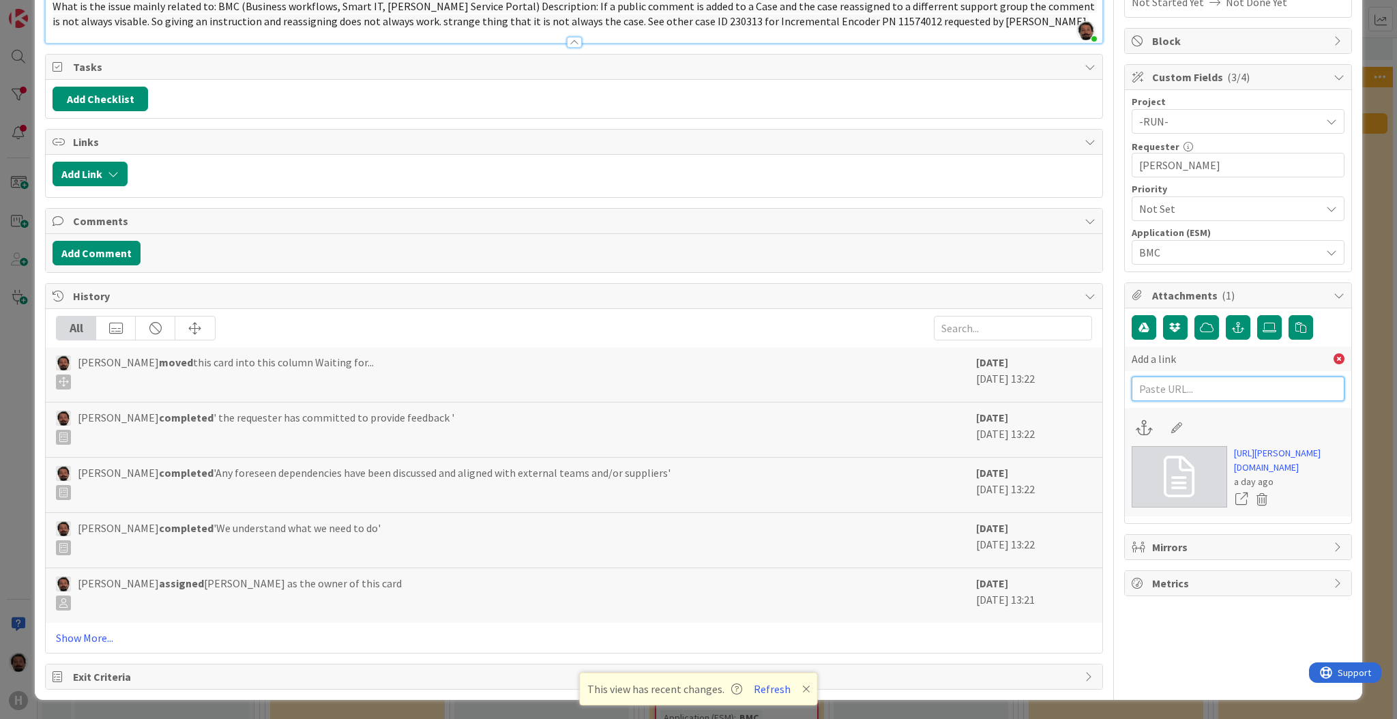
click at [1163, 390] on input "text" at bounding box center [1238, 389] width 213 height 25
paste input "[URL][DOMAIN_NAME]"
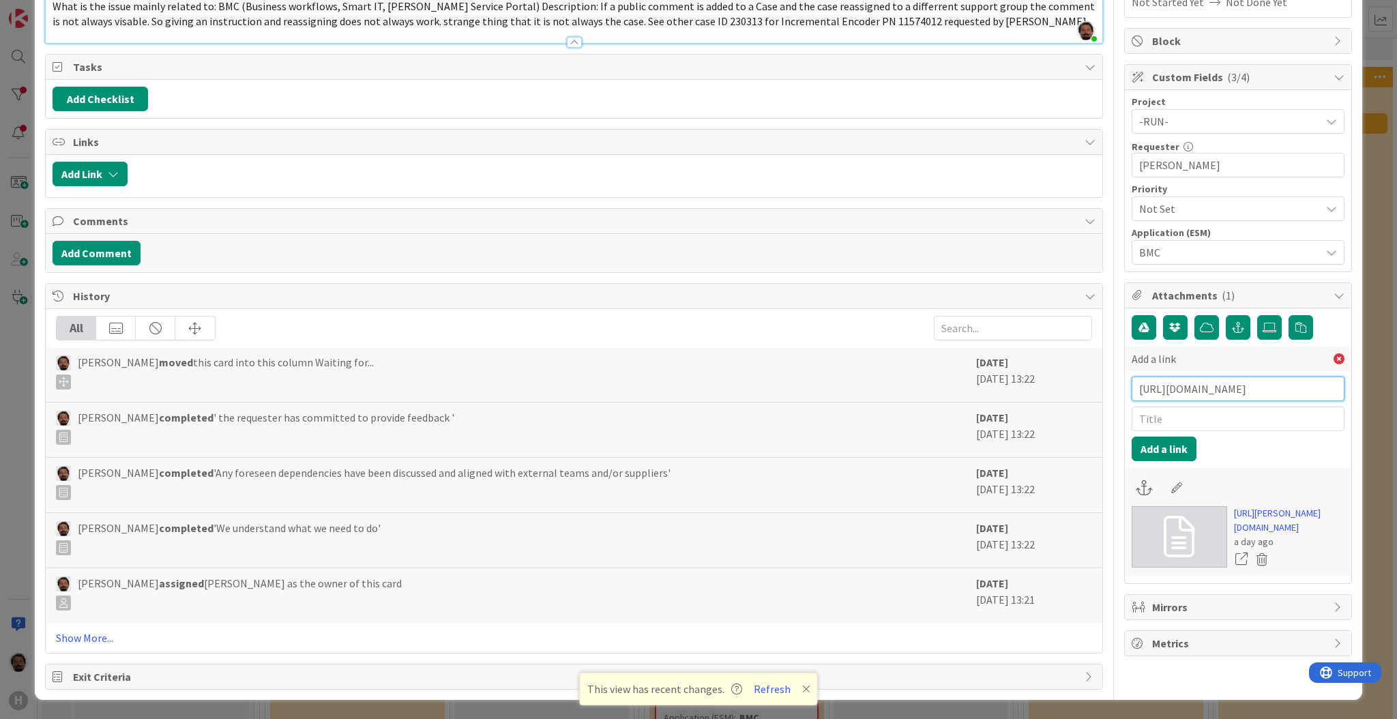
scroll to position [0, 276]
type input "[URL][DOMAIN_NAME]"
click at [1191, 418] on input "text" at bounding box center [1238, 419] width 213 height 25
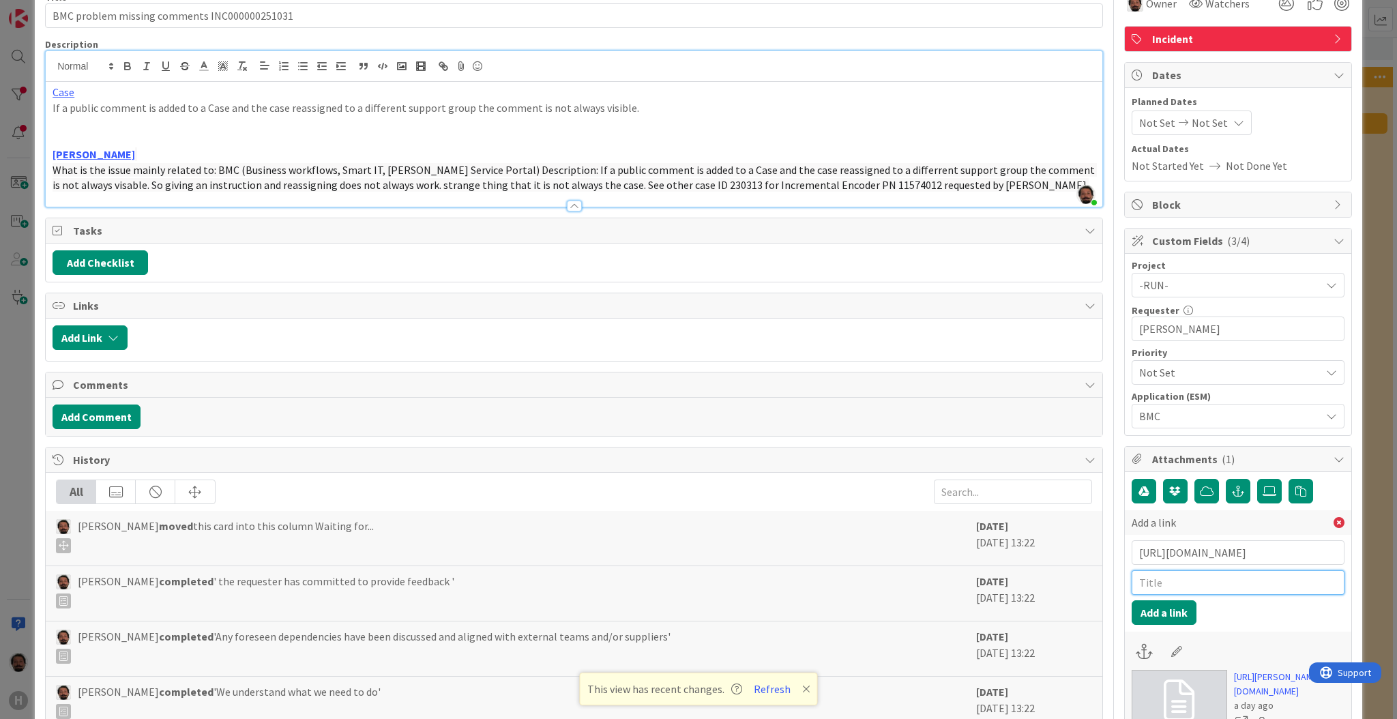
scroll to position [0, 0]
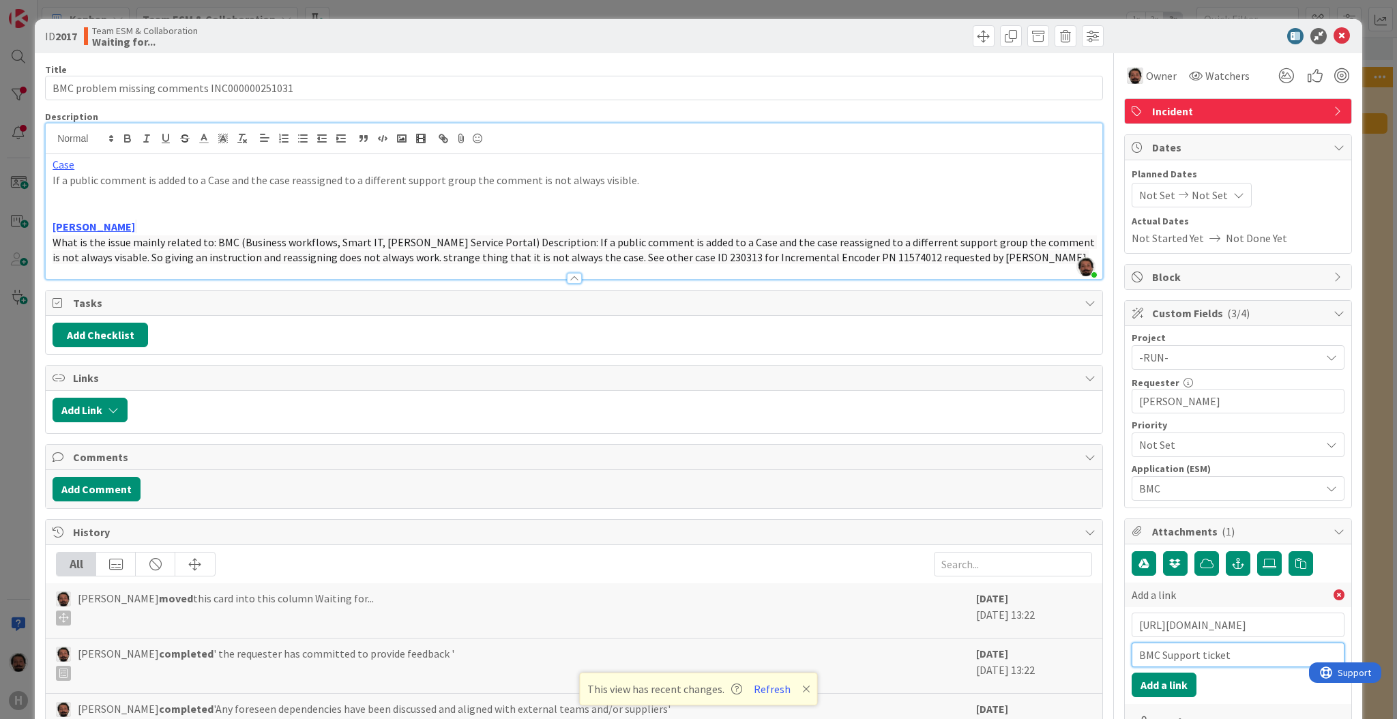
type input "BMC Support ticket"
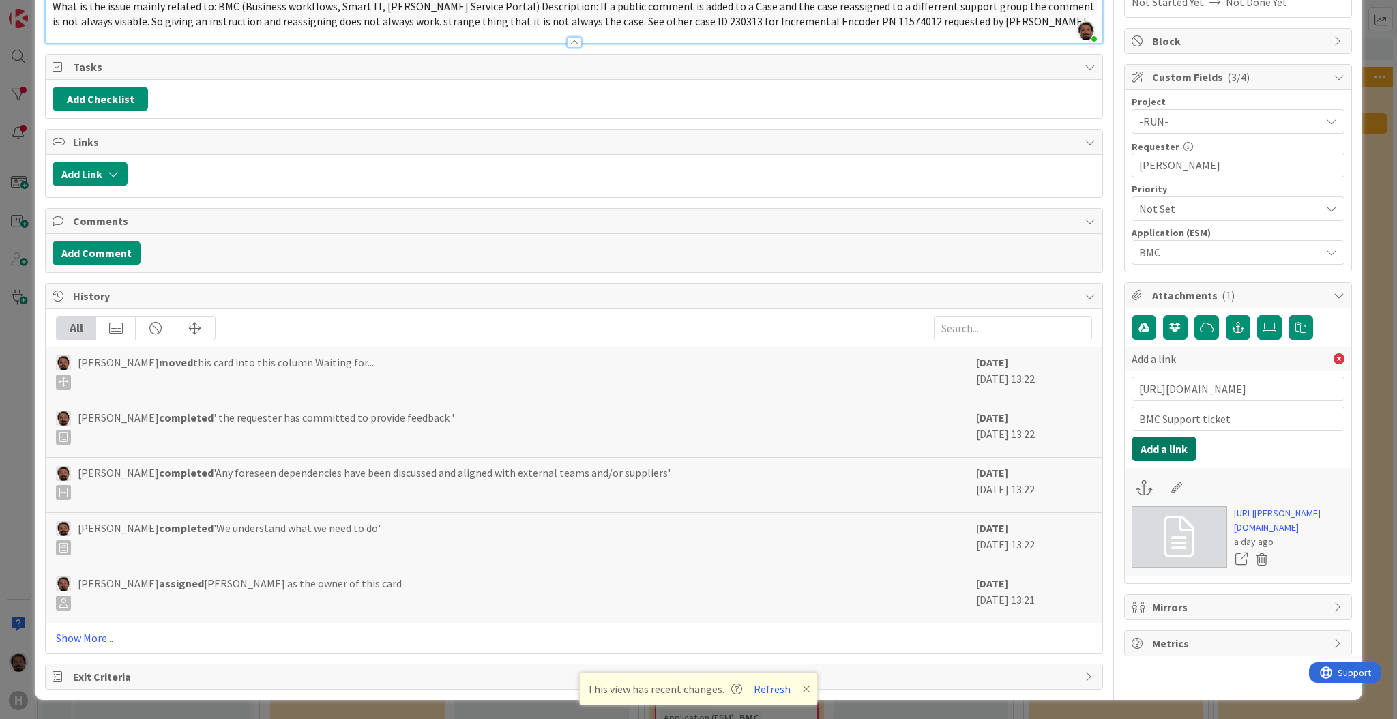
click at [1163, 437] on button "Add a link" at bounding box center [1164, 449] width 65 height 25
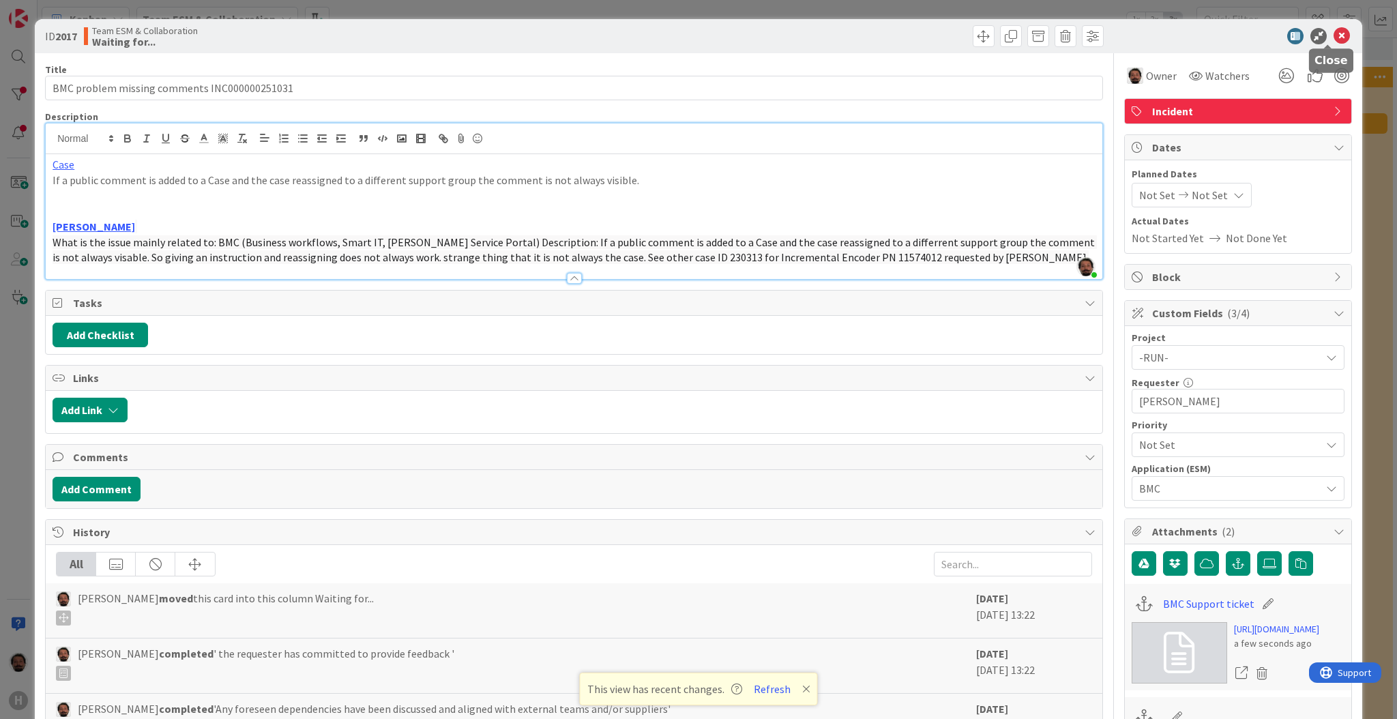
click at [1309, 30] on div at bounding box center [1232, 36] width 242 height 16
click at [1309, 28] on icon at bounding box center [1342, 36] width 16 height 16
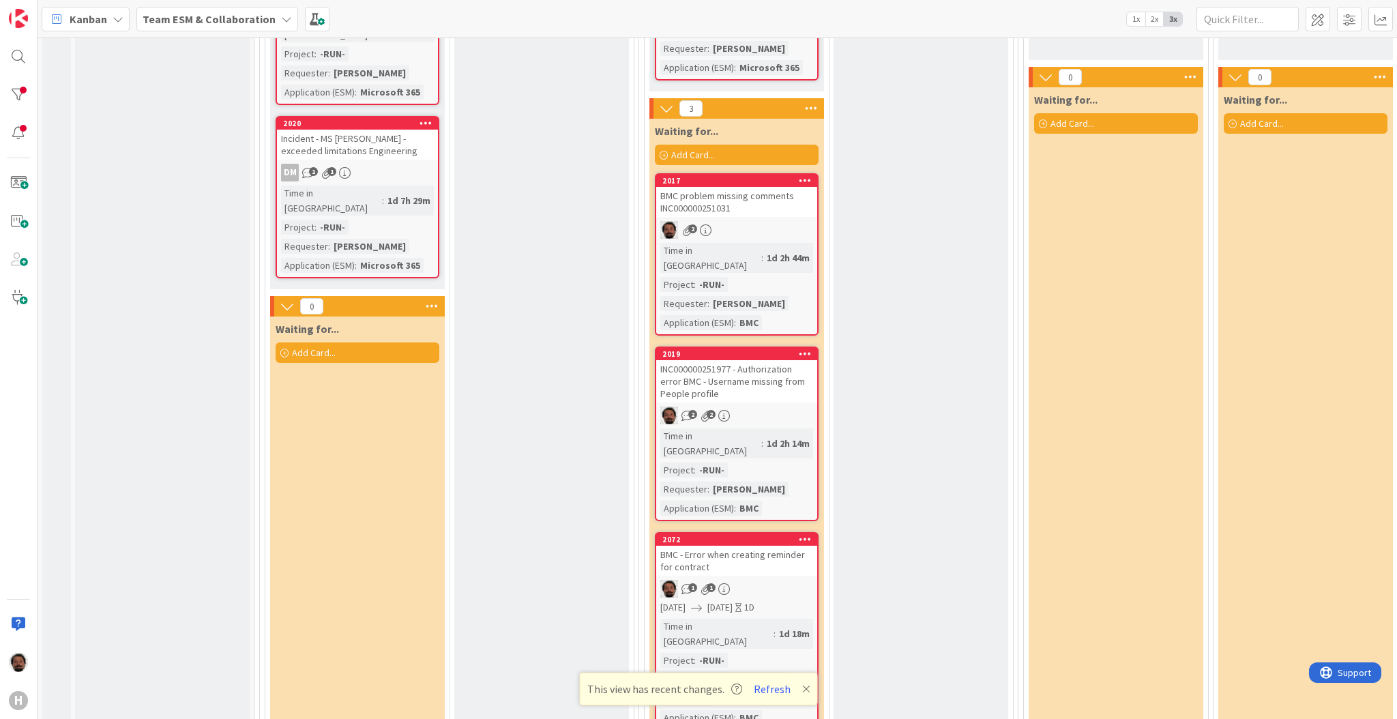
click at [1154, 14] on span "2x" at bounding box center [1155, 19] width 18 height 14
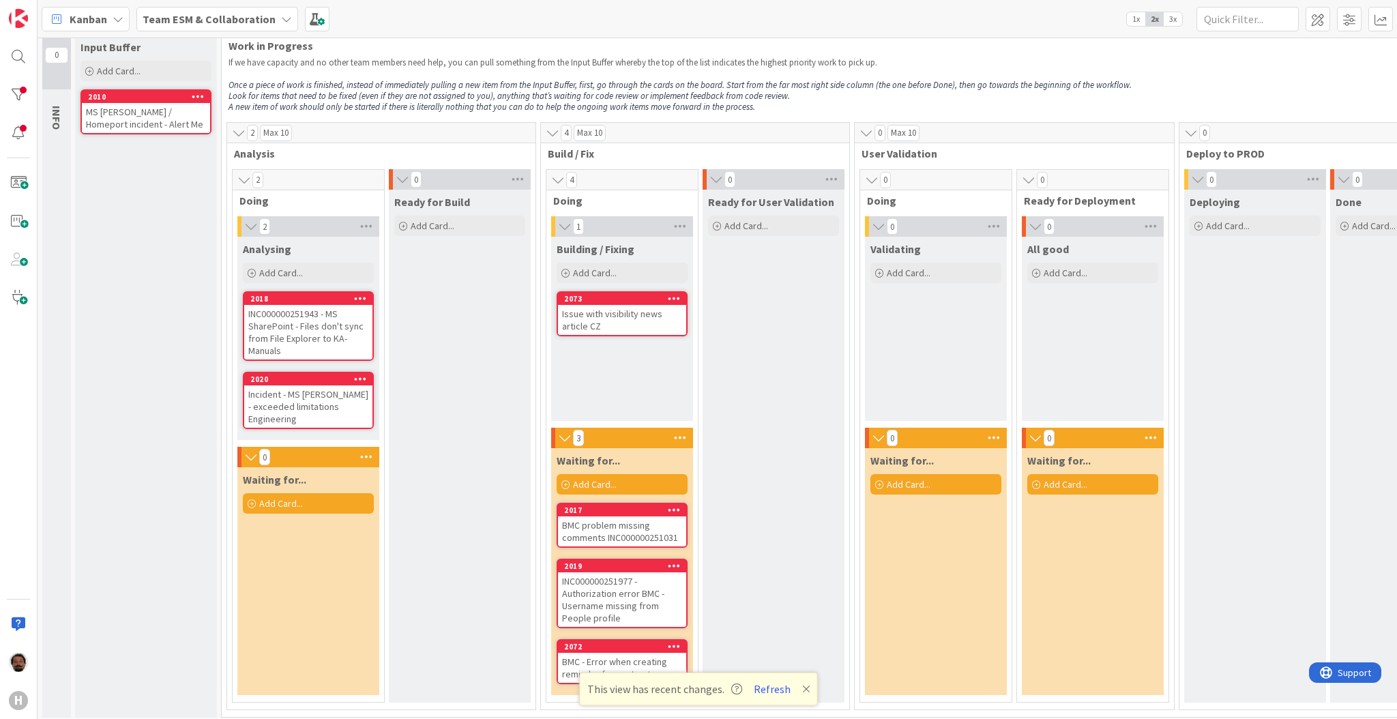
scroll to position [42, 0]
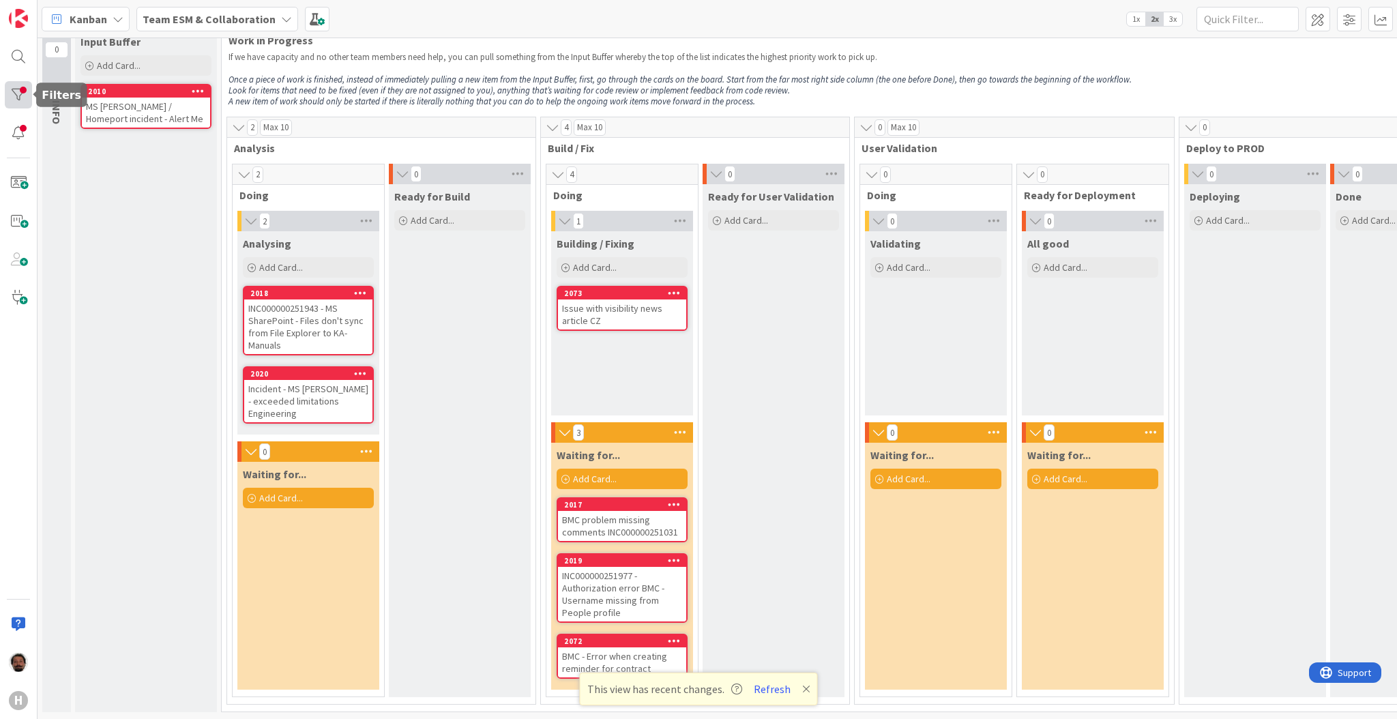
click at [16, 101] on div at bounding box center [18, 94] width 27 height 27
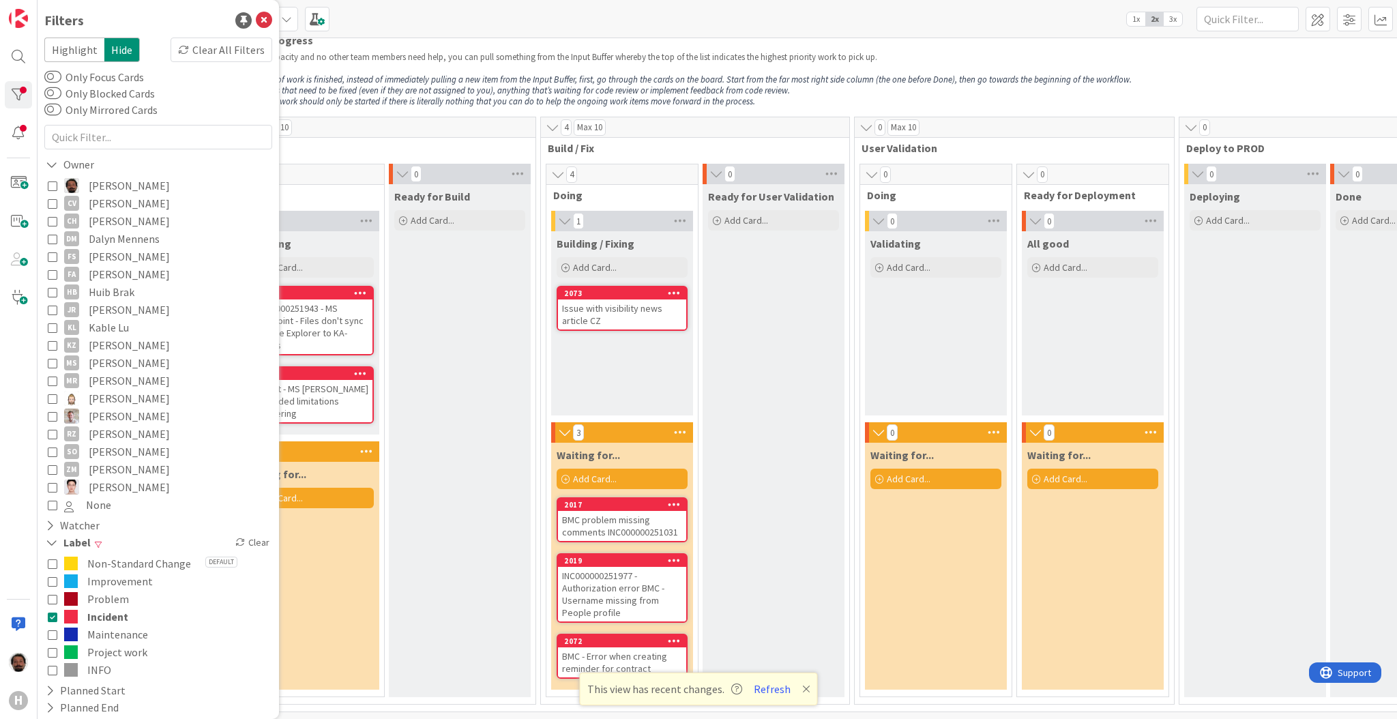
click at [49, 182] on icon at bounding box center [53, 186] width 10 height 10
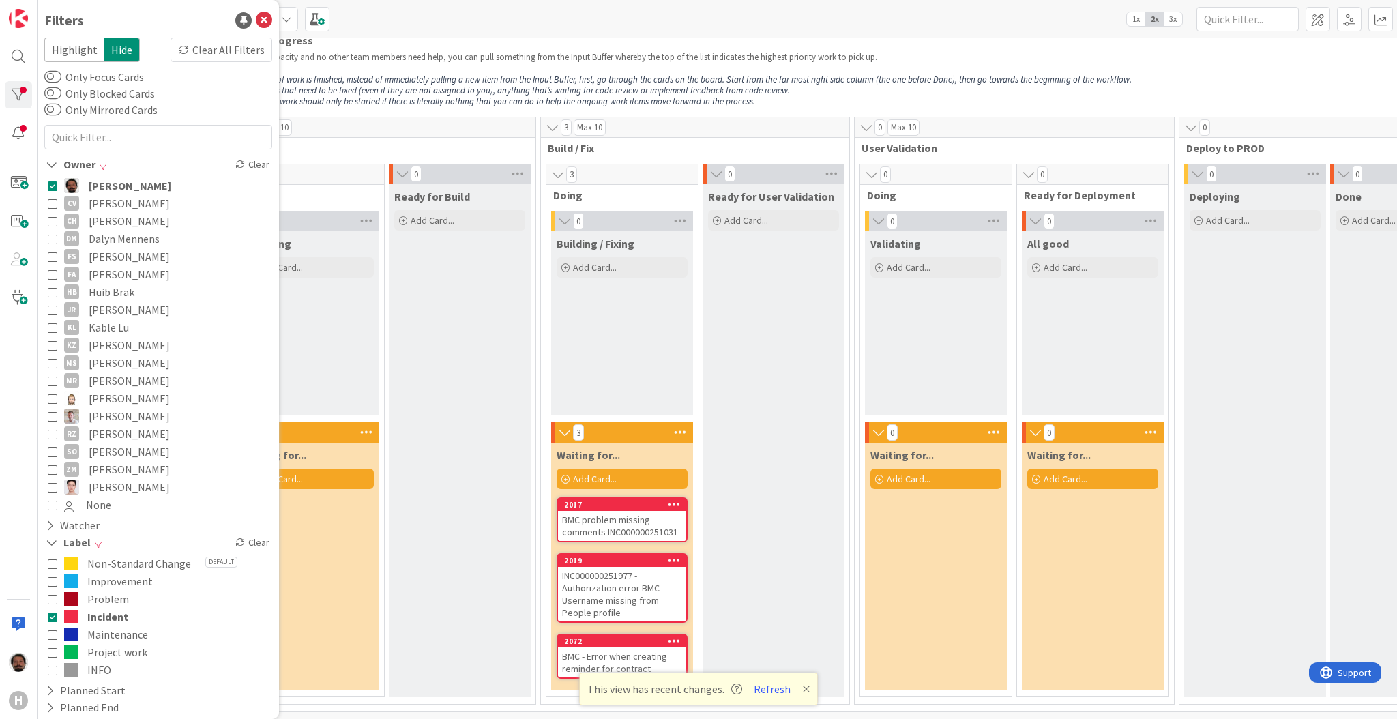
click at [901, 63] on p at bounding box center [852, 68] width 1247 height 11
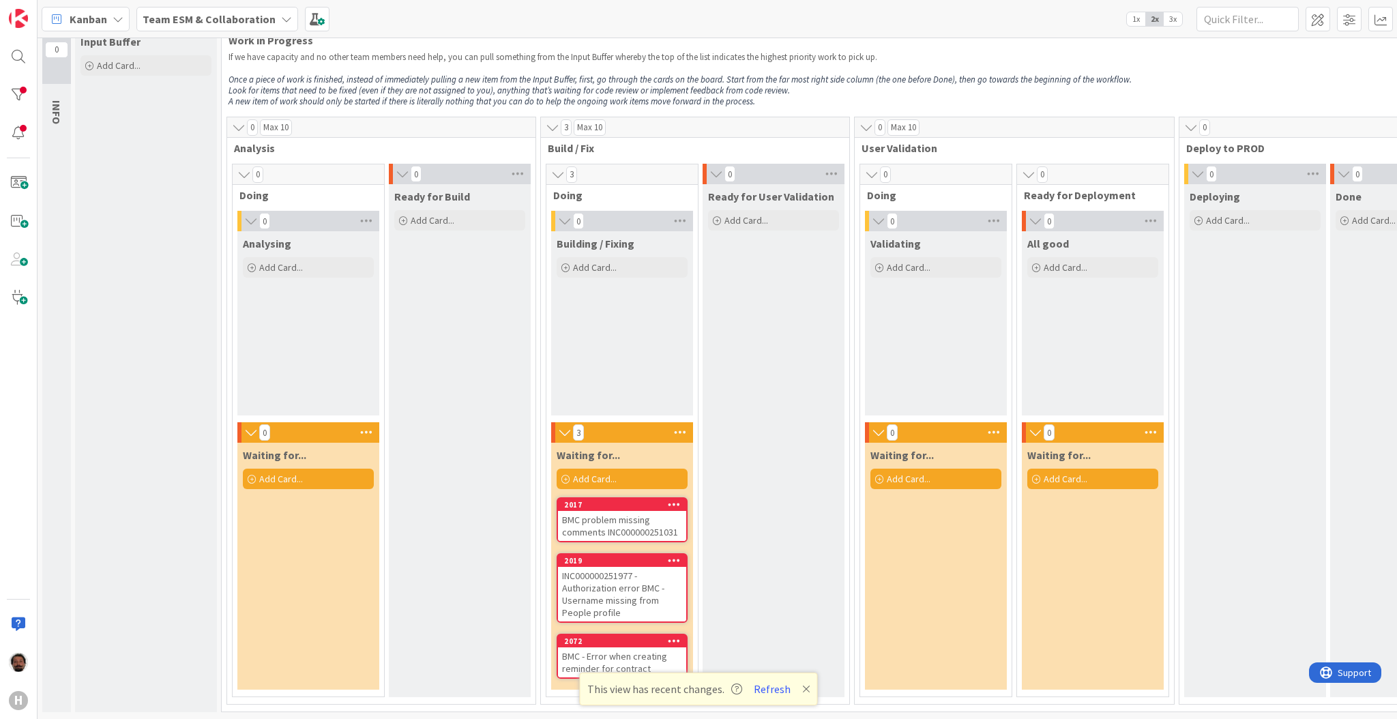
click at [639, 591] on div "INC000000251977 - Authorization error BMC - Username missing from People profile" at bounding box center [622, 594] width 128 height 55
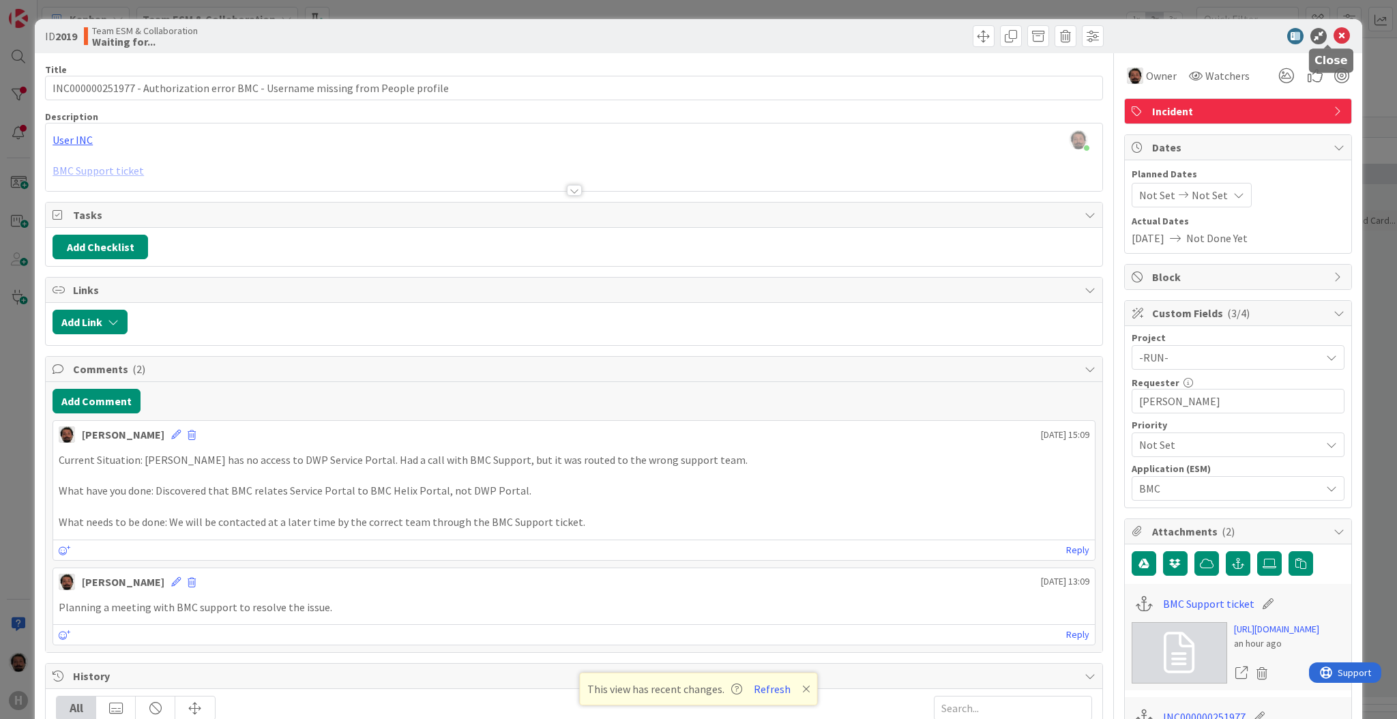
click at [1309, 38] on icon at bounding box center [1342, 36] width 16 height 16
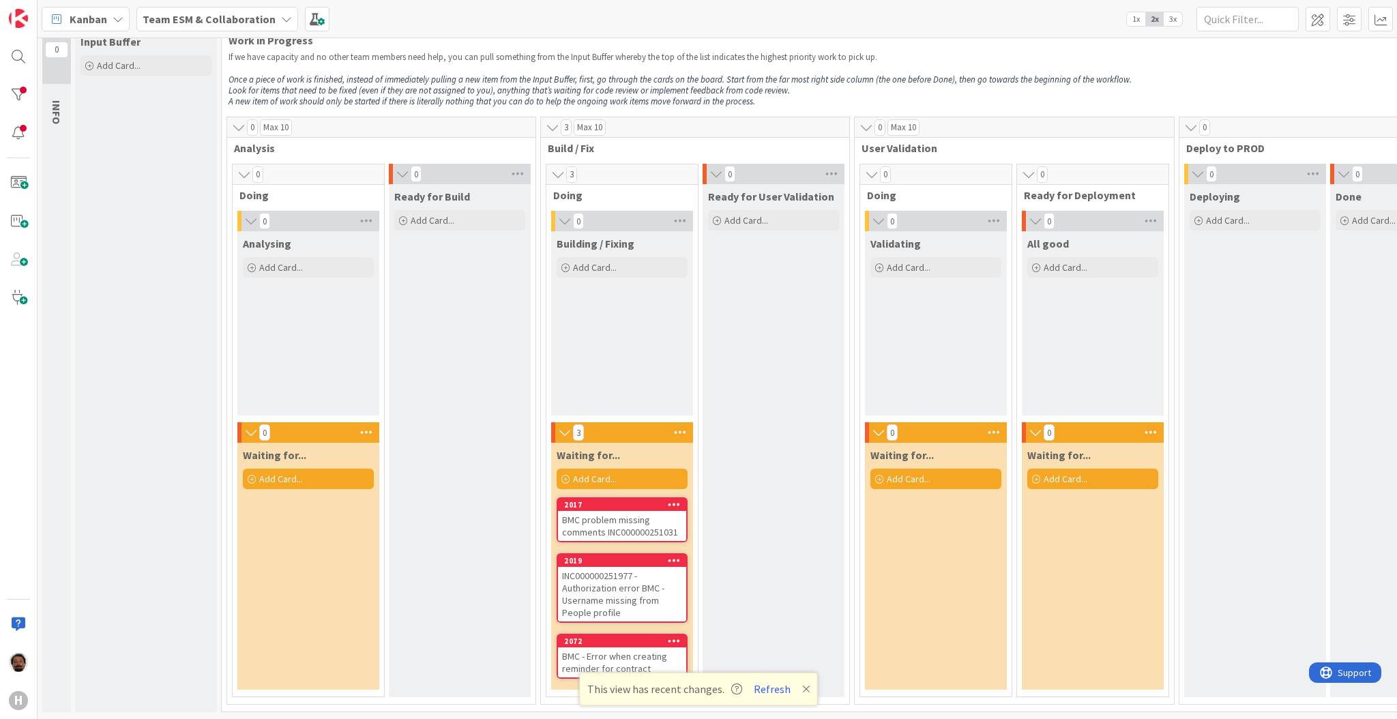
click at [630, 516] on div "BMC problem missing comments INC000000251031" at bounding box center [622, 526] width 128 height 30
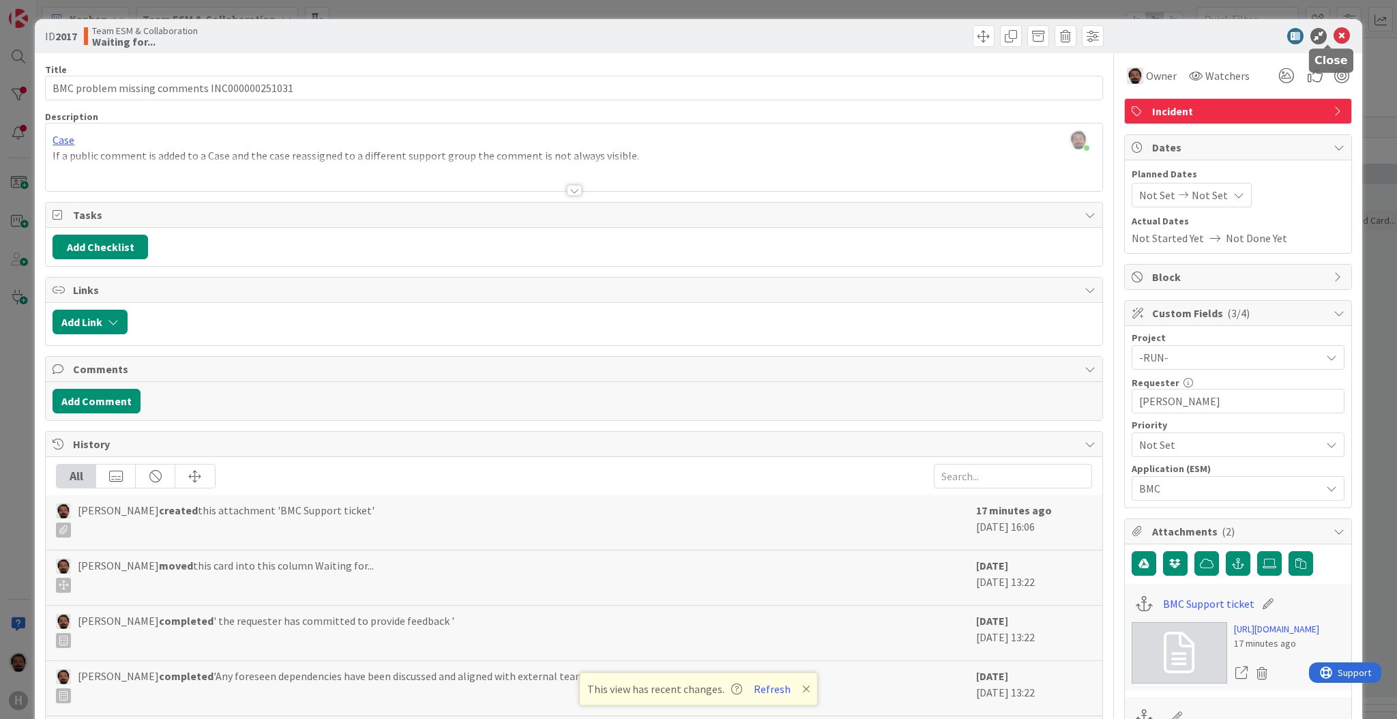
click at [1309, 38] on icon at bounding box center [1342, 36] width 16 height 16
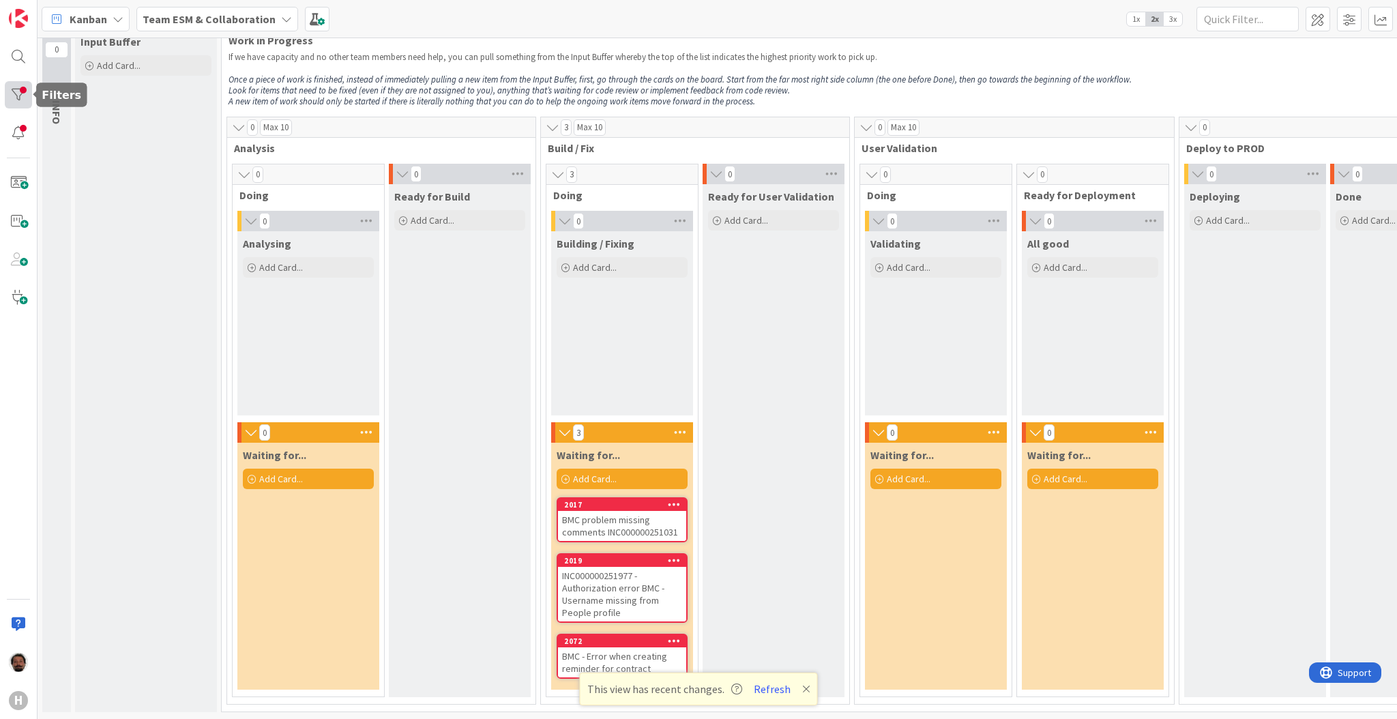
click at [12, 98] on div at bounding box center [18, 94] width 27 height 27
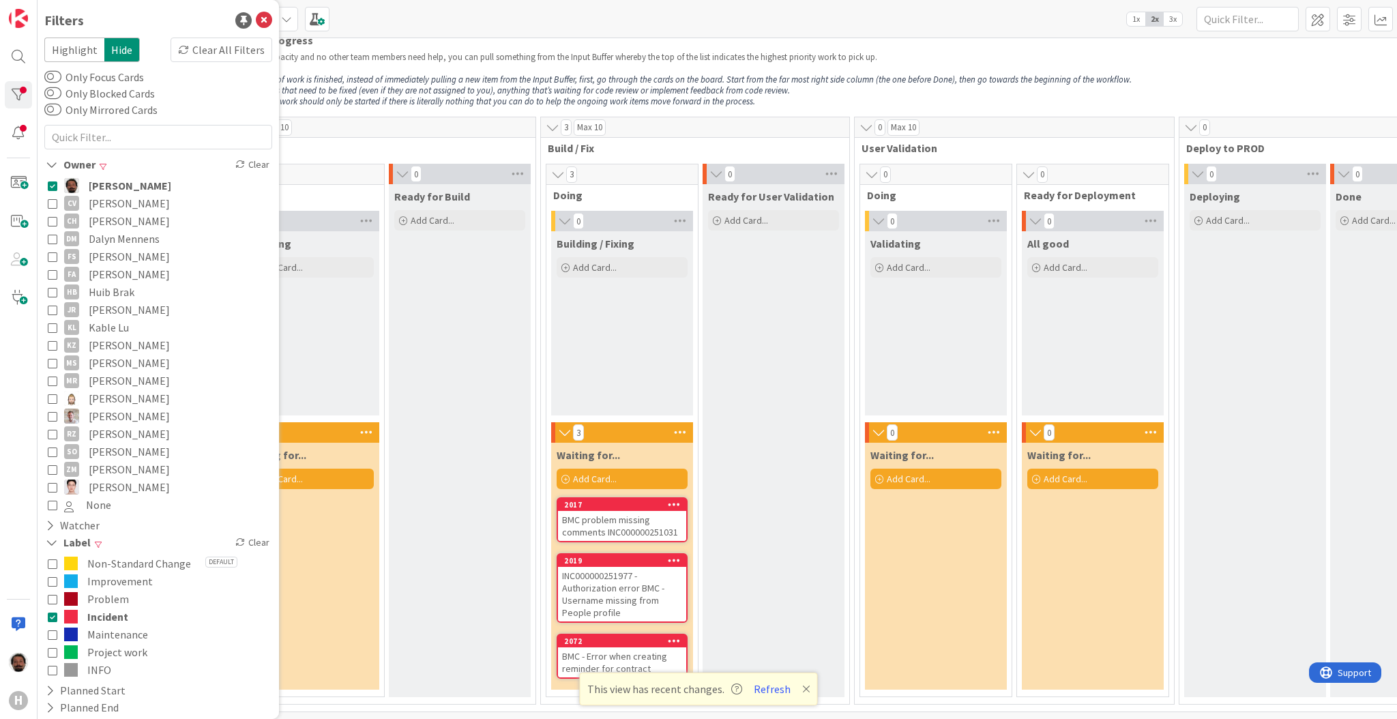
click at [50, 618] on icon at bounding box center [53, 617] width 10 height 10
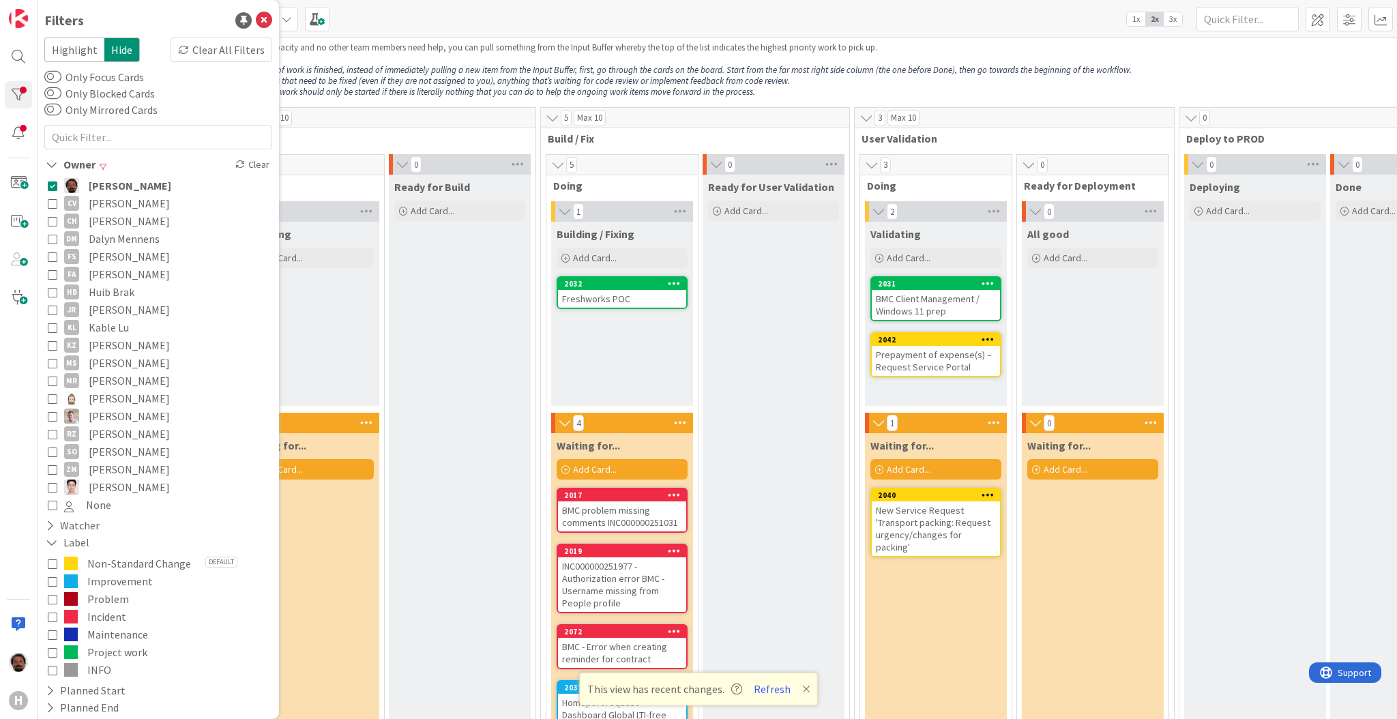
click at [1120, 81] on p "Look for items that need to be fixed (even if they are not assigned to you), an…" at bounding box center [852, 81] width 1247 height 11
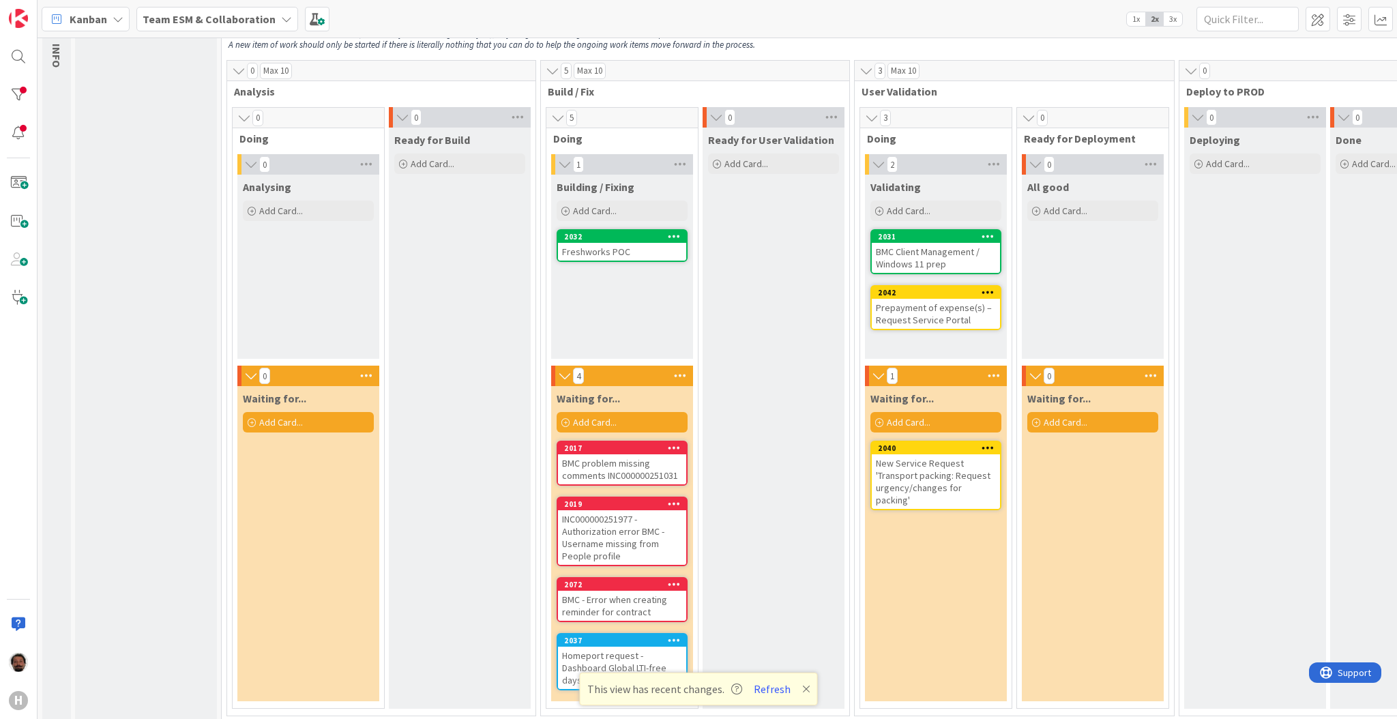
scroll to position [109, 0]
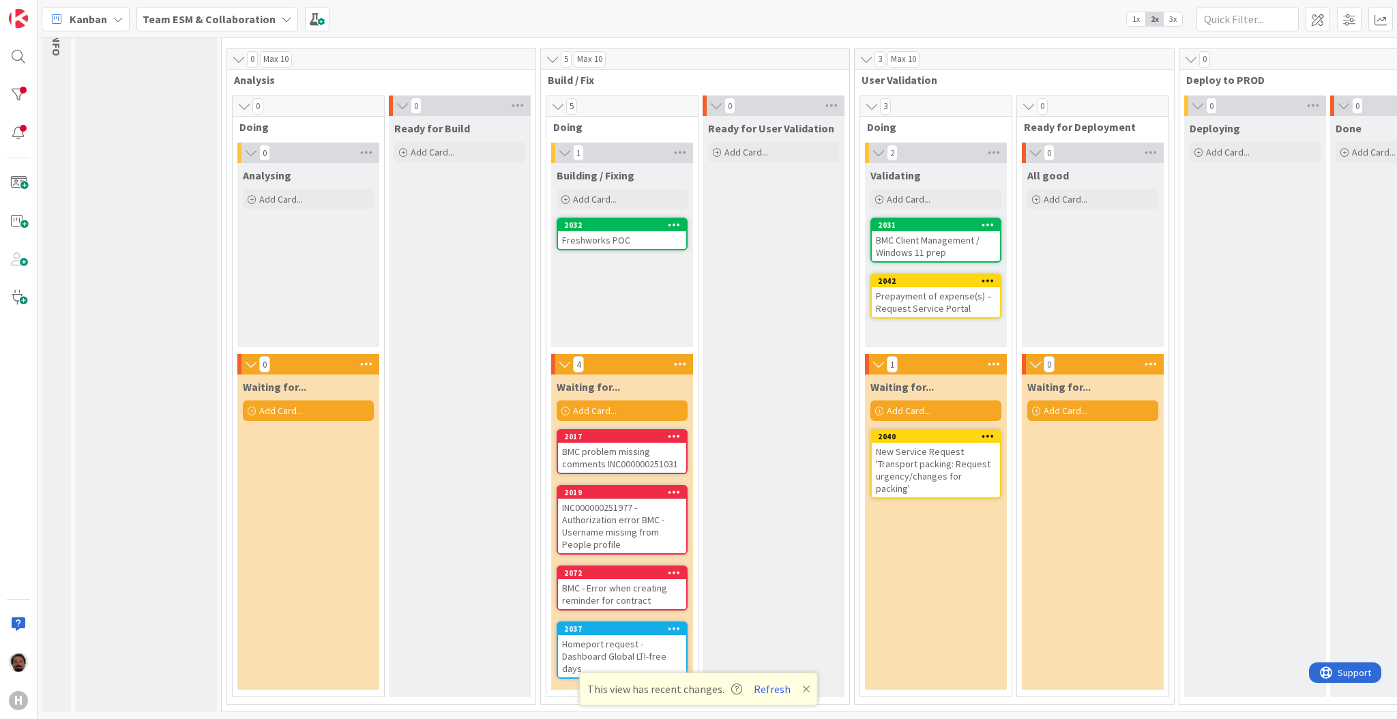
click at [937, 467] on div "New Service Request 'Transport packing: Request urgency/changes for packing'" at bounding box center [936, 470] width 128 height 55
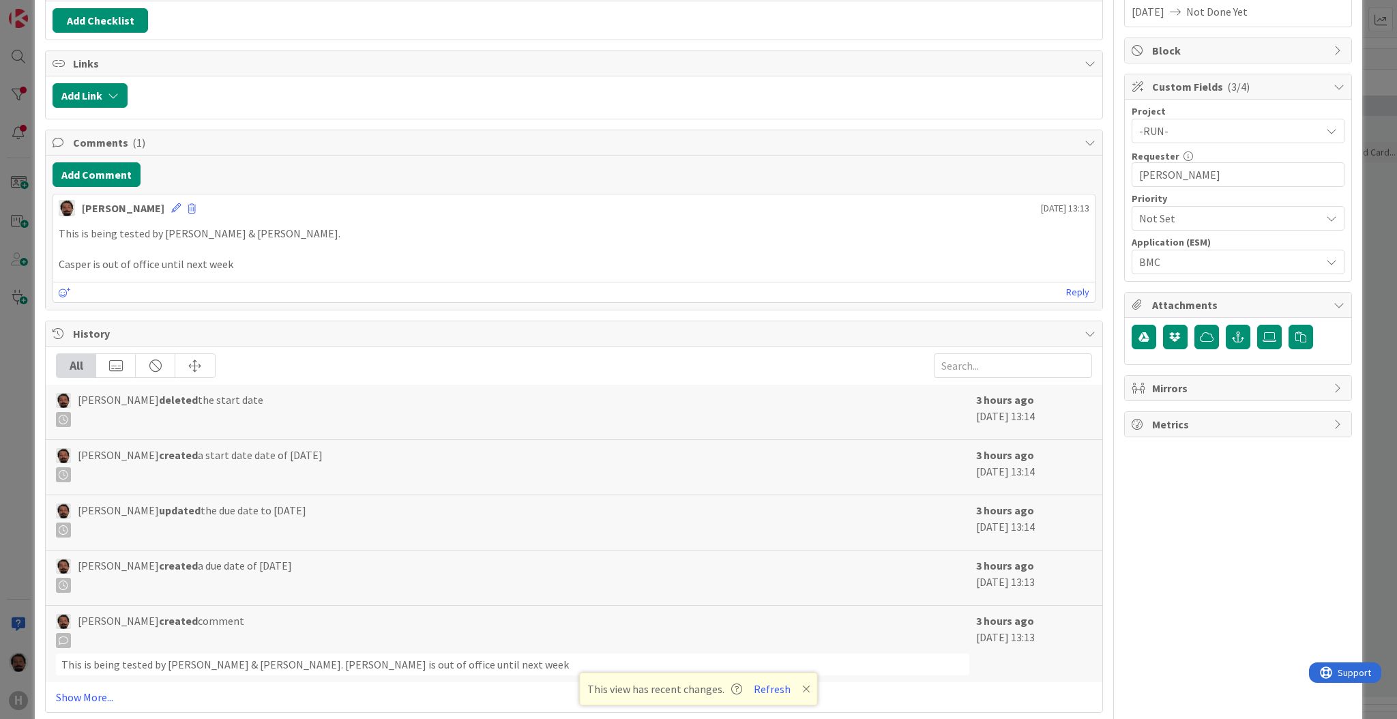
scroll to position [195, 0]
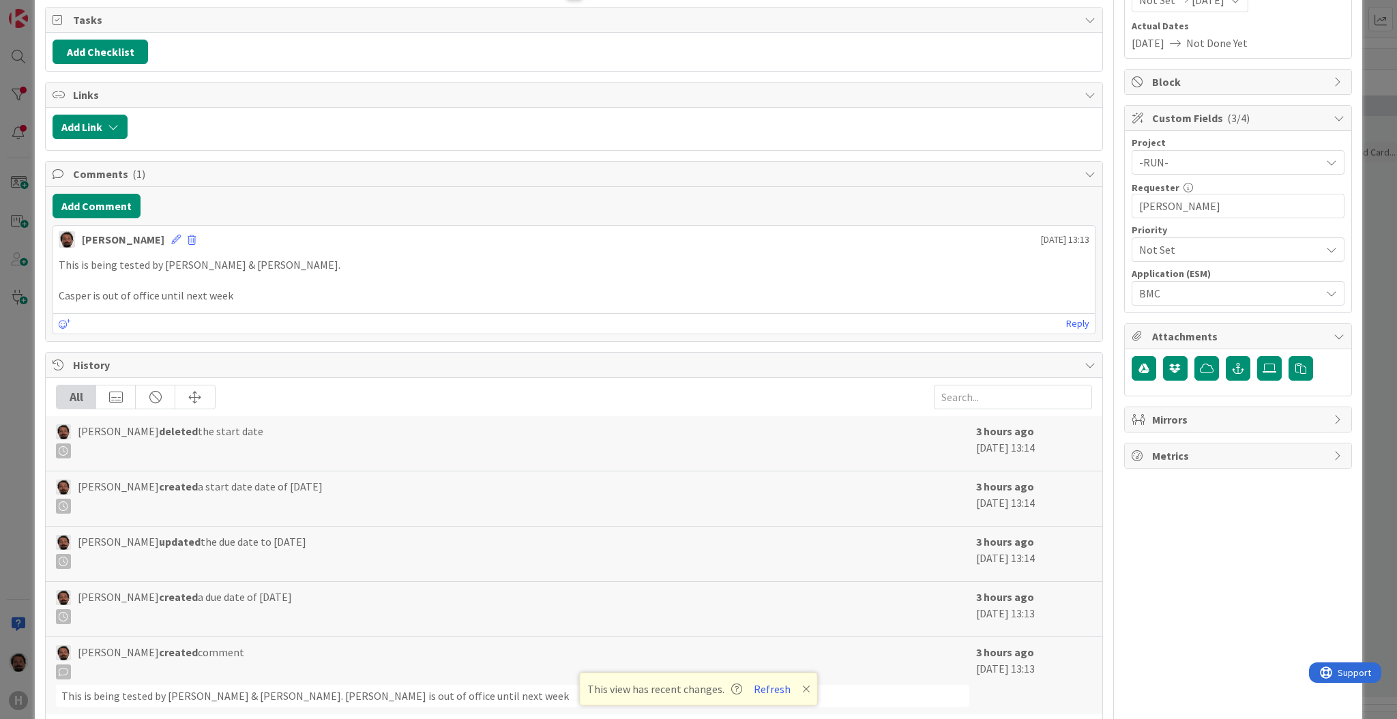
click at [302, 274] on p at bounding box center [574, 281] width 1031 height 16
click at [297, 288] on p "Casper is out of office until next week" at bounding box center [574, 296] width 1031 height 16
click at [297, 299] on p "Casper is out of office until next week" at bounding box center [574, 296] width 1031 height 16
click at [233, 293] on p "Casper is out of office until next week" at bounding box center [574, 296] width 1031 height 16
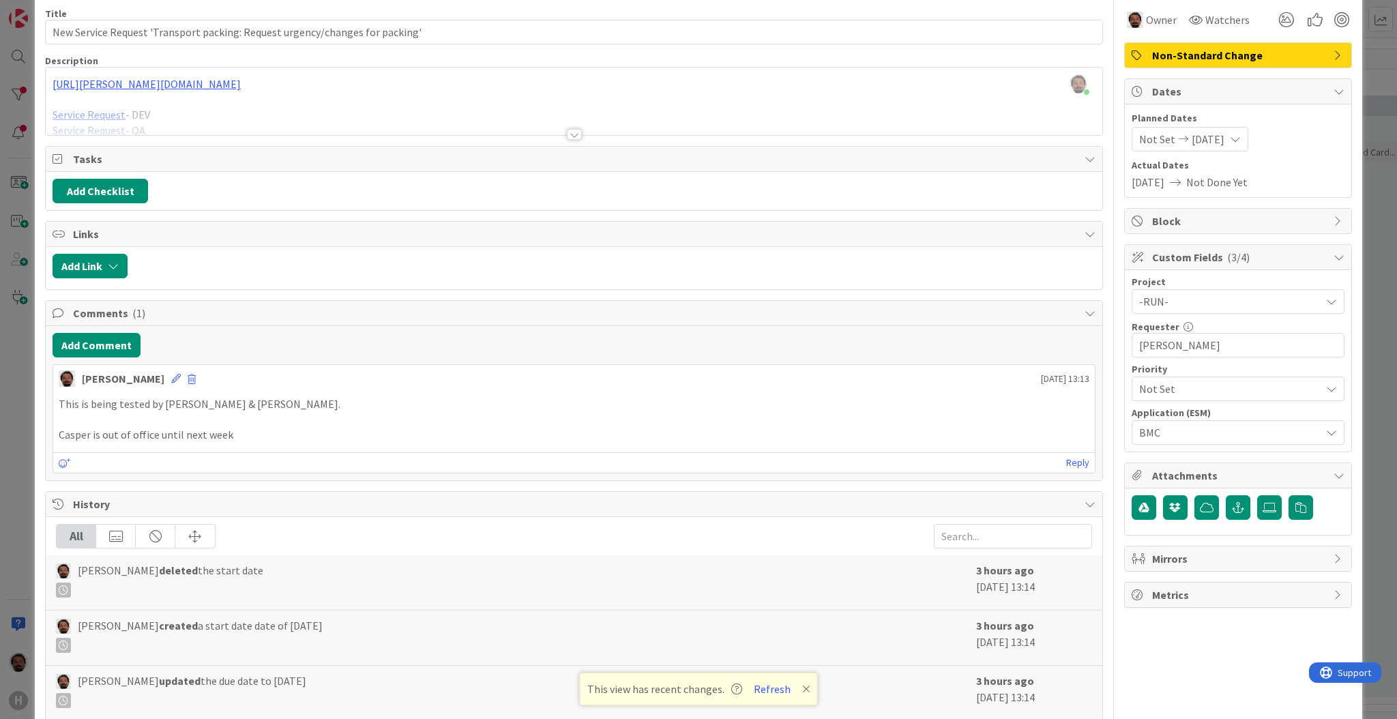
scroll to position [0, 0]
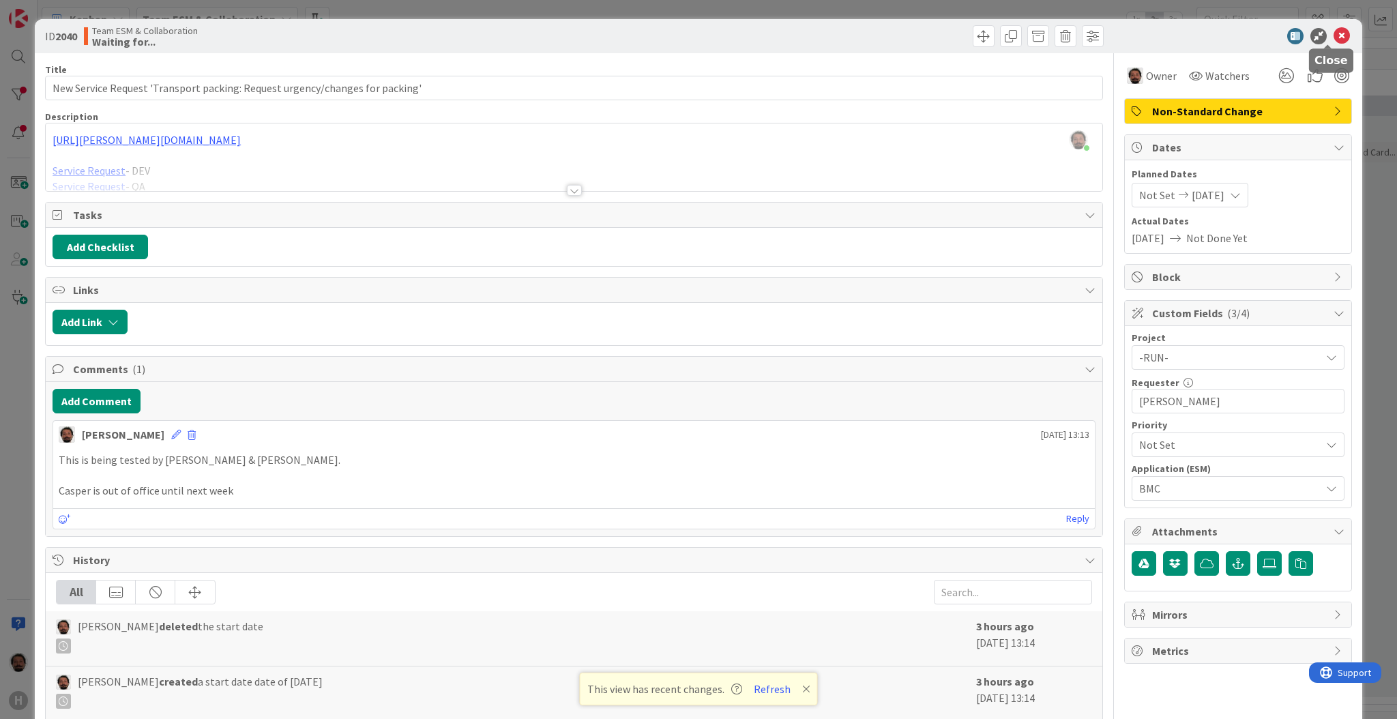
click at [1309, 37] on icon at bounding box center [1342, 36] width 16 height 16
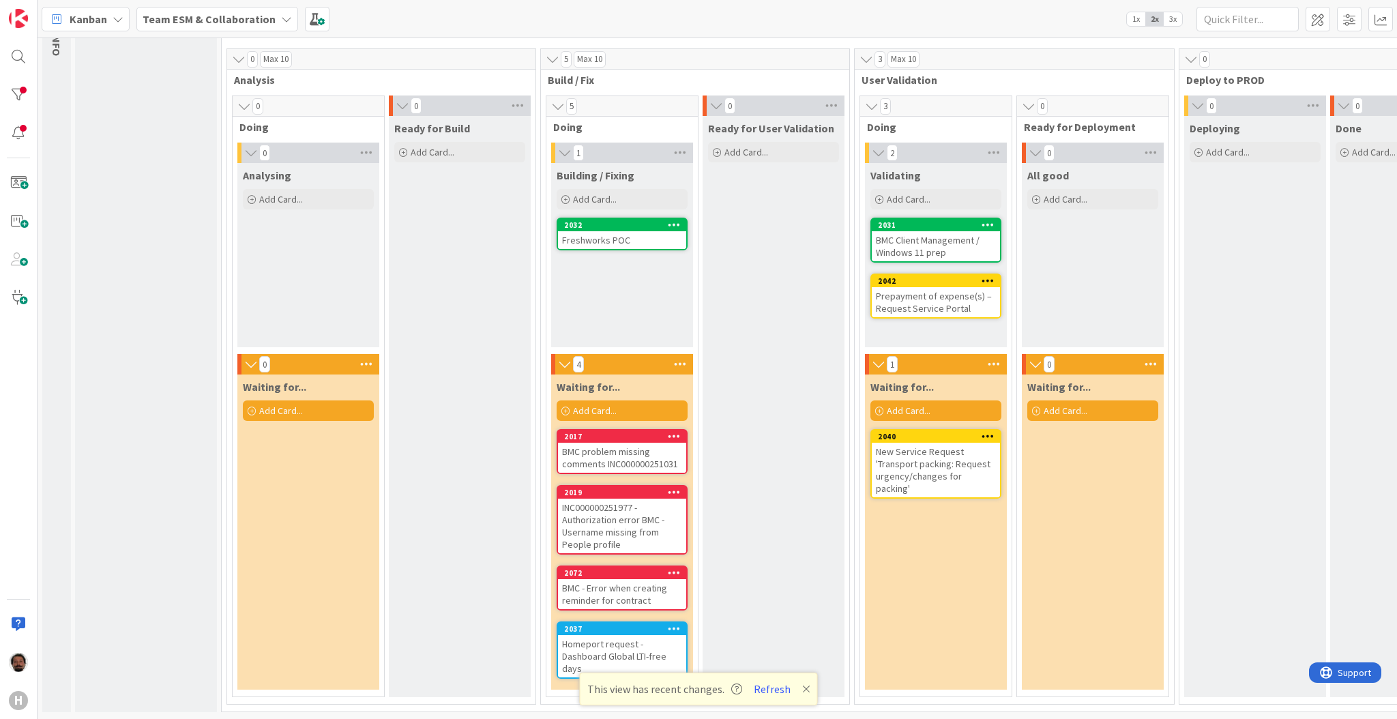
click at [951, 295] on div "Prepayment of expense(s) – Request Service Portal" at bounding box center [936, 302] width 128 height 30
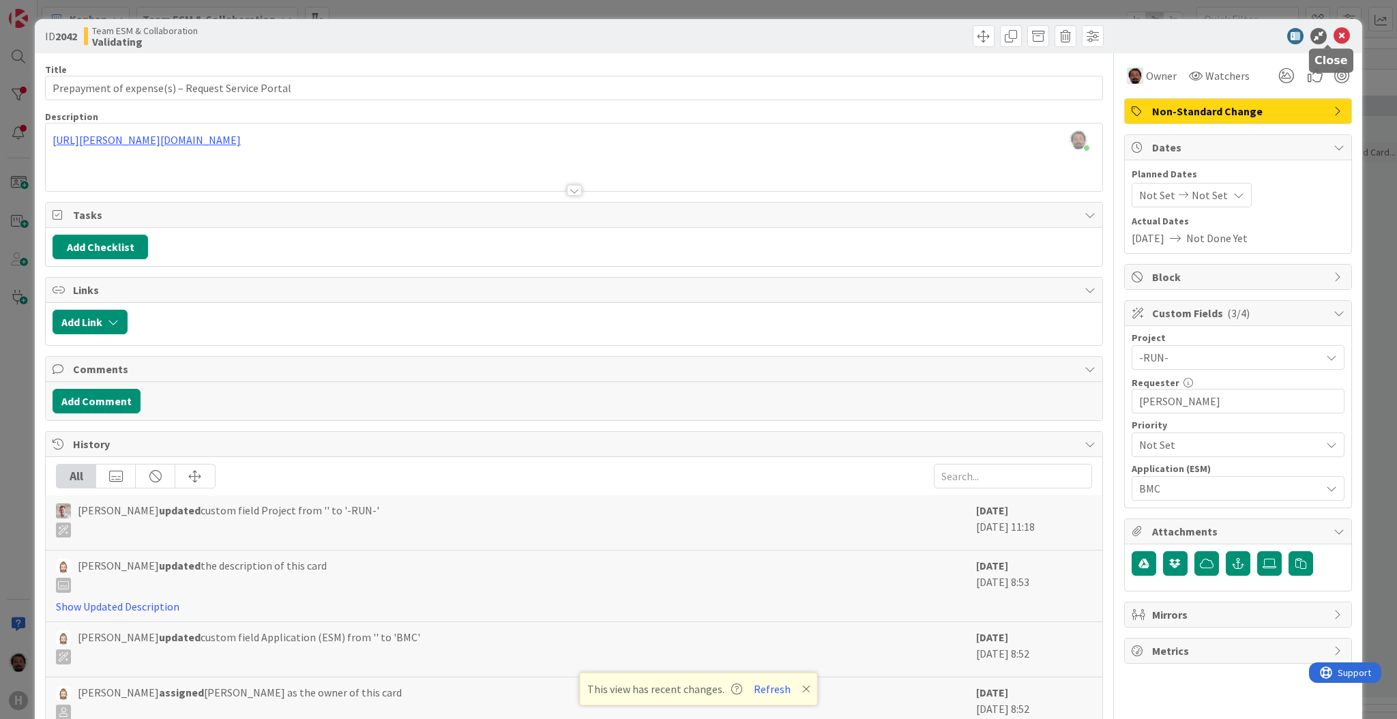
click at [1309, 32] on icon at bounding box center [1342, 36] width 16 height 16
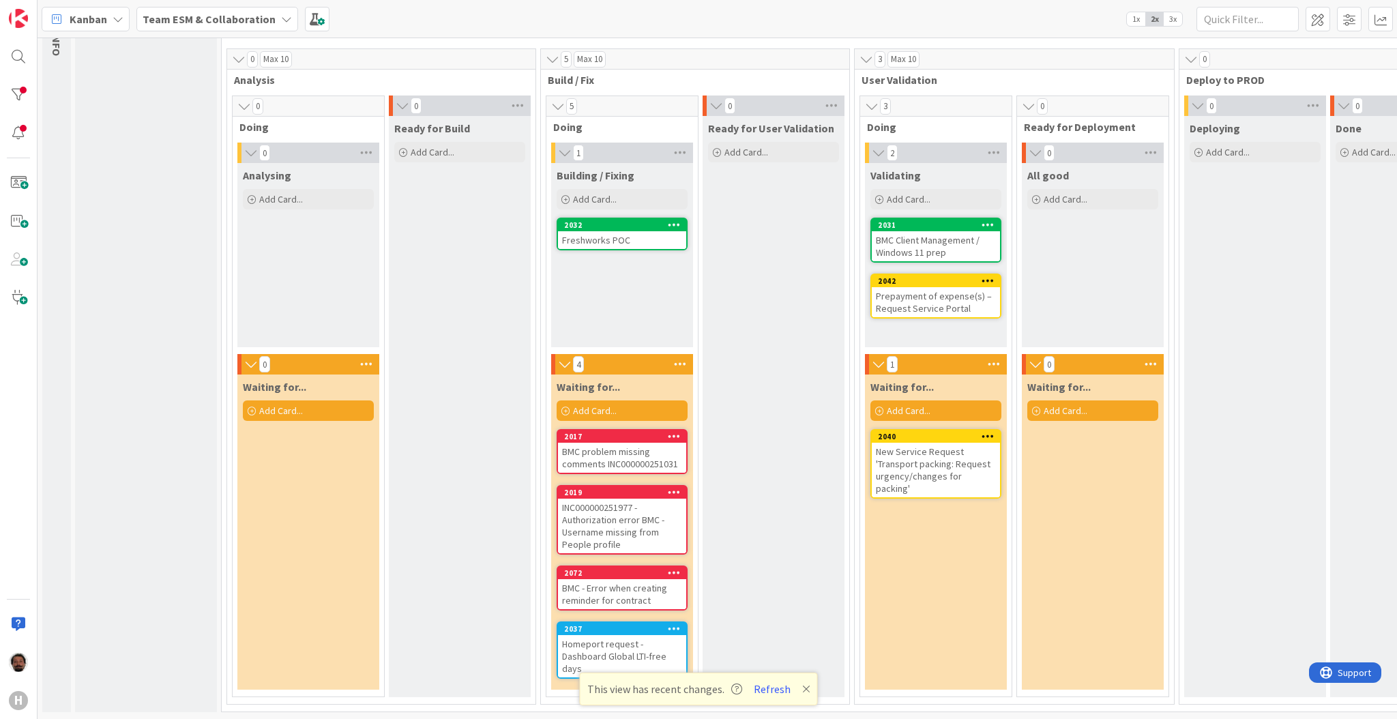
click at [620, 235] on div "Freshworks POC" at bounding box center [622, 240] width 128 height 18
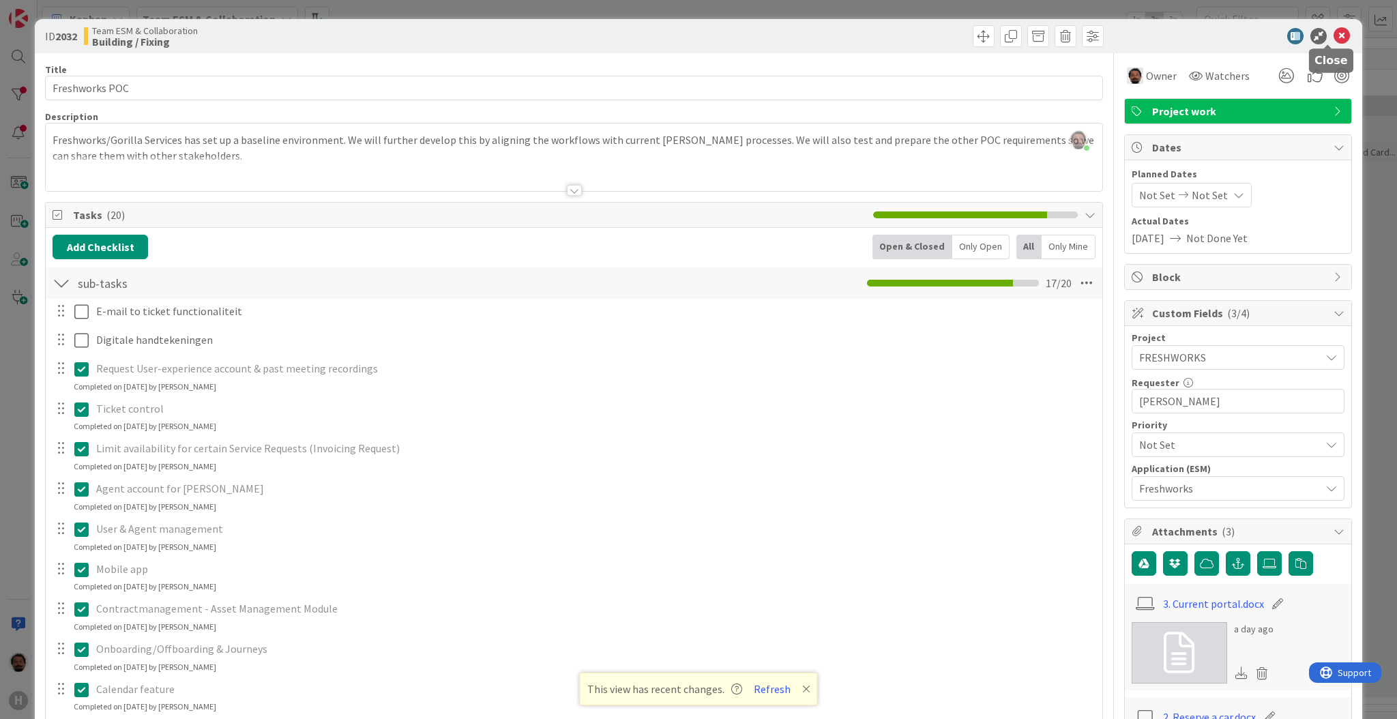
click at [1309, 34] on icon at bounding box center [1342, 36] width 16 height 16
